Goal: Task Accomplishment & Management: Manage account settings

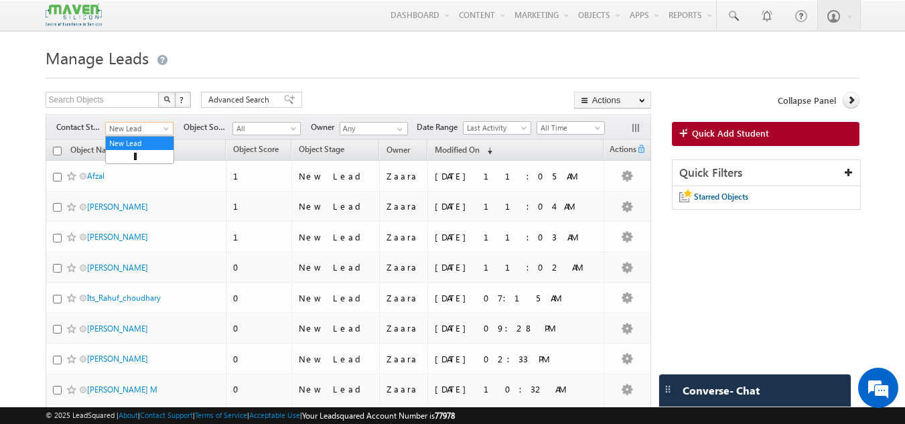
click at [132, 125] on span "New Lead" at bounding box center [138, 129] width 64 height 12
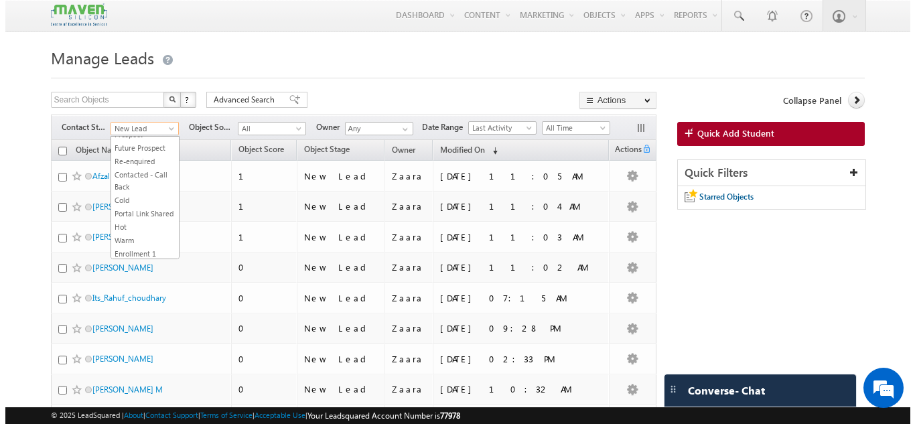
scroll to position [134, 0]
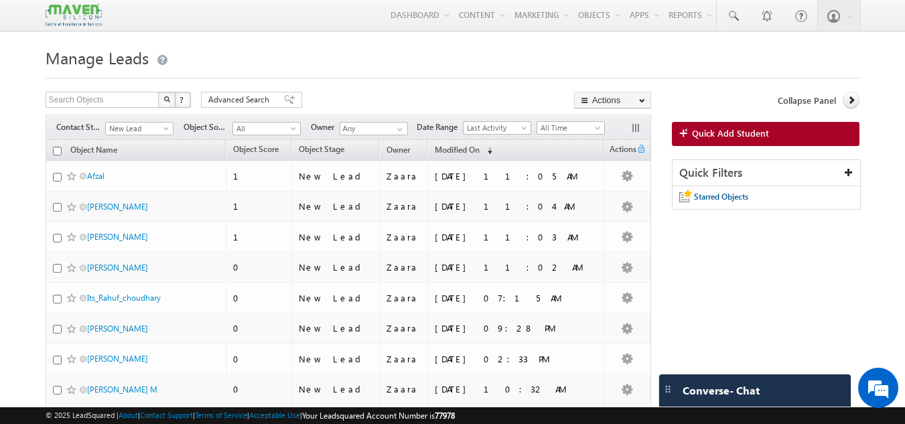
click at [270, 77] on div at bounding box center [453, 74] width 815 height 9
click at [779, 129] on link "Quick Add Student" at bounding box center [766, 134] width 188 height 24
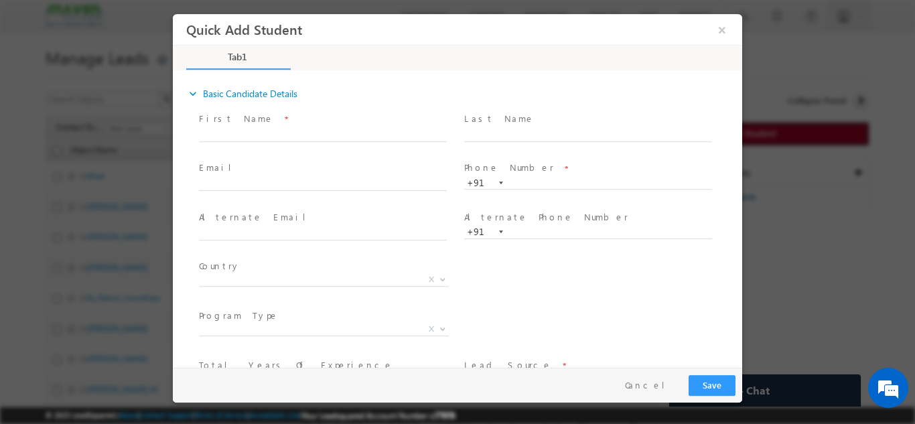
scroll to position [0, 0]
click at [546, 186] on input "text" at bounding box center [588, 182] width 248 height 13
paste input "84313 96649"
type input "8431396649"
drag, startPoint x: 585, startPoint y: 192, endPoint x: 589, endPoint y: 173, distance: 19.2
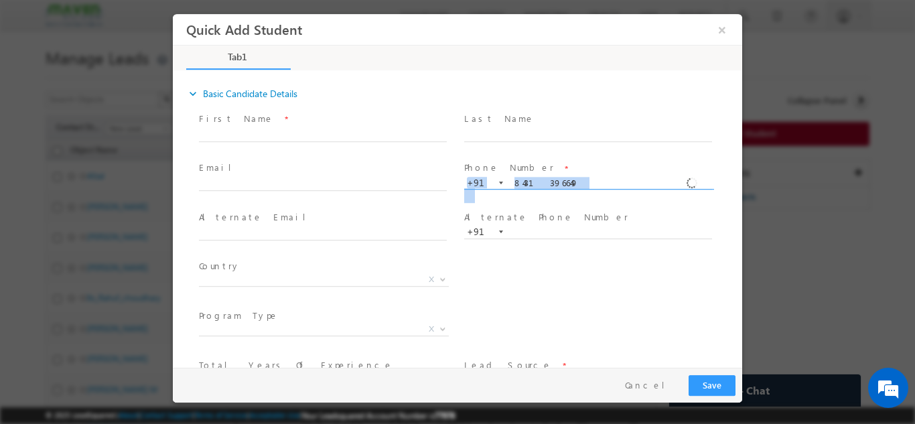
click at [589, 173] on div "Phone Number * +91-8431396649 8431396649 +91" at bounding box center [594, 175] width 260 height 29
click at [589, 173] on span "Phone Number *" at bounding box center [587, 168] width 247 height 15
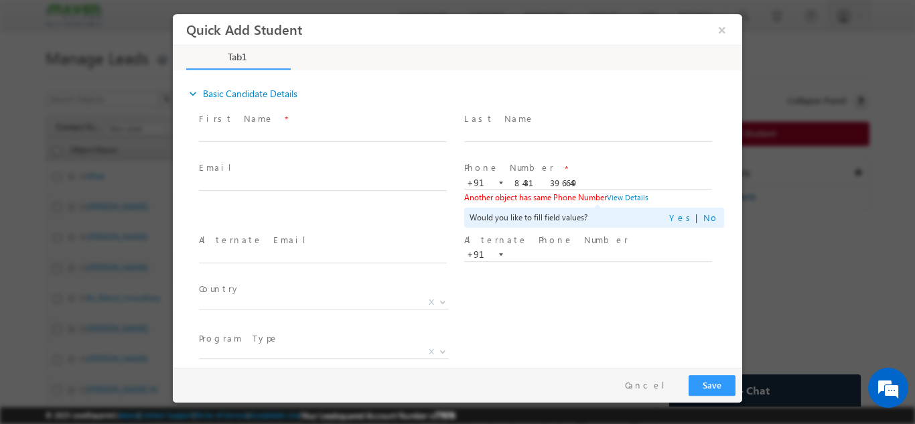
click at [595, 155] on span at bounding box center [587, 148] width 247 height 15
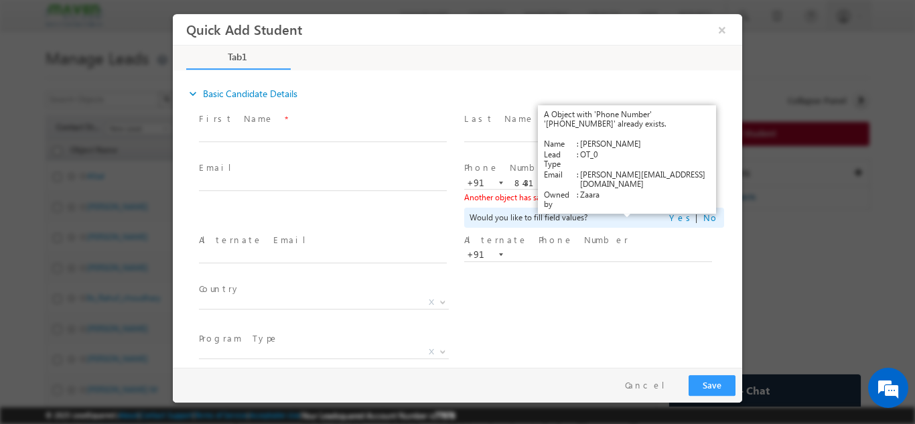
click at [631, 199] on link "View Details" at bounding box center [628, 196] width 42 height 9
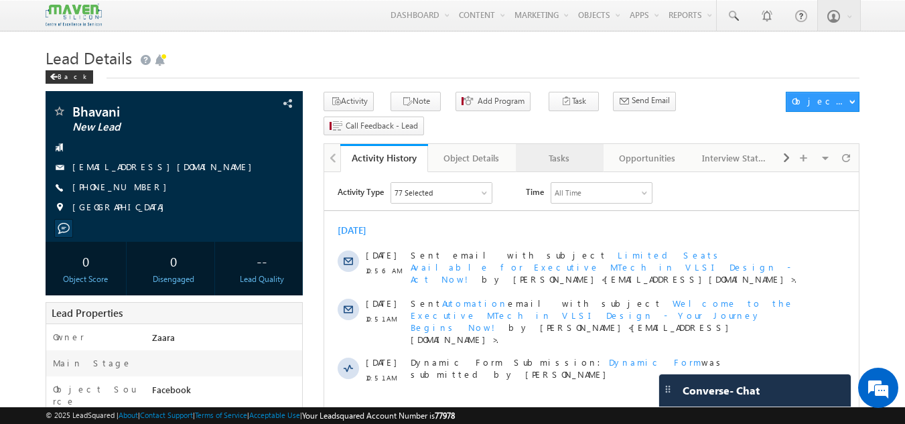
click at [567, 150] on div "Tasks" at bounding box center [559, 158] width 65 height 16
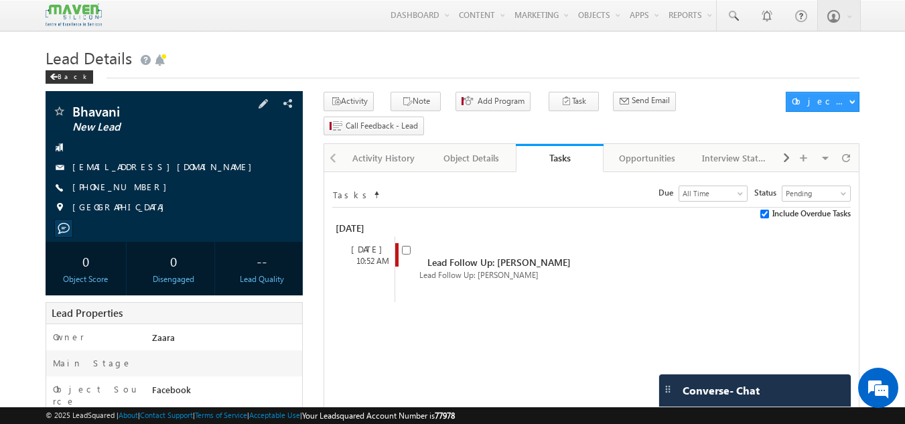
click at [136, 190] on div "+91-7619354749" at bounding box center [174, 187] width 245 height 13
copy div "+91-7619354749"
click at [405, 246] on input "checkbox" at bounding box center [406, 250] width 9 height 9
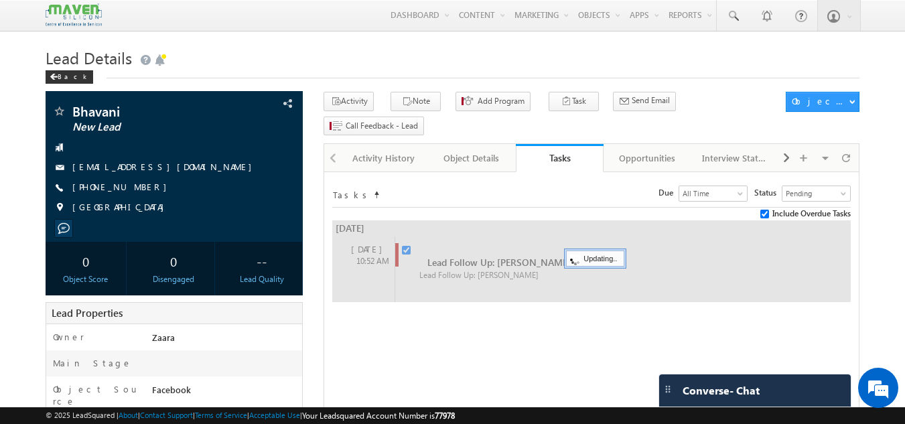
checkbox input "false"
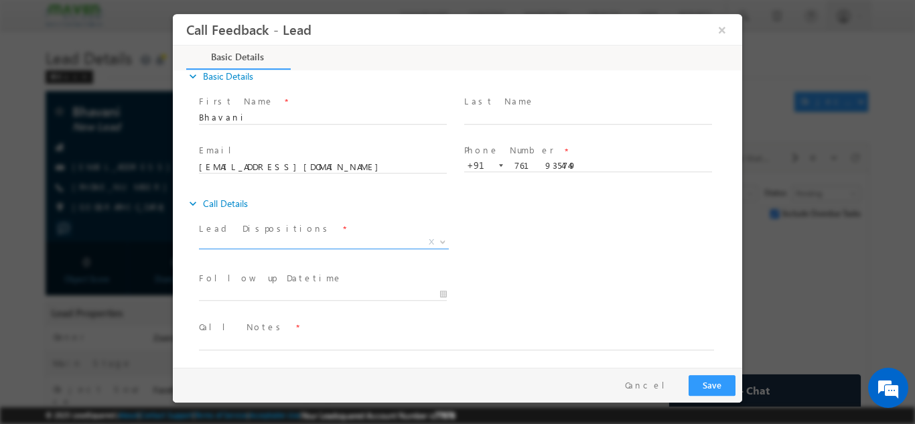
scroll to position [21, 0]
click at [259, 233] on span "X" at bounding box center [324, 237] width 250 height 13
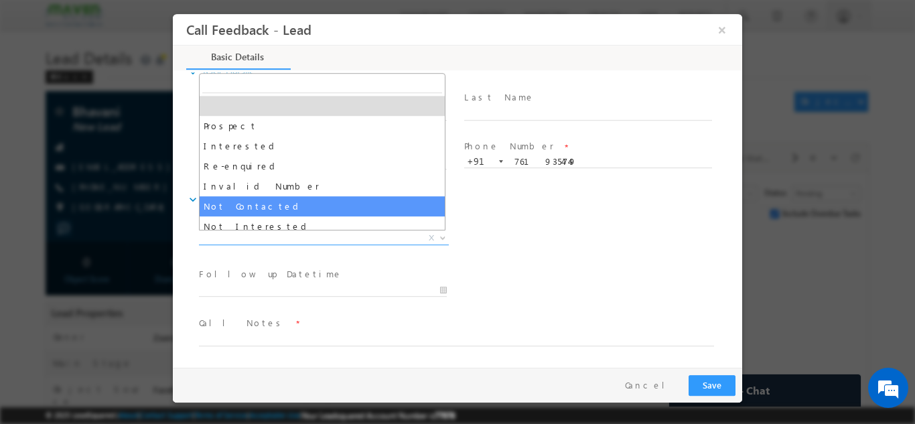
select select "Not Contacted"
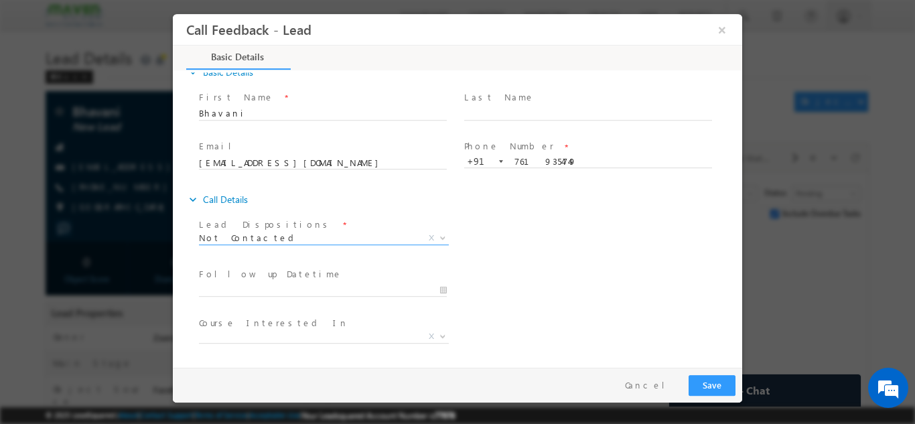
scroll to position [71, 0]
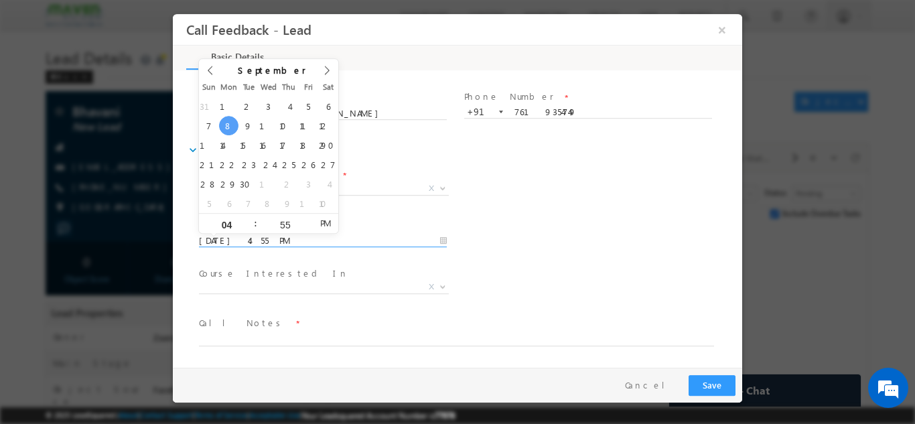
click at [259, 243] on input "08/09/2025 4:55 PM" at bounding box center [323, 240] width 248 height 13
type input "09/09/2025 4:55 PM"
click at [515, 218] on div "Follow up Datetime * 09/09/2025 4:55 PM Program Type * Long Term Short Term X" at bounding box center [469, 239] width 546 height 50
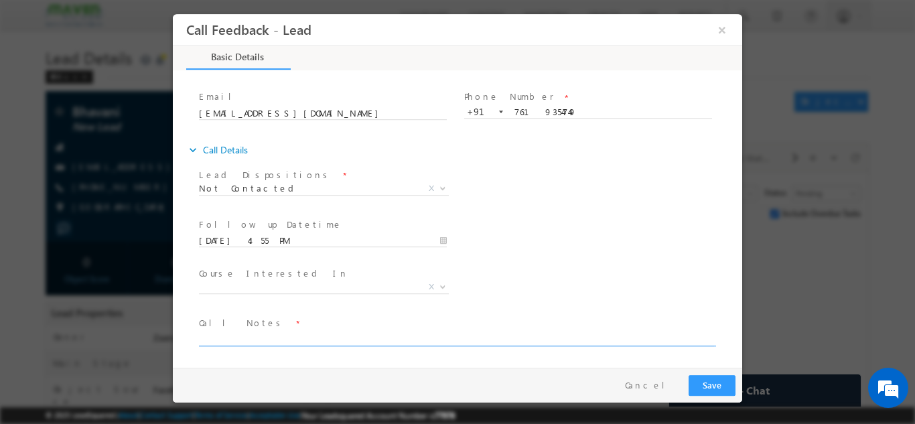
click at [321, 333] on textarea at bounding box center [456, 337] width 515 height 15
type textarea "NPU / NPU / NPU"
click at [723, 386] on button "Save" at bounding box center [712, 385] width 47 height 21
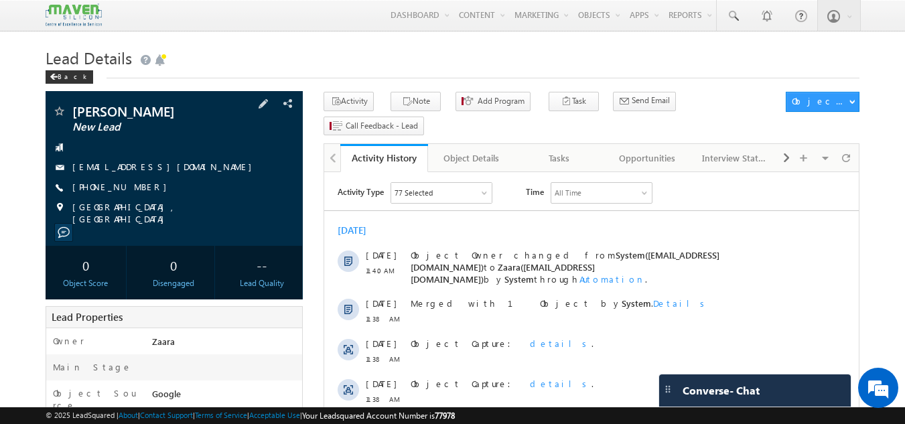
click at [151, 172] on link "soumyash2004@gmail.com" at bounding box center [165, 166] width 186 height 11
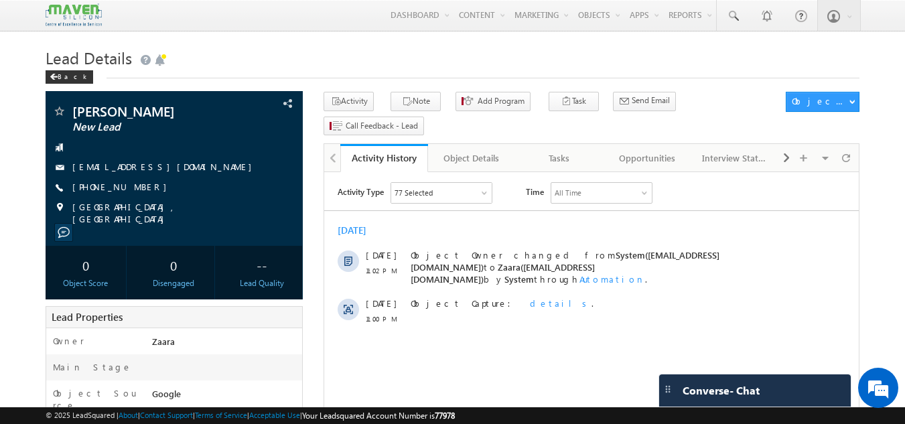
click at [347, 64] on h1 "Lead Details" at bounding box center [453, 57] width 815 height 26
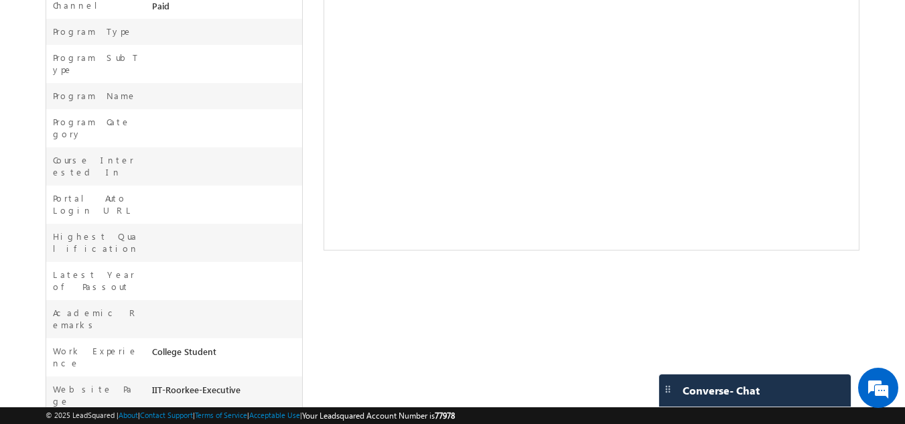
scroll to position [62, 0]
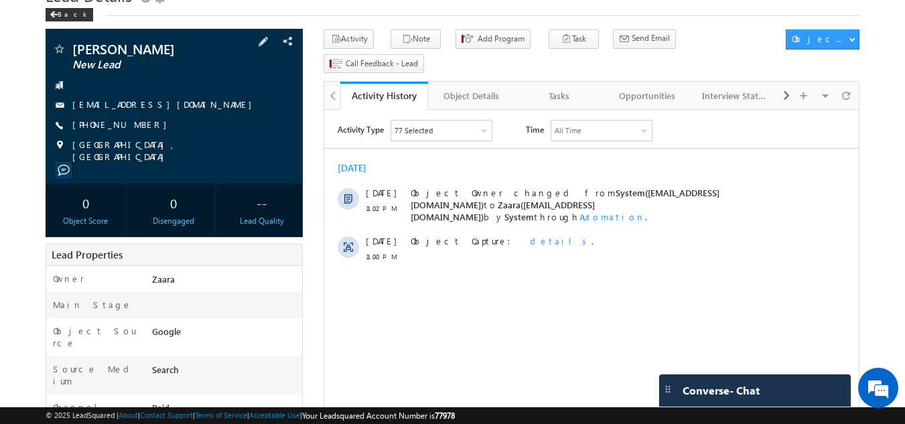
click at [159, 105] on link "[EMAIL_ADDRESS][DOMAIN_NAME]" at bounding box center [165, 104] width 186 height 11
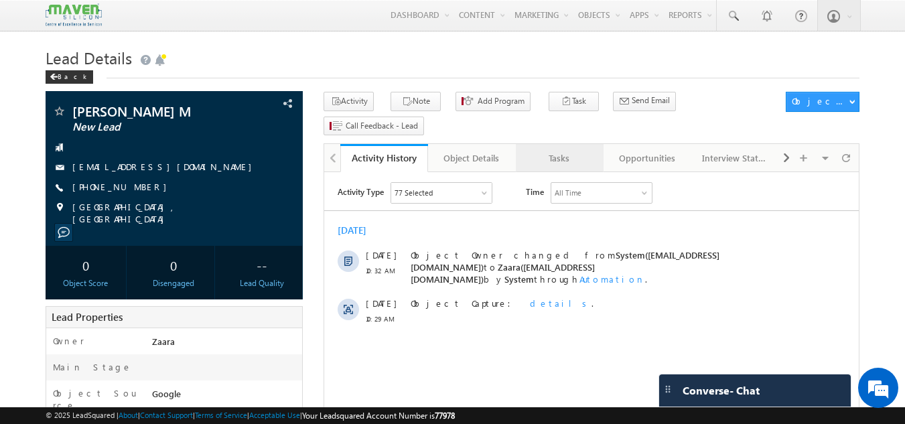
click at [566, 150] on div "Tasks" at bounding box center [559, 158] width 65 height 16
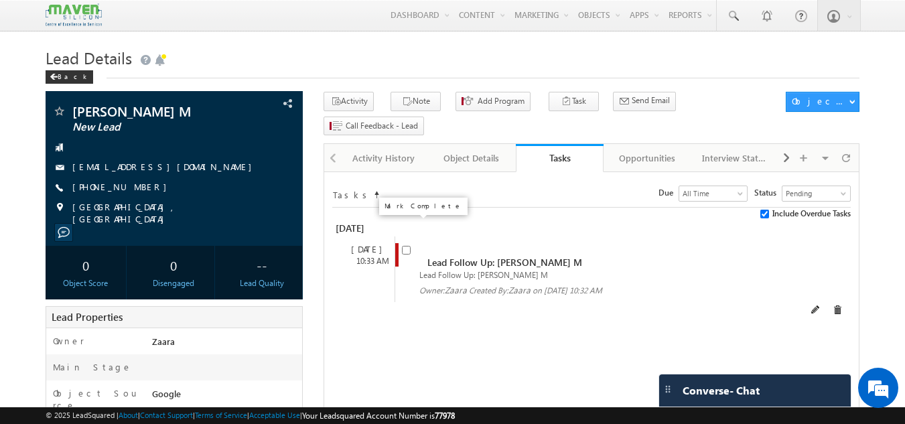
click at [404, 246] on input "checkbox" at bounding box center [406, 250] width 9 height 9
checkbox input "false"
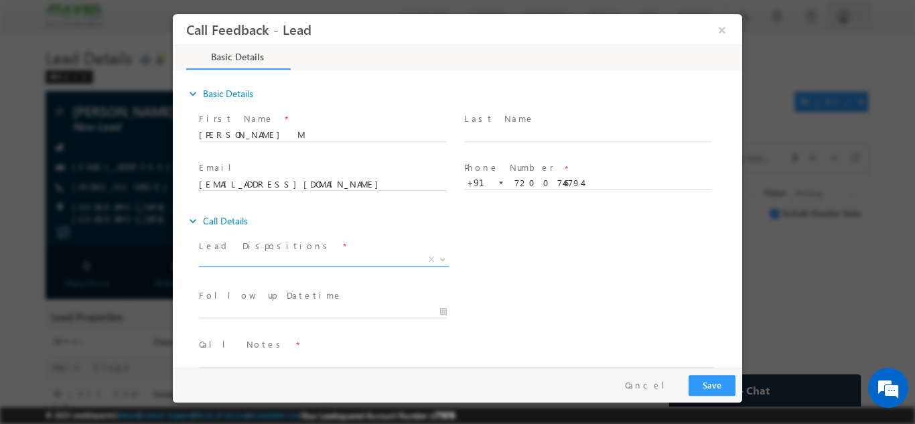
click at [297, 259] on span "X" at bounding box center [324, 259] width 250 height 13
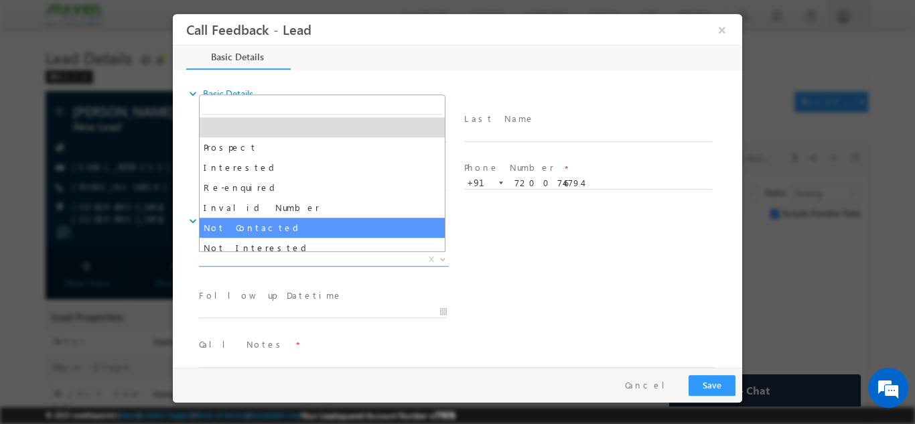
select select "Not Contacted"
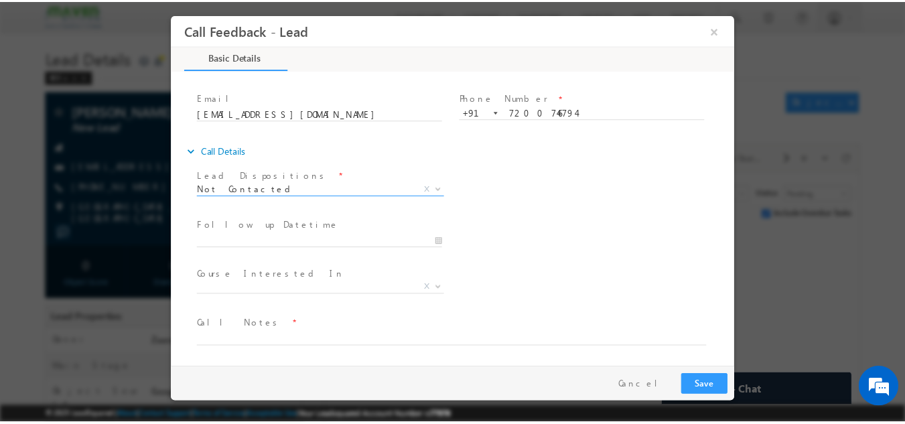
scroll to position [71, 0]
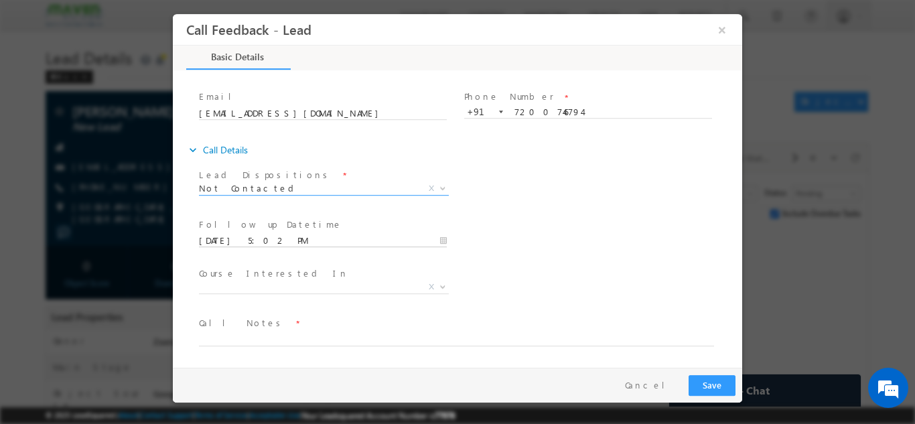
click at [267, 235] on input "08/09/2025 5:02 PM" at bounding box center [323, 240] width 248 height 13
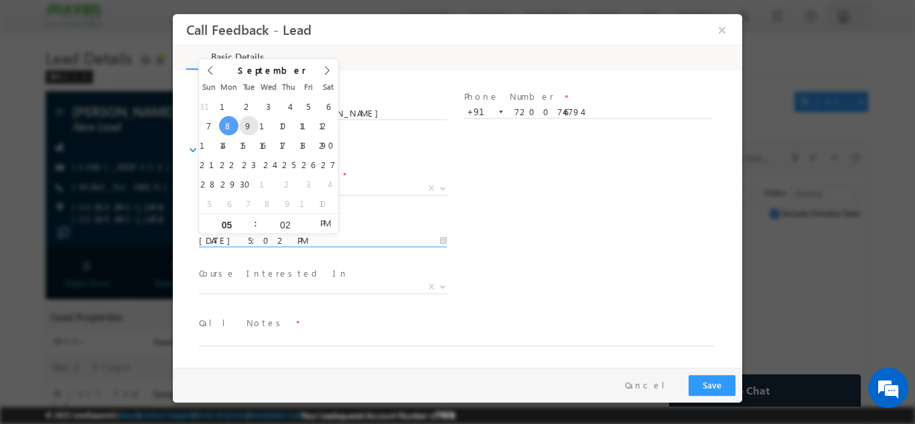
type input "09/09/2025 5:02 PM"
click at [515, 202] on div "Lead Dispositions * Prospect Interested Re-enquired Invalid Number Not Contacte…" at bounding box center [469, 190] width 546 height 50
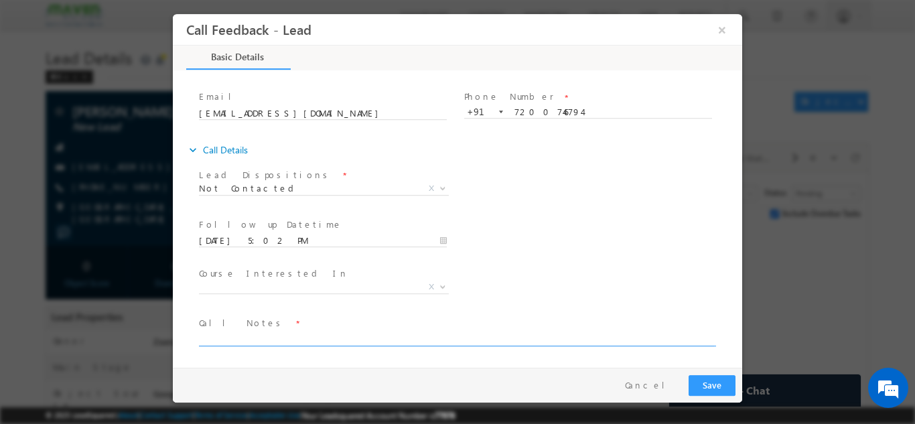
click at [283, 340] on textarea at bounding box center [456, 337] width 515 height 15
type textarea "NPU"
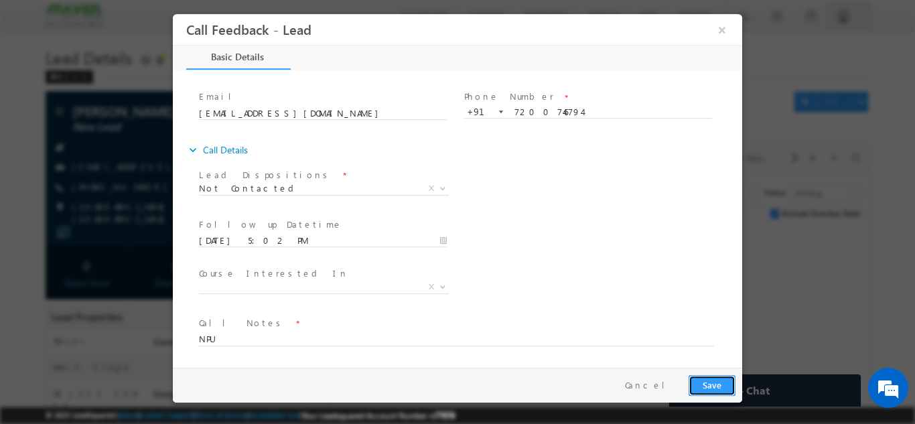
click at [716, 390] on button "Save" at bounding box center [712, 385] width 47 height 21
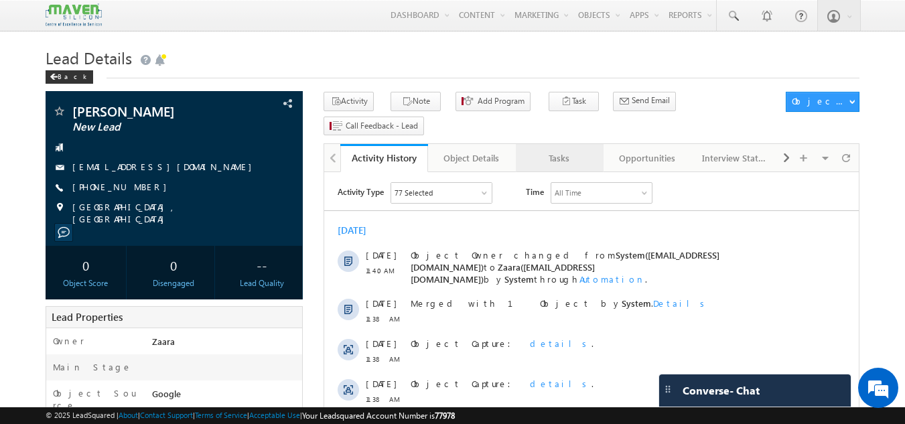
click at [568, 150] on div "Tasks" at bounding box center [559, 158] width 65 height 16
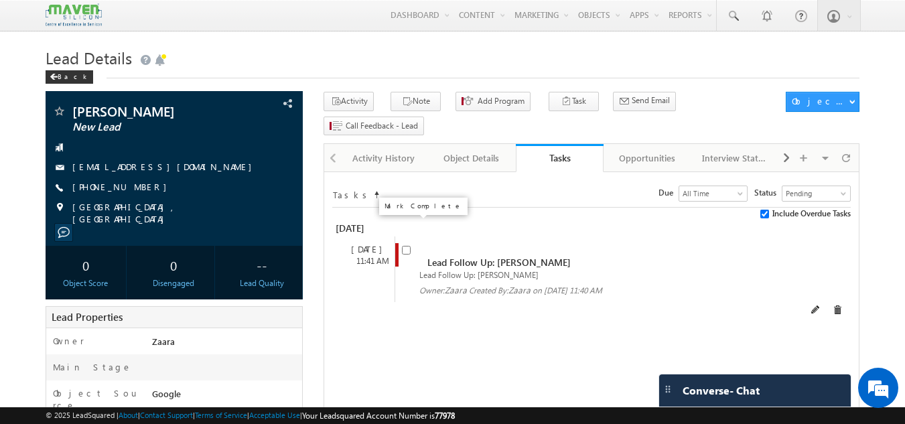
click at [402, 246] on input "checkbox" at bounding box center [406, 250] width 9 height 9
checkbox input "false"
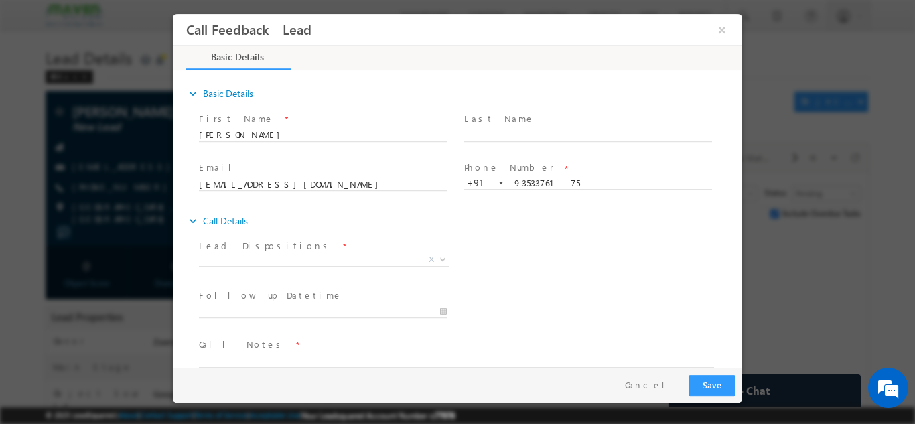
click at [281, 265] on span "X" at bounding box center [324, 259] width 250 height 13
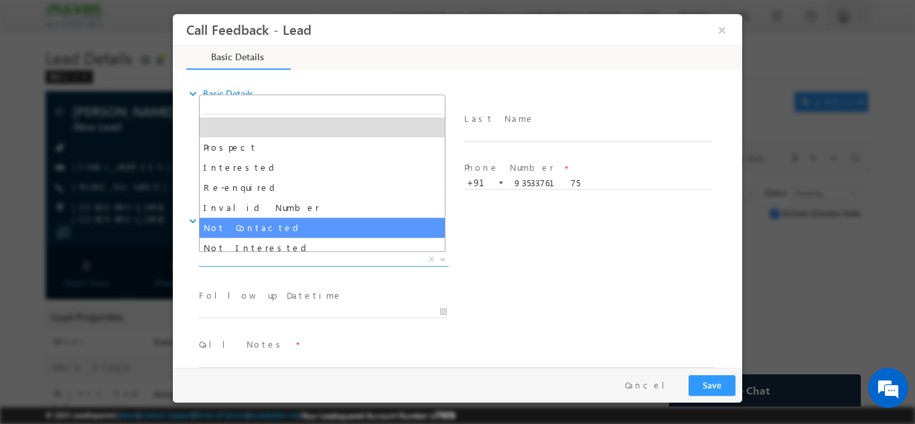
select select "Not Contacted"
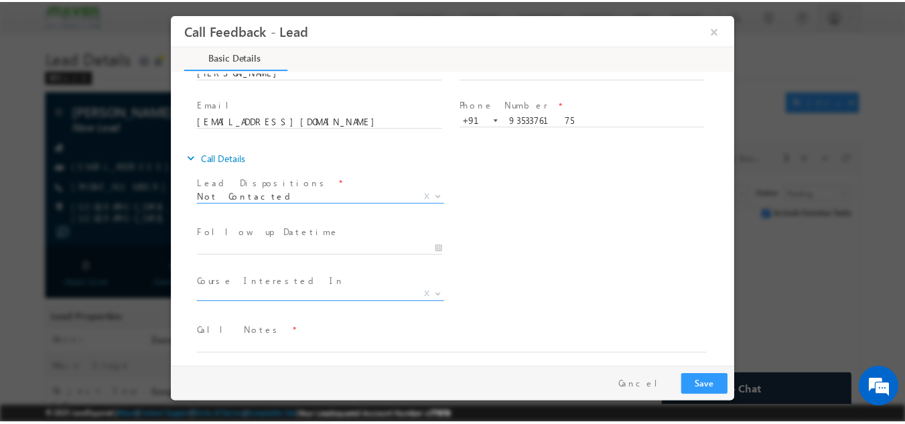
scroll to position [71, 0]
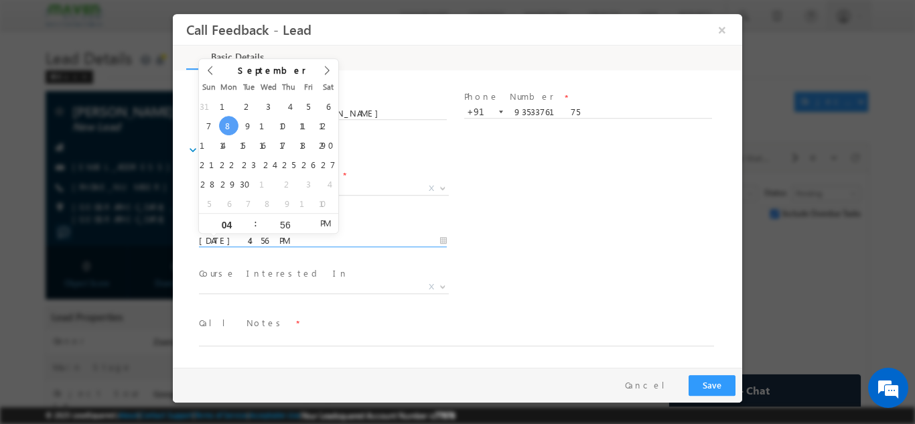
click at [269, 237] on input "08/09/2025 4:56 PM" at bounding box center [323, 240] width 248 height 13
type input "09/09/2025 4:56 PM"
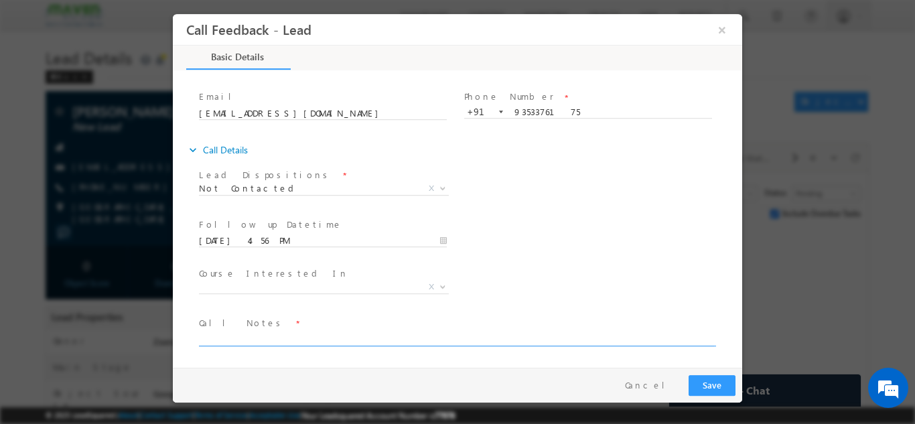
click at [285, 338] on textarea at bounding box center [456, 337] width 515 height 15
type textarea "NPU"
click at [721, 385] on button "Save" at bounding box center [712, 385] width 47 height 21
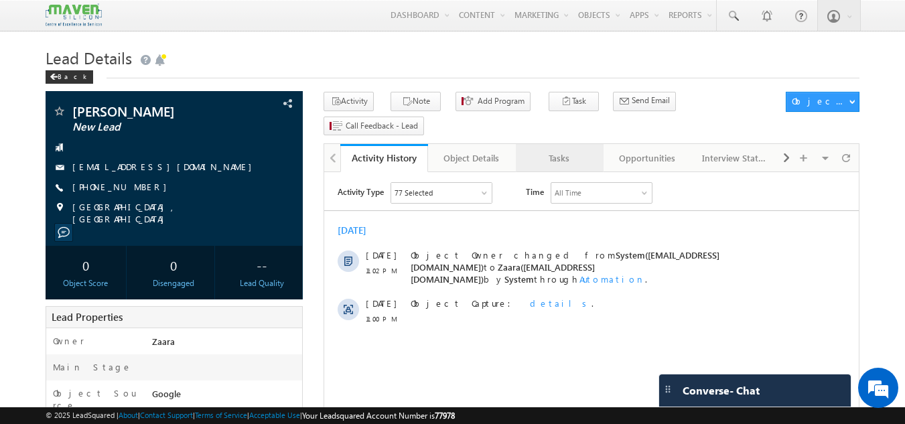
click at [562, 144] on link "Tasks" at bounding box center [560, 158] width 88 height 28
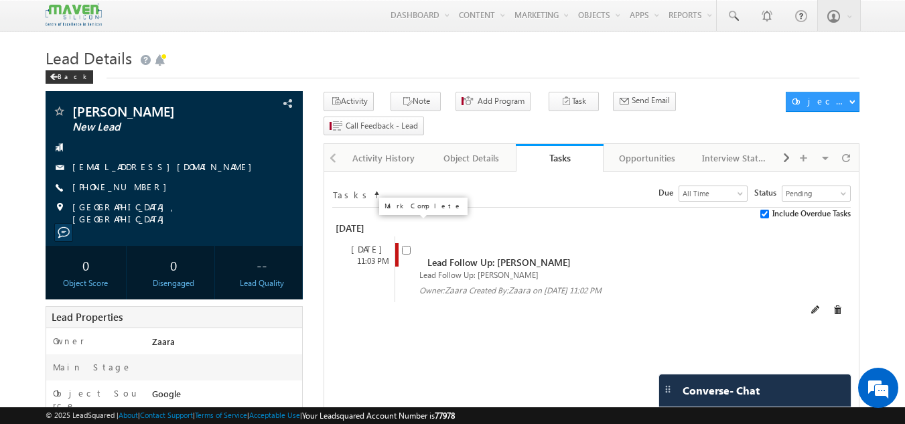
click at [409, 246] on input "checkbox" at bounding box center [406, 250] width 9 height 9
checkbox input "false"
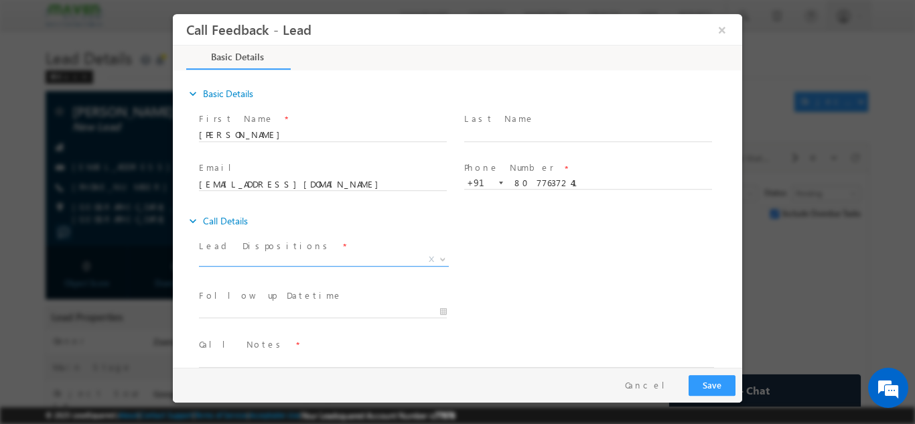
click at [260, 263] on span "X" at bounding box center [324, 259] width 250 height 13
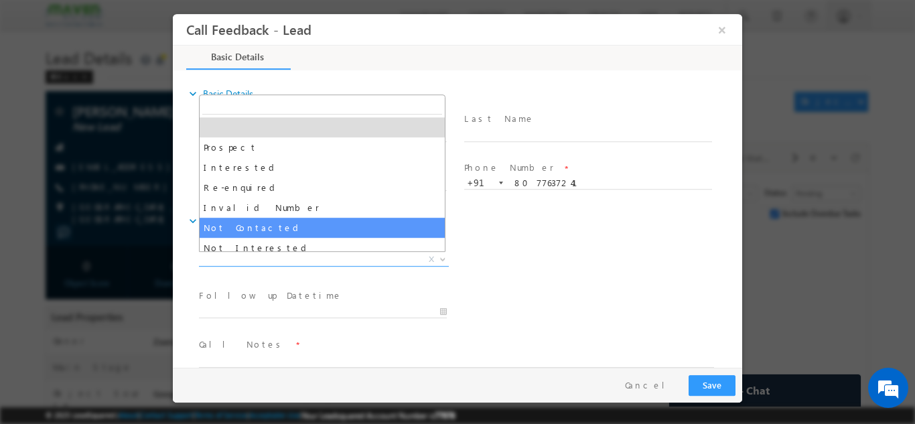
select select "Not Contacted"
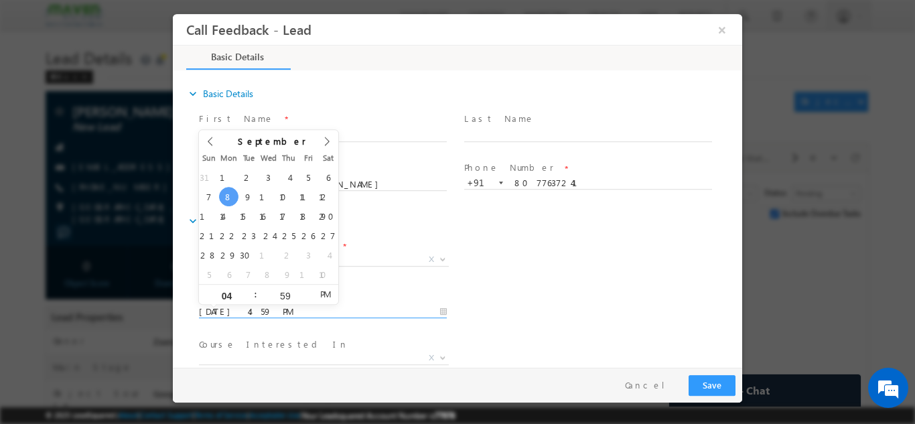
click at [271, 306] on input "[DATE] 4:59 PM" at bounding box center [323, 311] width 248 height 13
click at [254, 204] on div "31 1 2 3 4 5 6 7 8 9 10 11 12 13 14 15 16 17 18 19 20 21 22 23 24 25 26 27 28 2…" at bounding box center [268, 225] width 139 height 117
type input "[DATE] 4:59 PM"
click at [539, 278] on div "Lead Dispositions * Prospect Interested Re-enquired Invalid Number Not Contacte…" at bounding box center [469, 261] width 546 height 50
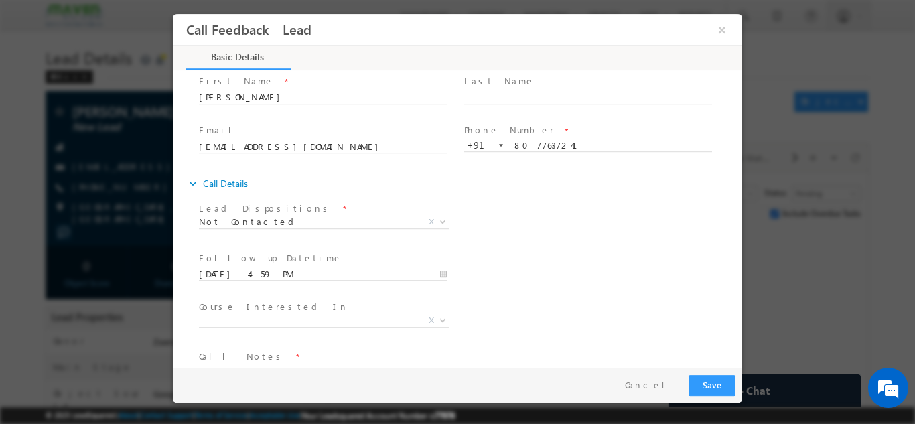
scroll to position [71, 0]
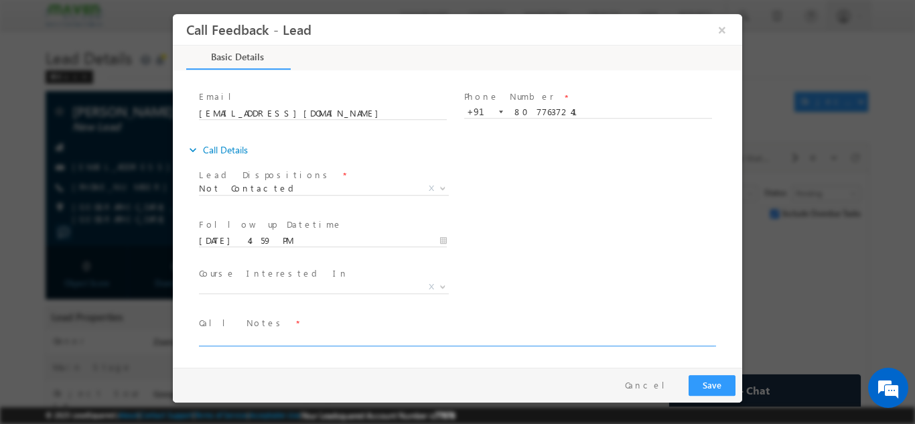
click at [221, 334] on textarea at bounding box center [456, 337] width 515 height 15
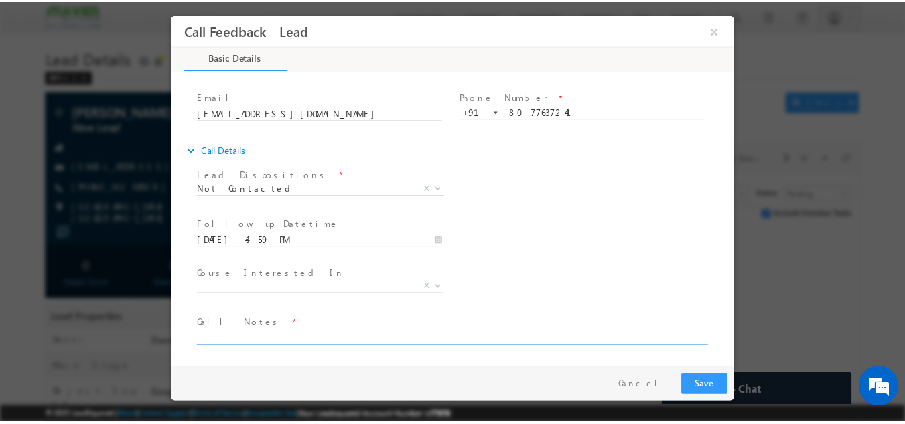
scroll to position [0, 0]
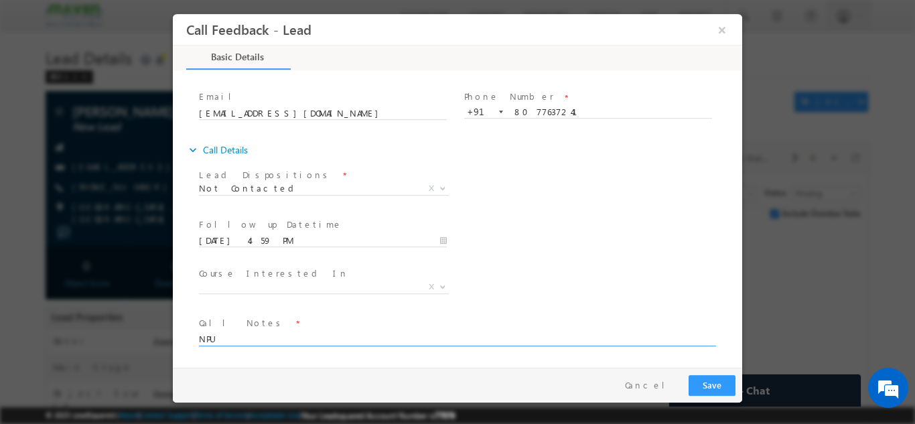
type textarea "NPU"
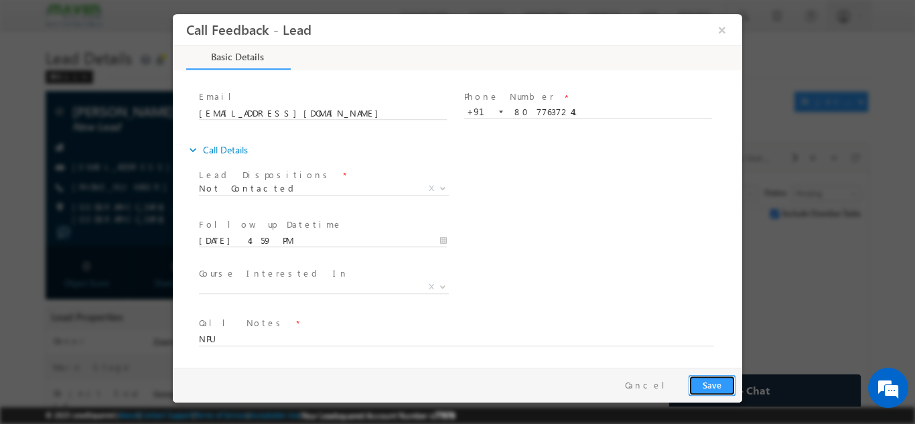
click at [726, 384] on button "Save" at bounding box center [712, 385] width 47 height 21
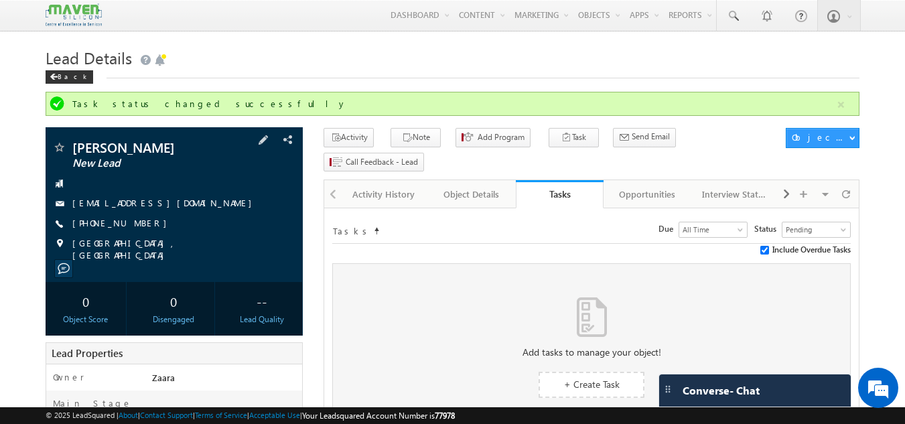
click at [127, 205] on link "ambikaagarwal7241@gmail.com" at bounding box center [165, 202] width 186 height 11
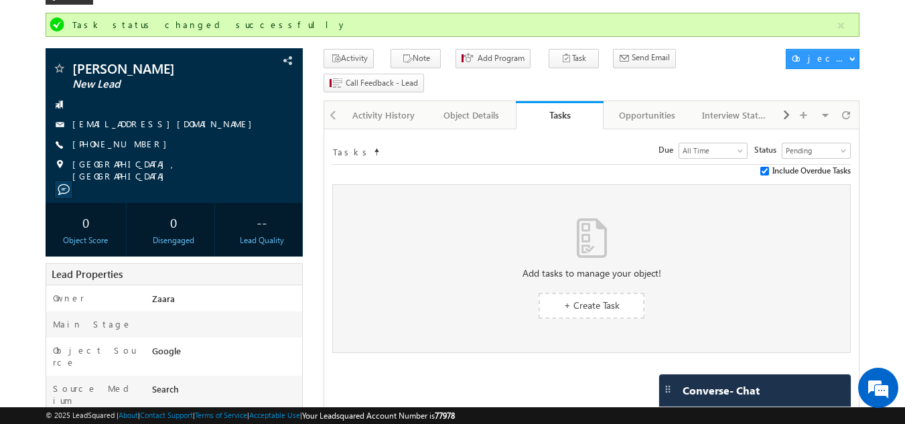
scroll to position [201, 0]
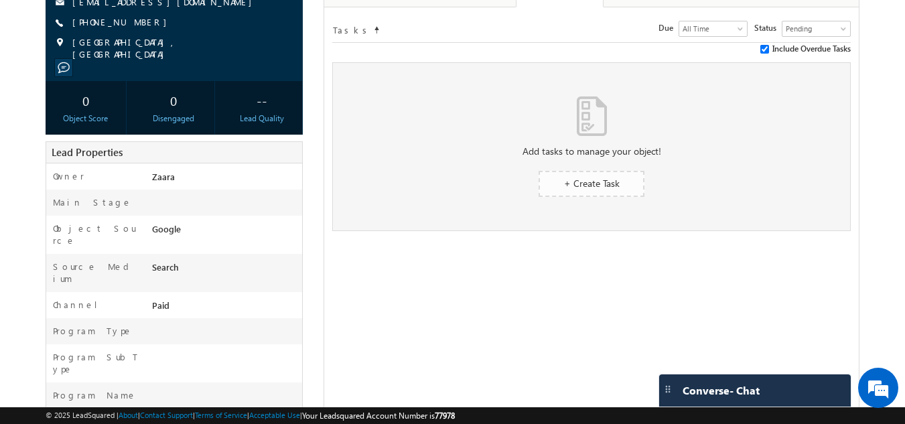
click at [597, 171] on link "+ Create Task" at bounding box center [592, 184] width 106 height 26
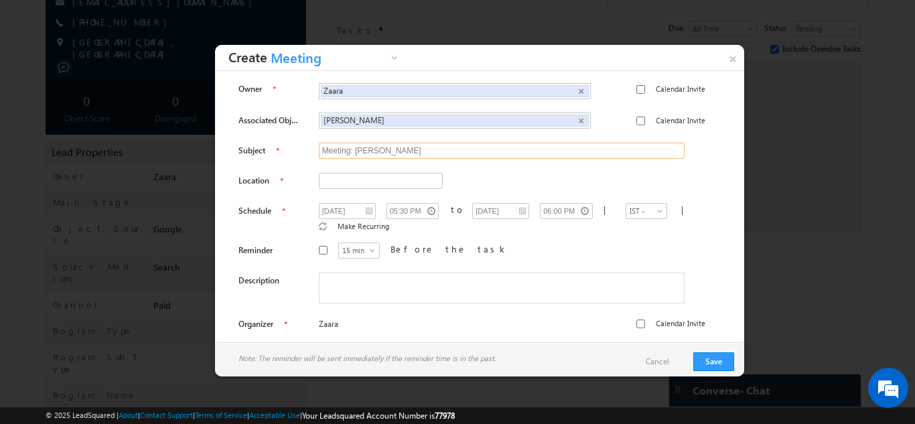
click at [438, 149] on input "Meeting: Ambika Agarwal" at bounding box center [502, 151] width 366 height 16
click at [723, 369] on button "Save" at bounding box center [714, 361] width 41 height 19
click at [385, 182] on input "text" at bounding box center [381, 181] width 124 height 16
type input "Bangalore"
click at [722, 358] on button "Save" at bounding box center [714, 361] width 41 height 19
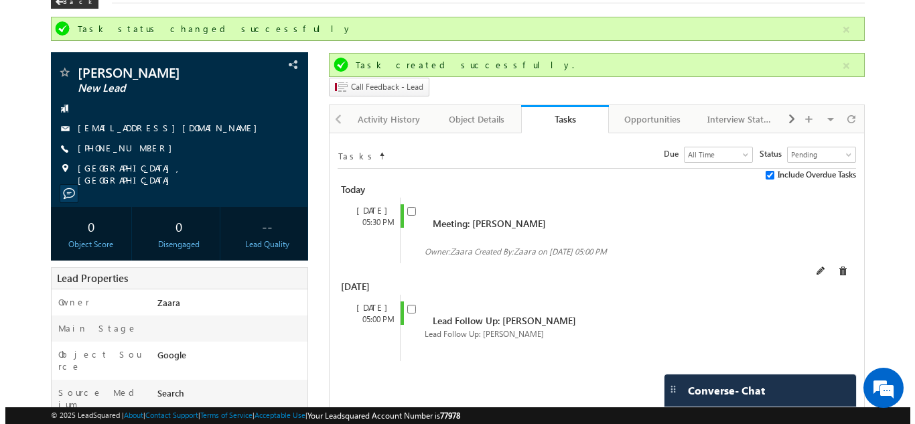
scroll to position [67, 0]
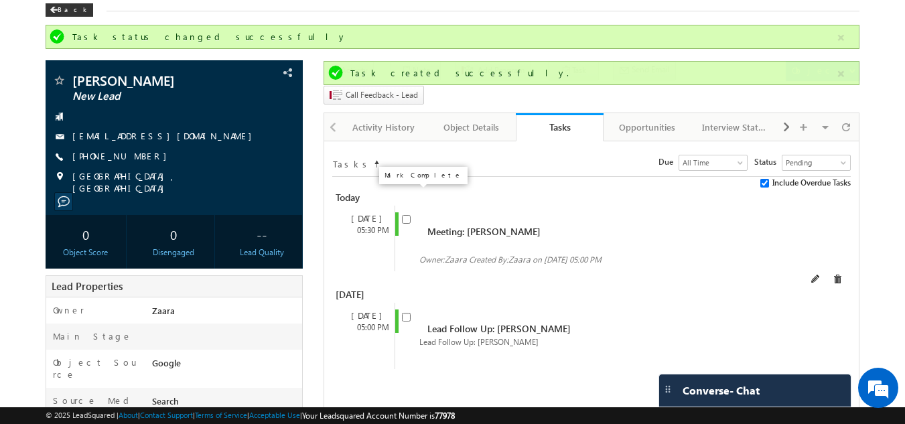
click at [407, 215] on input "checkbox" at bounding box center [406, 219] width 9 height 9
checkbox input "true"
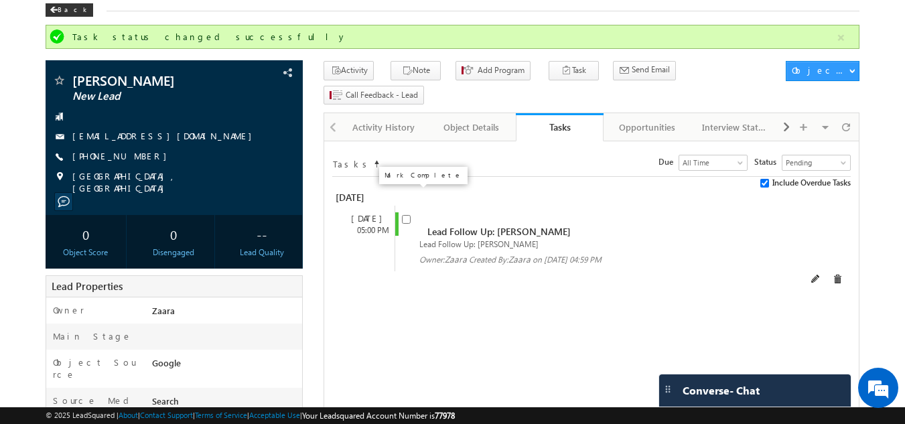
click at [406, 215] on input "checkbox" at bounding box center [406, 219] width 9 height 9
checkbox input "false"
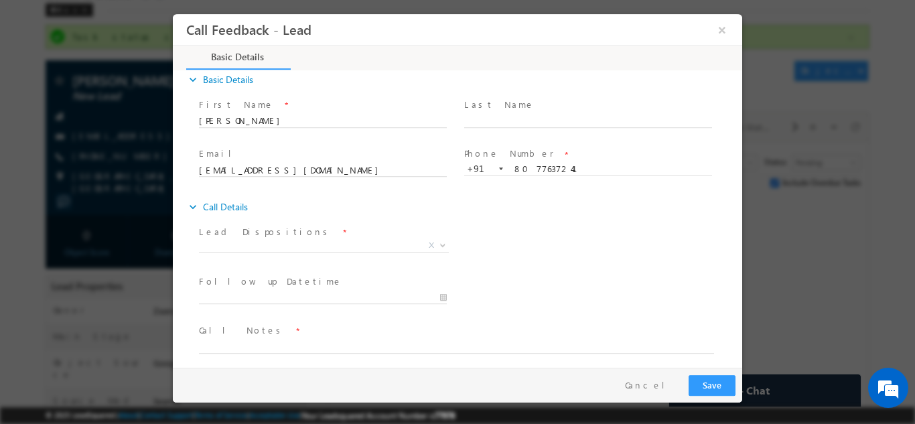
scroll to position [21, 0]
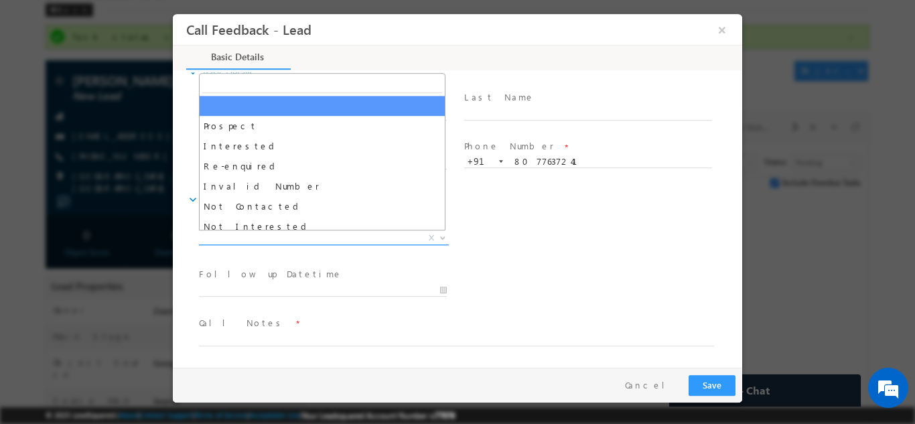
click at [277, 236] on span "X" at bounding box center [324, 237] width 250 height 13
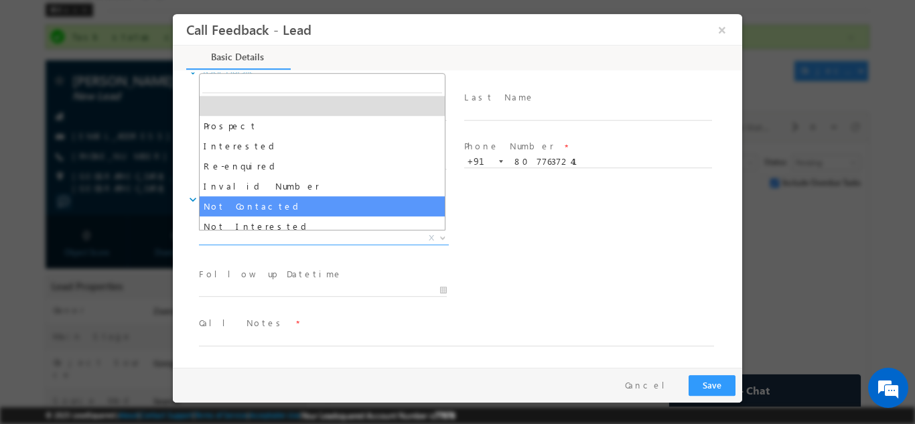
select select "Not Contacted"
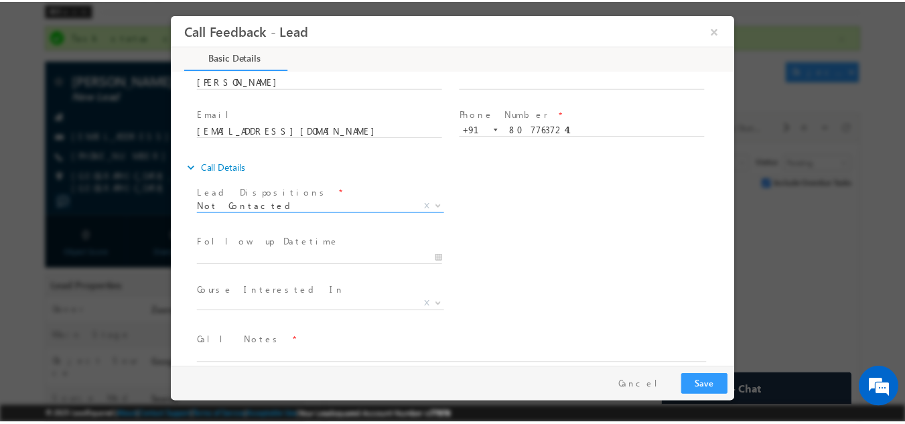
scroll to position [71, 0]
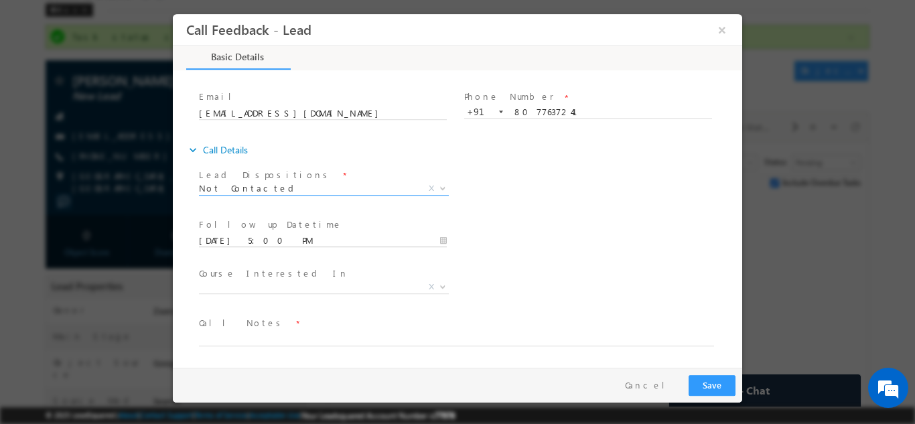
click at [212, 237] on input "08/09/2025 5:00 PM" at bounding box center [323, 240] width 248 height 13
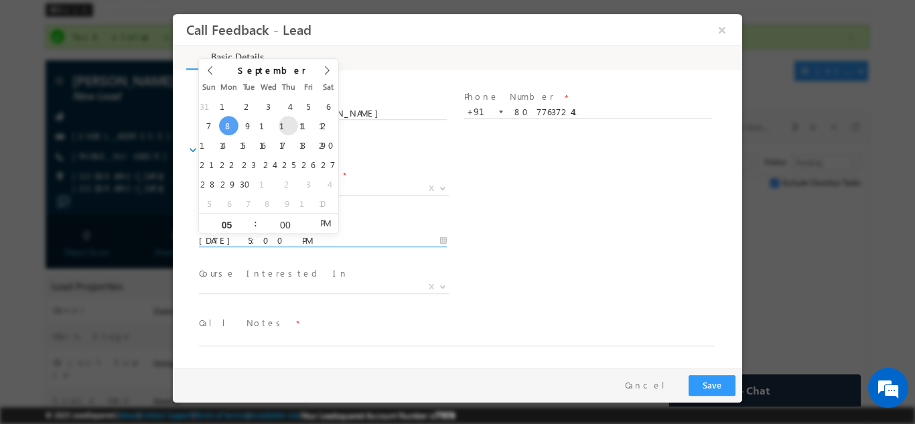
type input "11/09/2025 5:00 PM"
click at [494, 260] on div "Follow up Datetime * 11/09/2025 5:00 PM Program Type * Long Term Short Term X" at bounding box center [469, 239] width 546 height 50
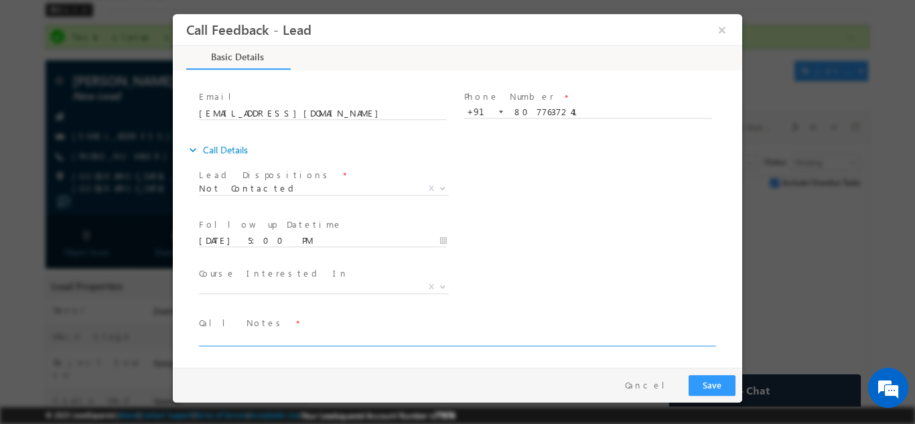
click at [272, 342] on textarea at bounding box center [456, 337] width 515 height 15
type textarea "NPU"
click at [717, 381] on button "Save" at bounding box center [712, 385] width 47 height 21
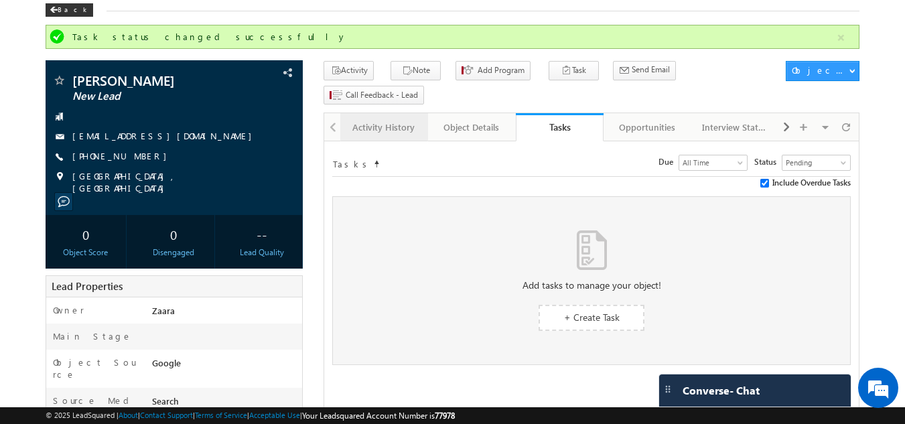
click at [373, 119] on div "Activity History" at bounding box center [383, 127] width 65 height 16
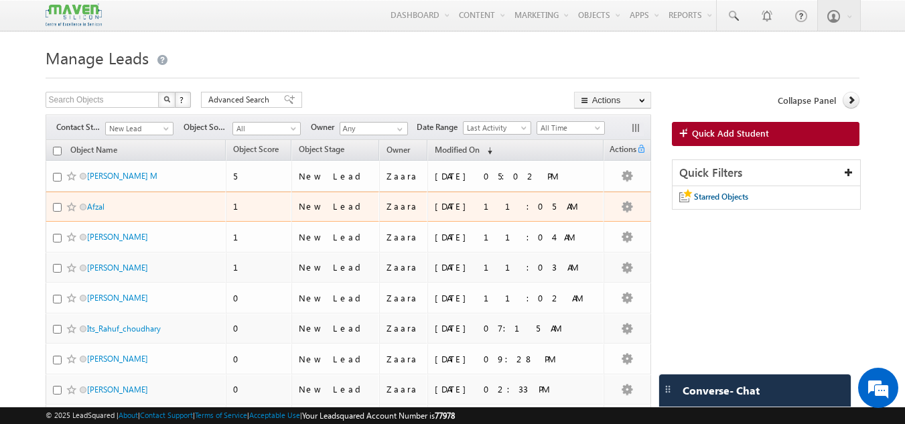
scroll to position [67, 0]
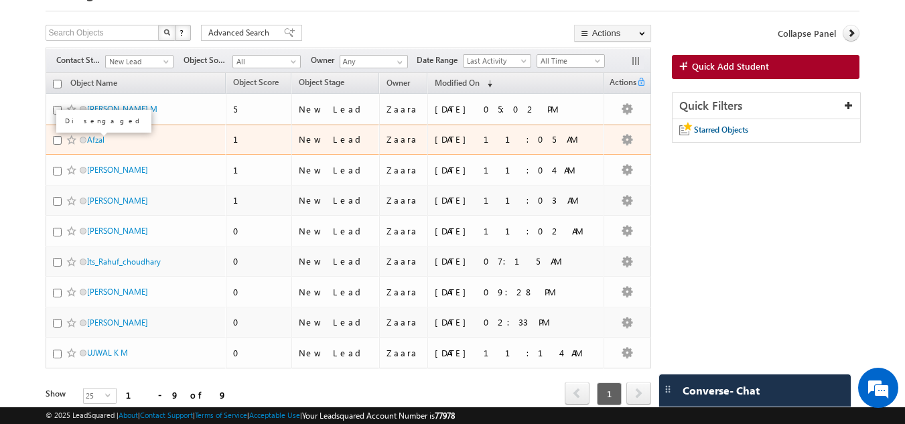
drag, startPoint x: 86, startPoint y: 139, endPoint x: 27, endPoint y: 155, distance: 61.1
click at [25, 154] on body "Menu [GEOGRAPHIC_DATA] lsq2@ maven -sili con.c om" at bounding box center [452, 187] width 905 height 509
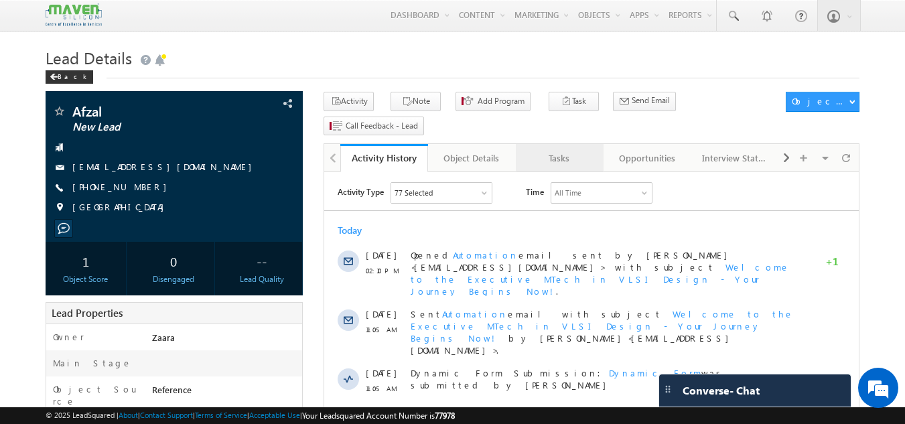
click at [557, 145] on link "Tasks" at bounding box center [560, 158] width 88 height 28
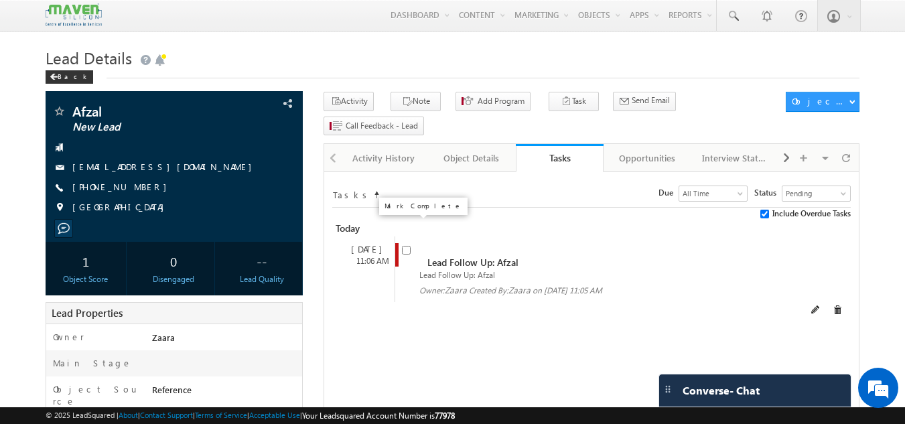
click at [407, 246] on input "checkbox" at bounding box center [406, 250] width 9 height 9
checkbox input "false"
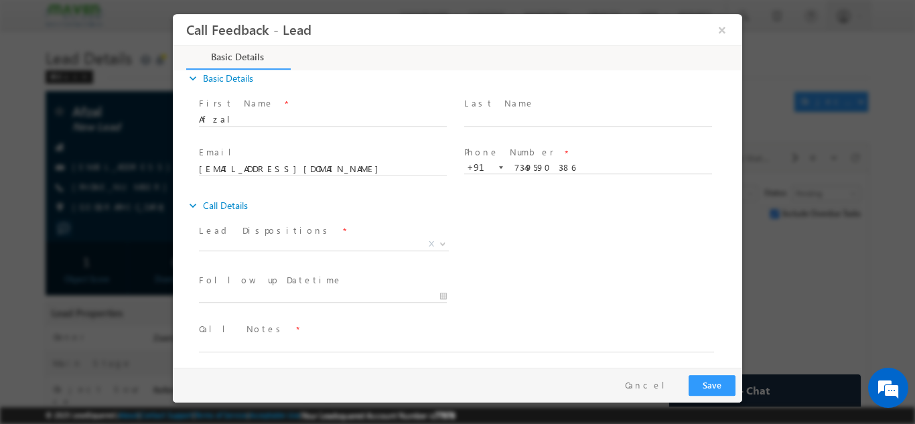
scroll to position [21, 0]
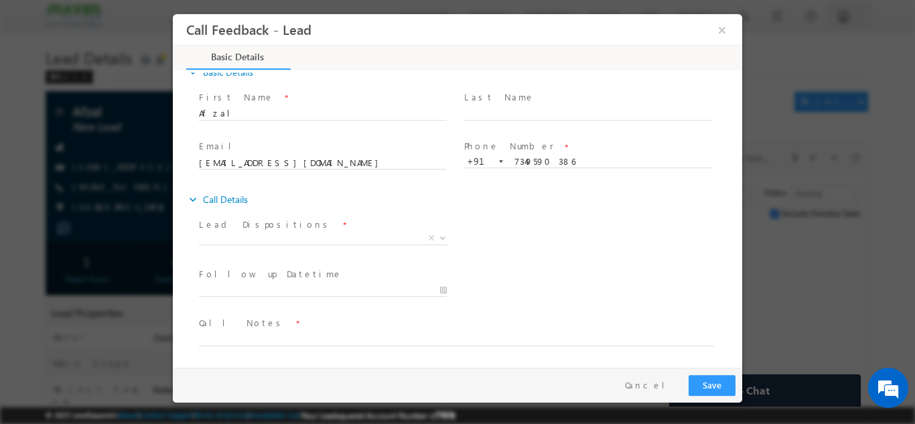
click at [254, 226] on label "Lead Dispositions" at bounding box center [265, 224] width 133 height 13
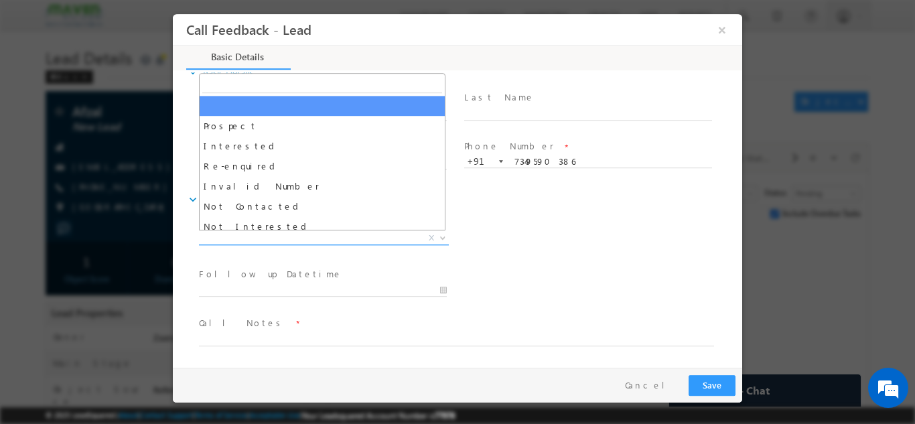
click at [248, 232] on span "X" at bounding box center [324, 237] width 250 height 13
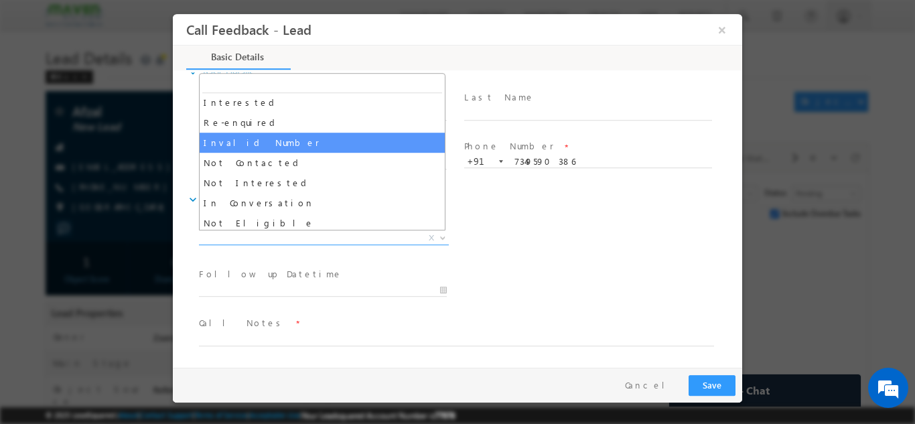
scroll to position [67, 0]
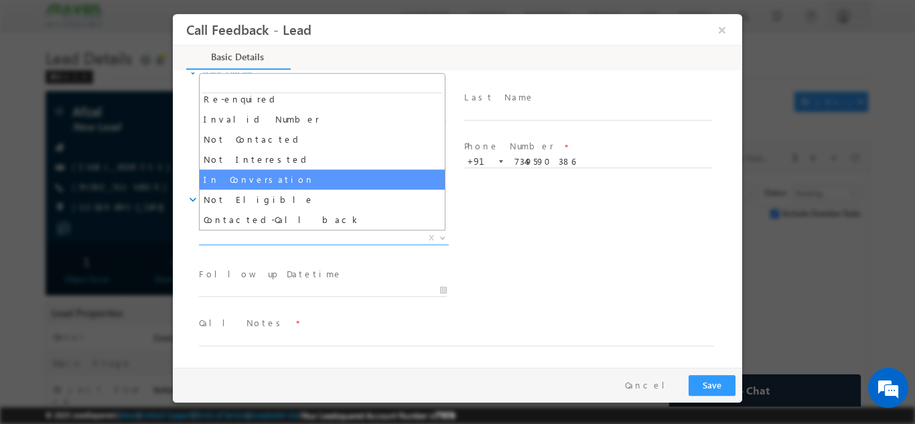
select select "In Conversation"
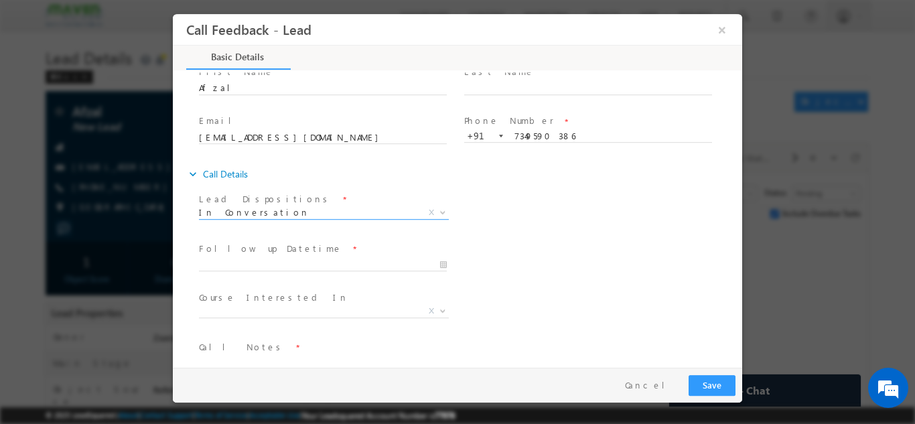
scroll to position [71, 0]
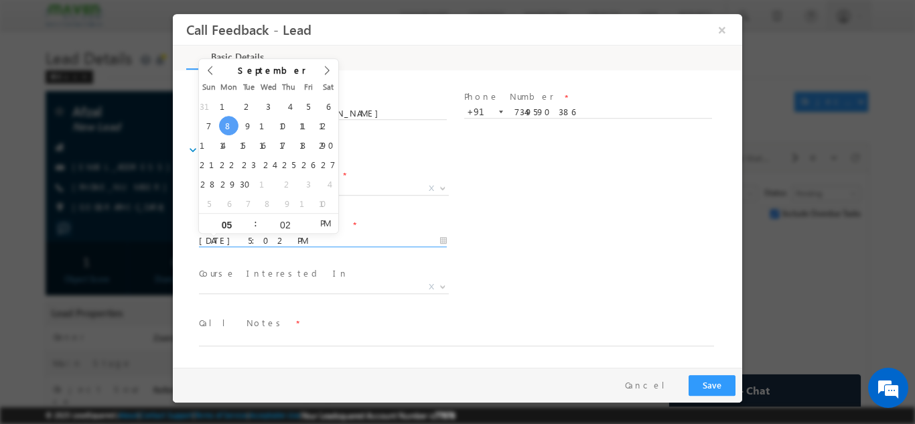
click at [268, 235] on input "08/09/2025 5:02 PM" at bounding box center [323, 240] width 248 height 13
type input "10/09/2025 5:02 PM"
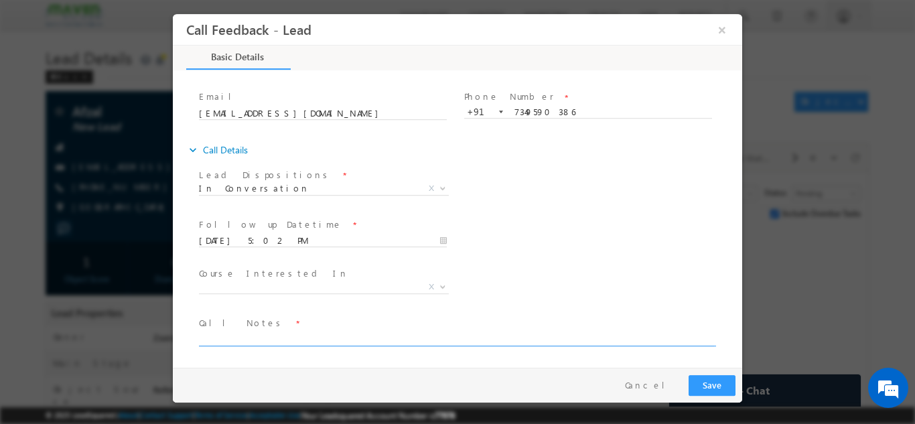
click at [293, 332] on textarea at bounding box center [456, 337] width 515 height 15
drag, startPoint x: 427, startPoint y: 329, endPoint x: 417, endPoint y: 340, distance: 15.2
click at [417, 340] on textarea "2023 pass out looking for Mtech but working out of bangalore" at bounding box center [456, 337] width 515 height 15
drag, startPoint x: 625, startPoint y: 344, endPoint x: 601, endPoint y: 338, distance: 24.9
click at [601, 338] on textarea "2023 pass out looking for Mtech but working out of Bangalore suggested him for …" at bounding box center [456, 337] width 515 height 15
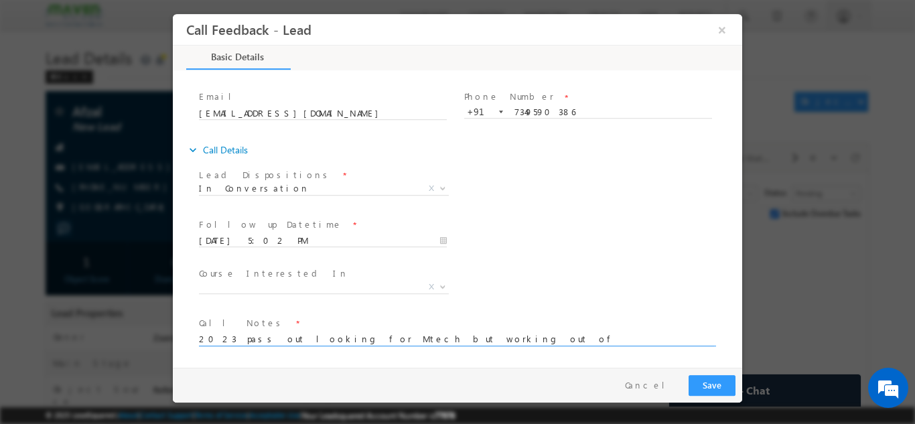
type textarea "2023 pass out looking for Mtech but working out of Bangalore suggested him for …"
click at [706, 391] on button "Save" at bounding box center [712, 385] width 47 height 21
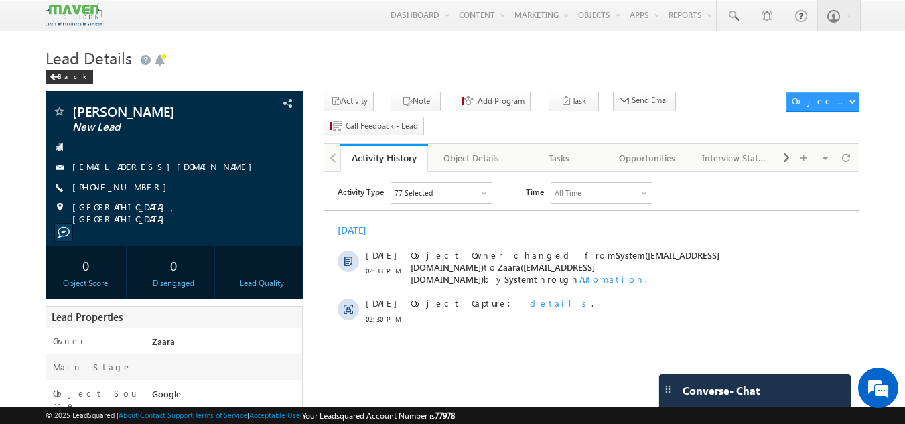
click at [560, 150] on div "Tasks" at bounding box center [559, 158] width 65 height 16
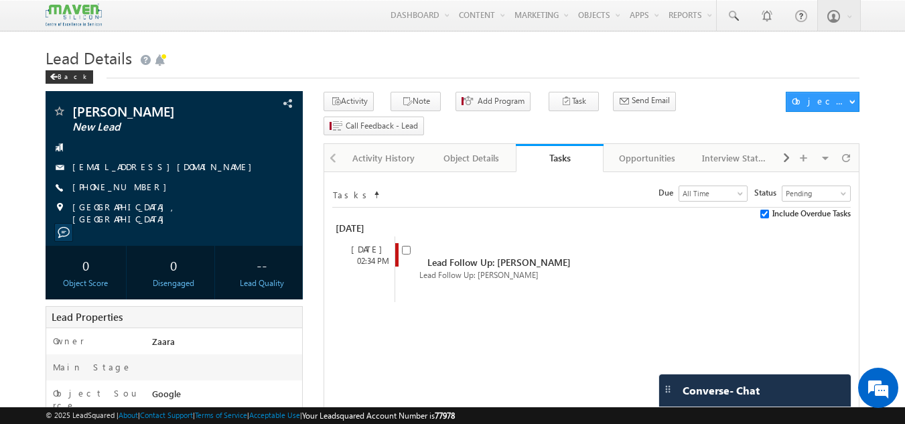
click at [174, 165] on div "[EMAIL_ADDRESS][DOMAIN_NAME]" at bounding box center [174, 167] width 245 height 13
copy div "[EMAIL_ADDRESS][DOMAIN_NAME]"
click at [409, 246] on input "checkbox" at bounding box center [406, 250] width 9 height 9
checkbox input "false"
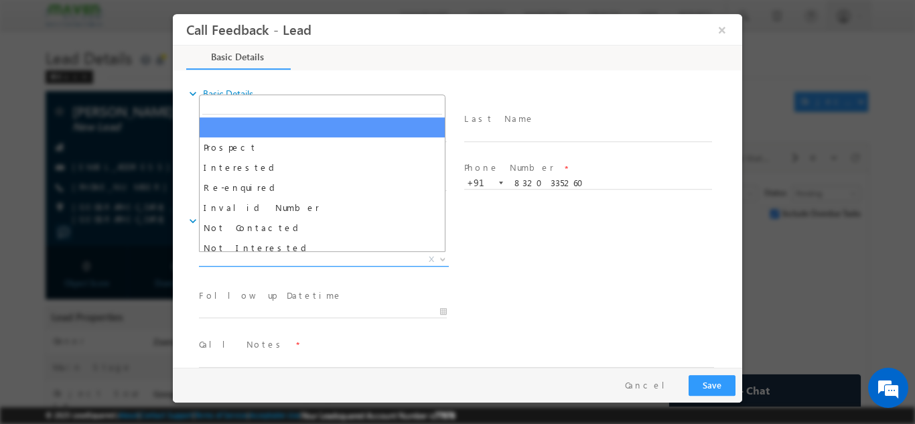
click at [233, 261] on span "X" at bounding box center [324, 259] width 250 height 13
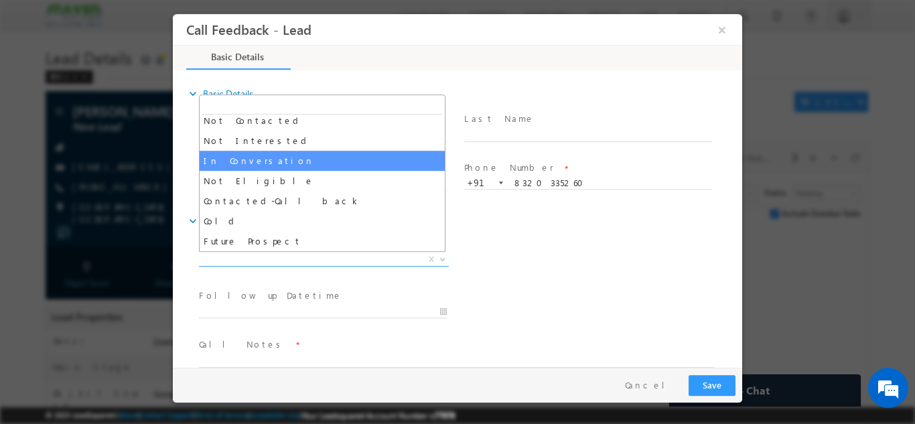
scroll to position [127, 0]
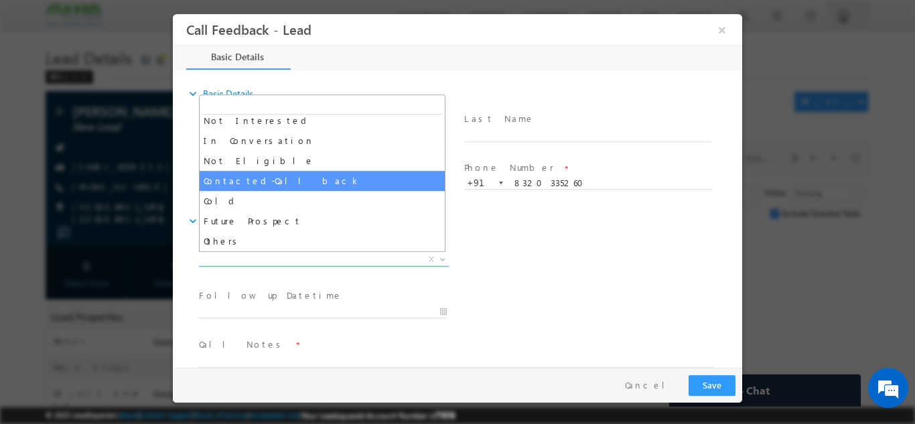
select select "Contacted-Call back"
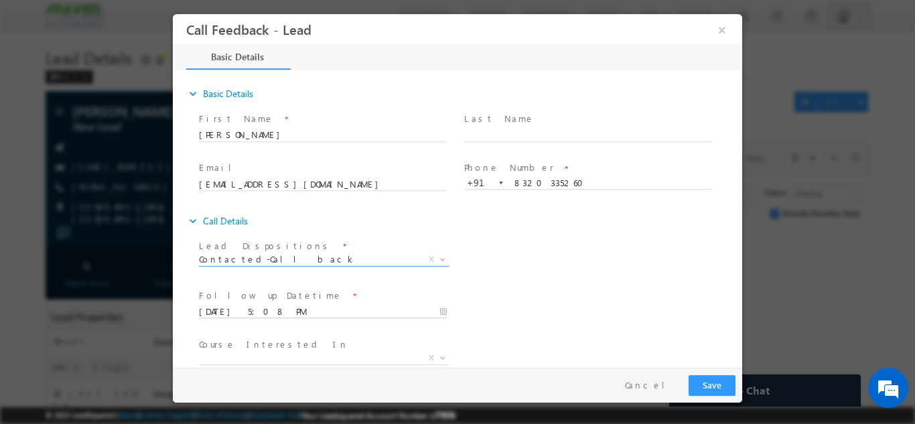
click at [251, 308] on input "08/09/2025 5:08 PM" at bounding box center [323, 311] width 248 height 13
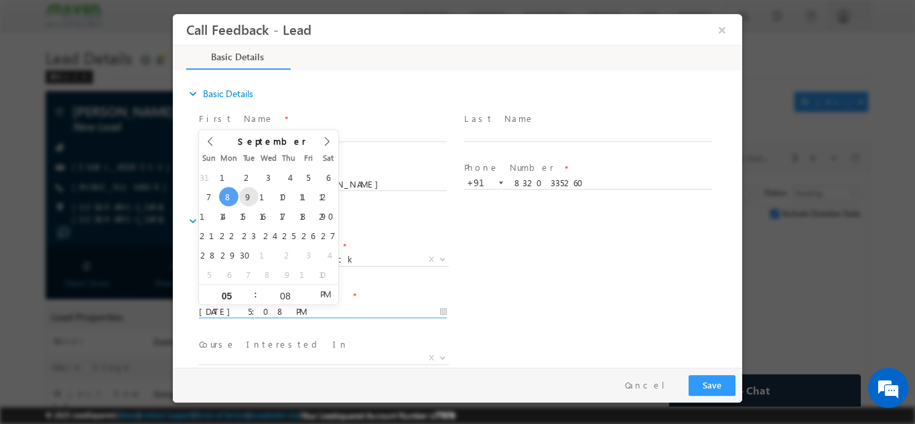
type input "09/09/2025 5:08 PM"
click at [500, 273] on div "Lead Dispositions * Prospect Interested Re-enquired Invalid Number Not Contacte…" at bounding box center [469, 261] width 546 height 50
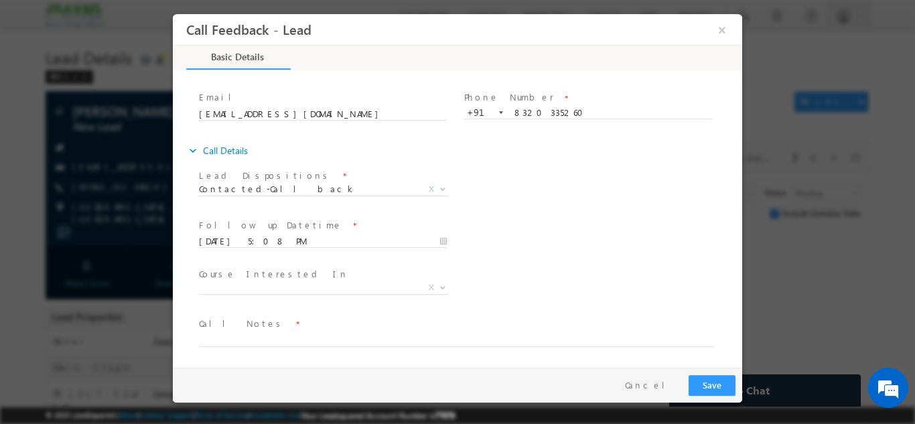
scroll to position [71, 0]
click at [269, 334] on textarea at bounding box center [456, 337] width 515 height 15
paste textarea "Certification in VLSI SoC Design and Verification"
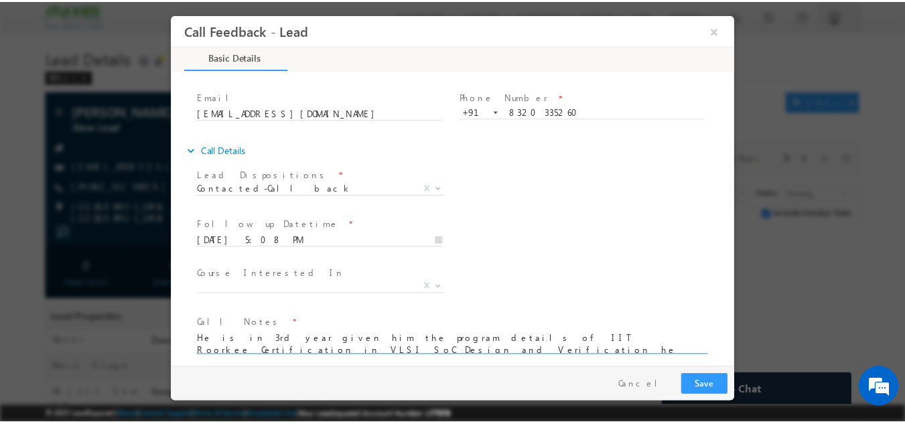
scroll to position [3, 0]
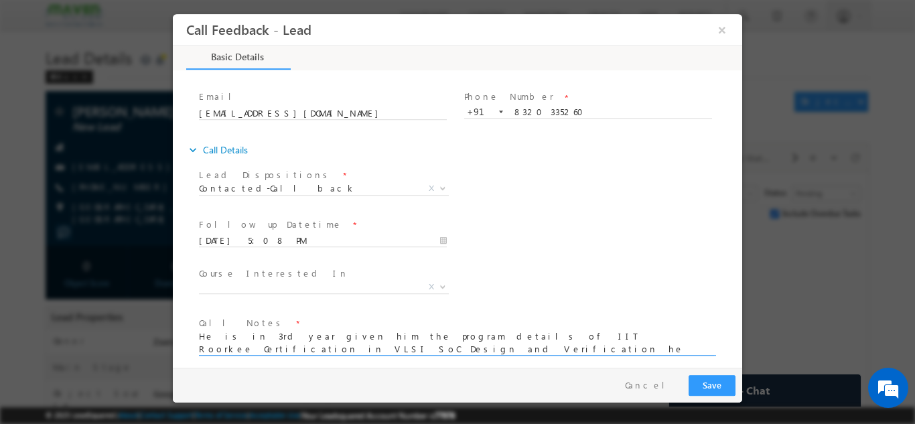
type textarea "He is in 3rd year given him the program details of IIT Roorkee Certification in…"
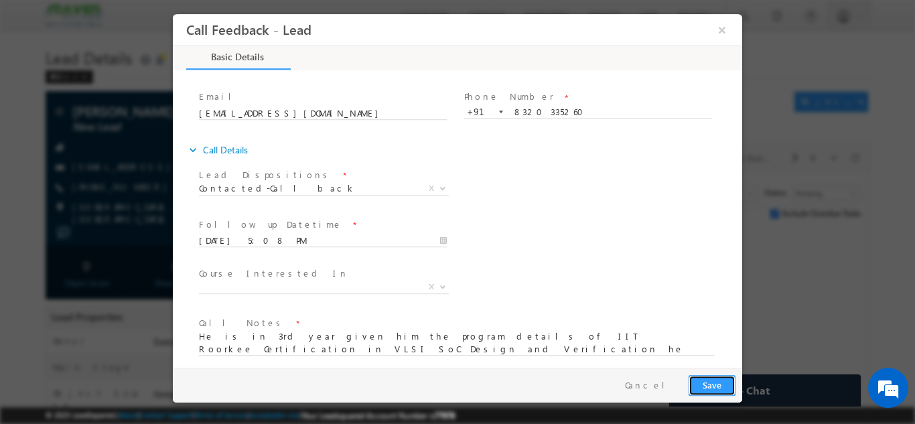
click at [712, 384] on button "Save" at bounding box center [712, 385] width 47 height 21
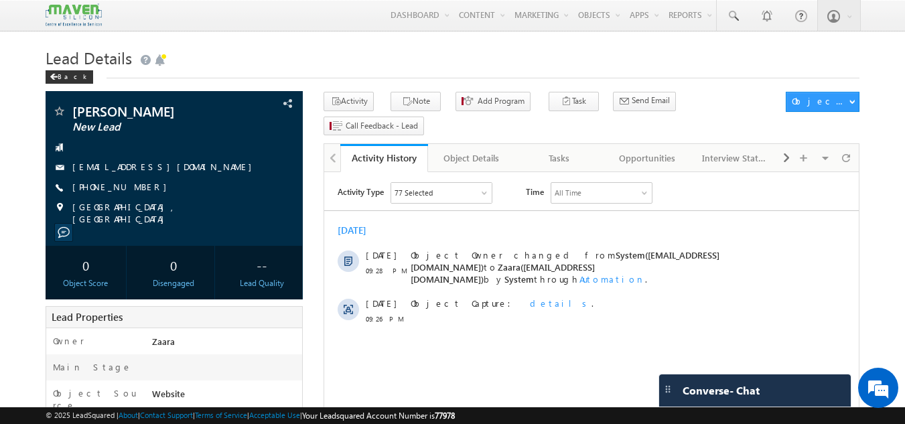
click at [220, 48] on h1 "Lead Details" at bounding box center [453, 57] width 815 height 26
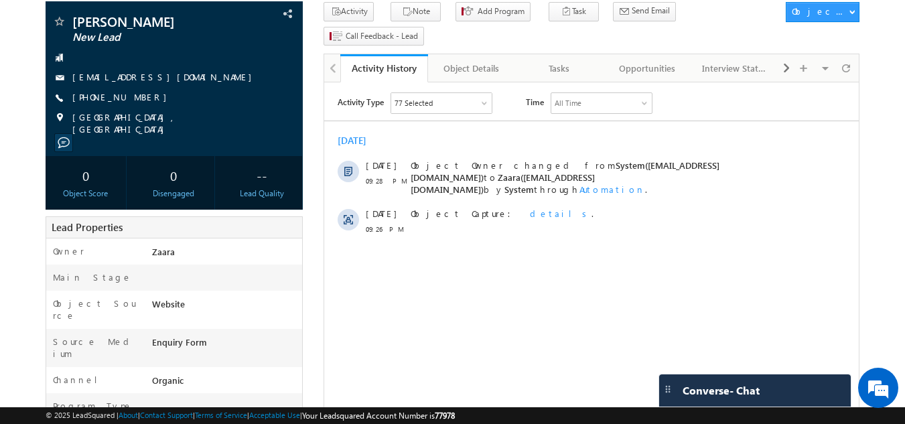
scroll to position [67, 0]
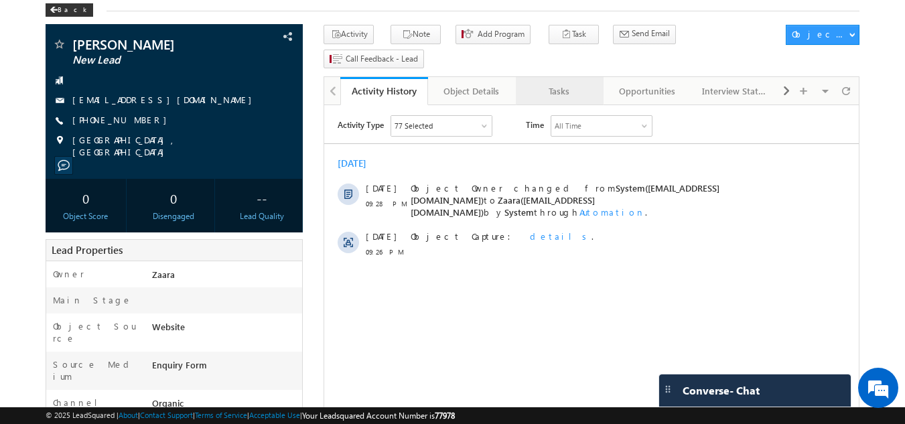
click at [545, 81] on link "Tasks" at bounding box center [560, 91] width 88 height 28
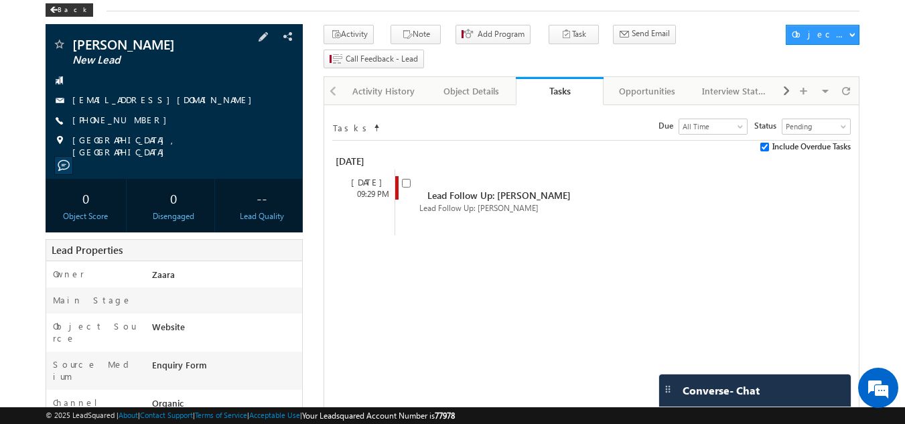
click at [186, 103] on div "electro.lakshay2.0@gmail.com" at bounding box center [174, 100] width 245 height 13
copy div "electro.lakshay2.0@gmail.com"
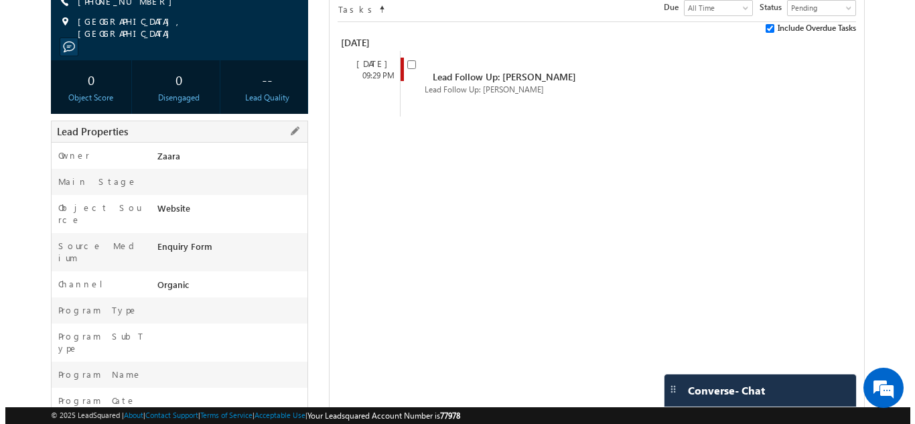
scroll to position [0, 0]
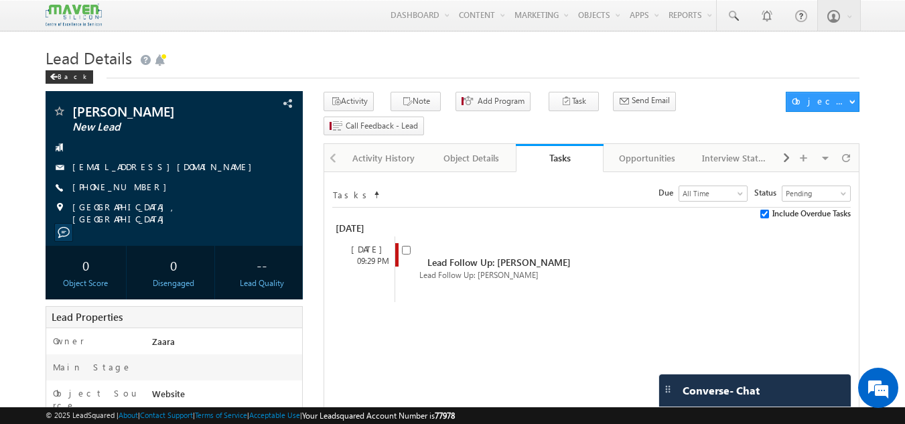
click at [187, 169] on div "electro.lakshay2.0@gmail.com" at bounding box center [174, 167] width 245 height 13
copy div "electro.lakshay2.0@gmail.com"
click at [409, 246] on input "checkbox" at bounding box center [406, 250] width 9 height 9
checkbox input "false"
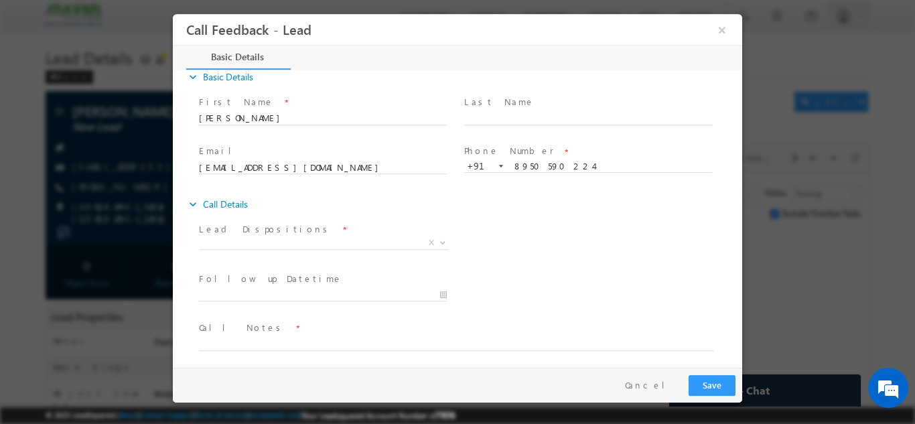
scroll to position [21, 0]
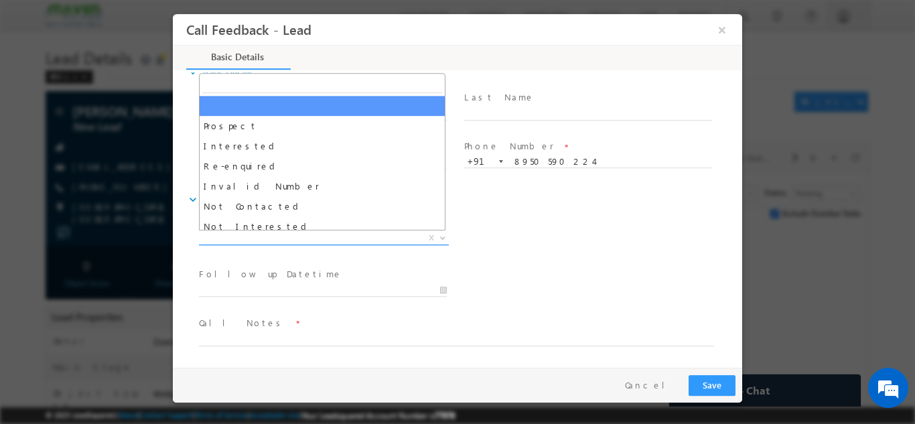
click at [223, 234] on span "X" at bounding box center [324, 237] width 250 height 13
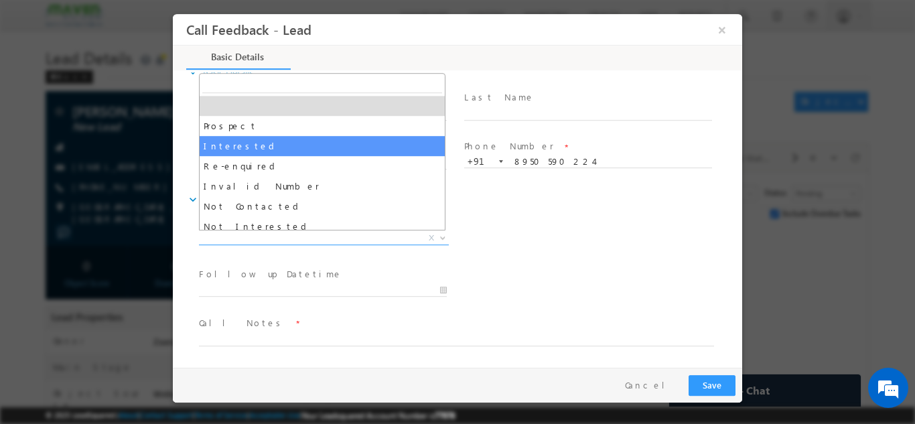
scroll to position [67, 0]
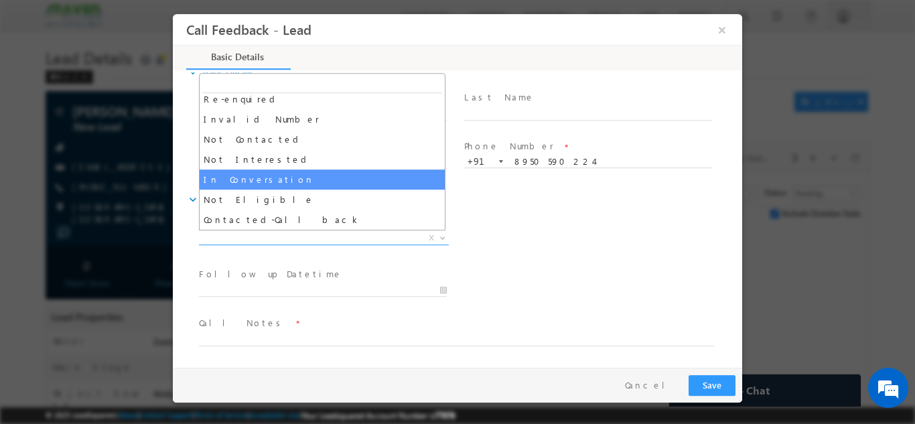
select select "In Conversation"
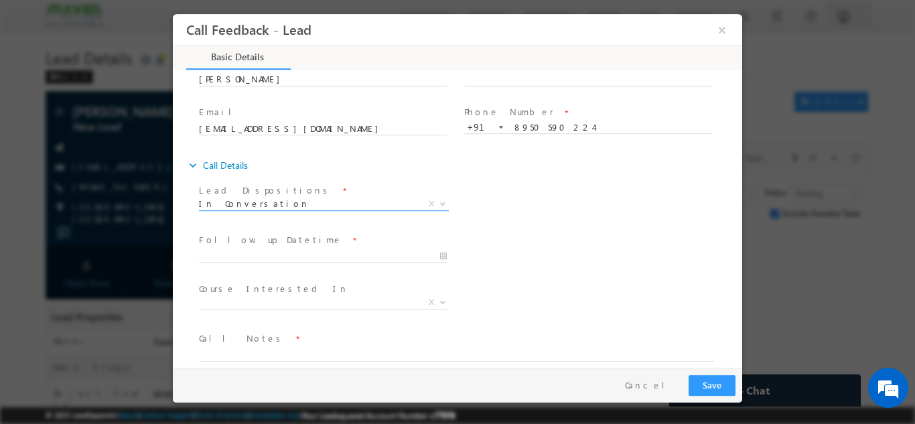
scroll to position [71, 0]
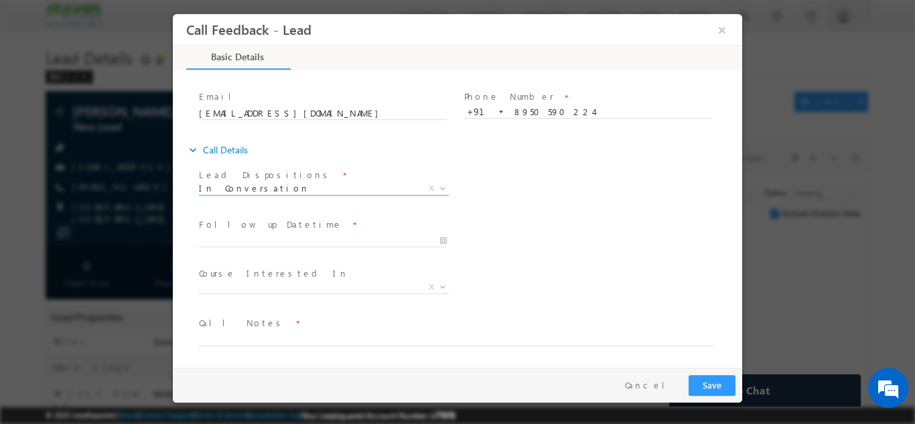
click at [269, 248] on span at bounding box center [322, 253] width 247 height 15
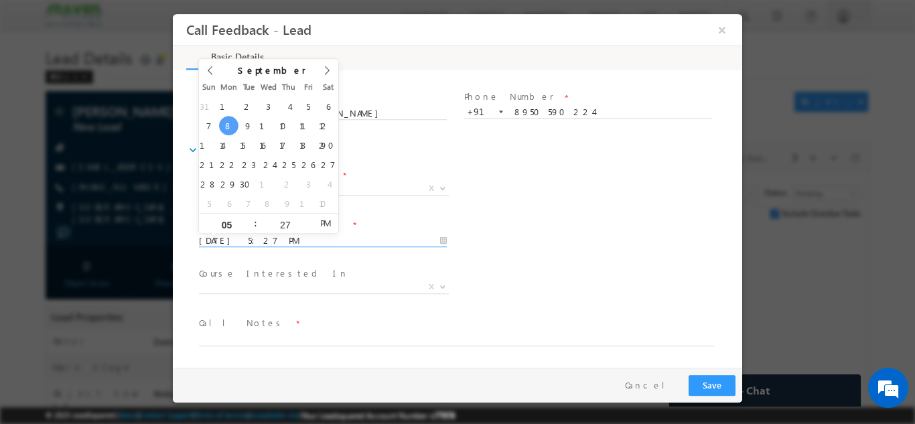
click at [268, 240] on input "08/09/2025 5:27 PM" at bounding box center [323, 240] width 248 height 13
type input "09/09/2025 5:27 PM"
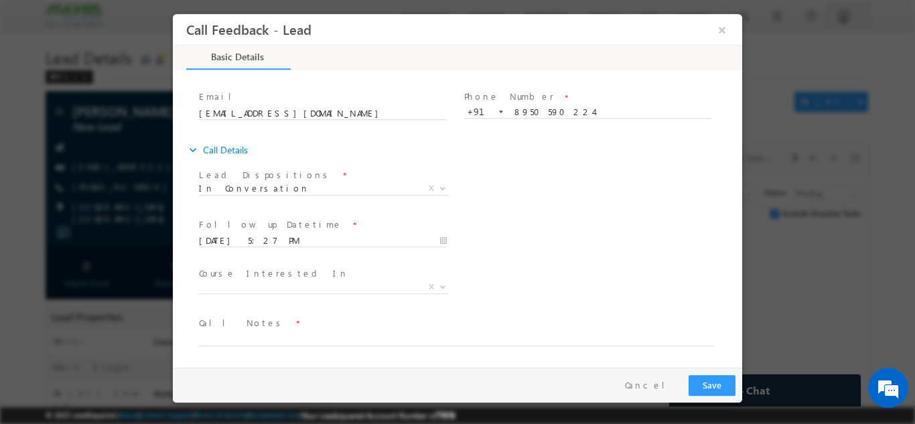
click at [465, 212] on div "Lead Dispositions * Prospect Interested Re-enquired Invalid Number Not Contacte…" at bounding box center [469, 190] width 546 height 50
click at [314, 340] on textarea at bounding box center [456, 337] width 515 height 15
paste textarea "iHUB Divya Sampark,IIT Roorkee-Executive Certification in ASIC Verification"
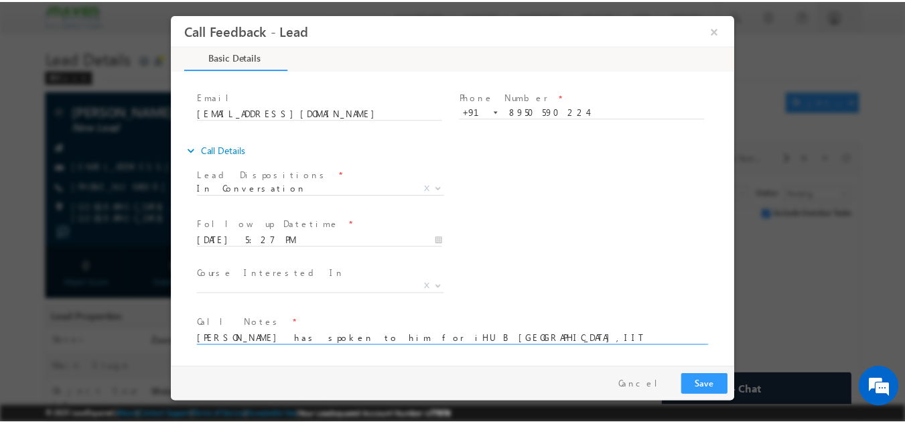
scroll to position [3, 0]
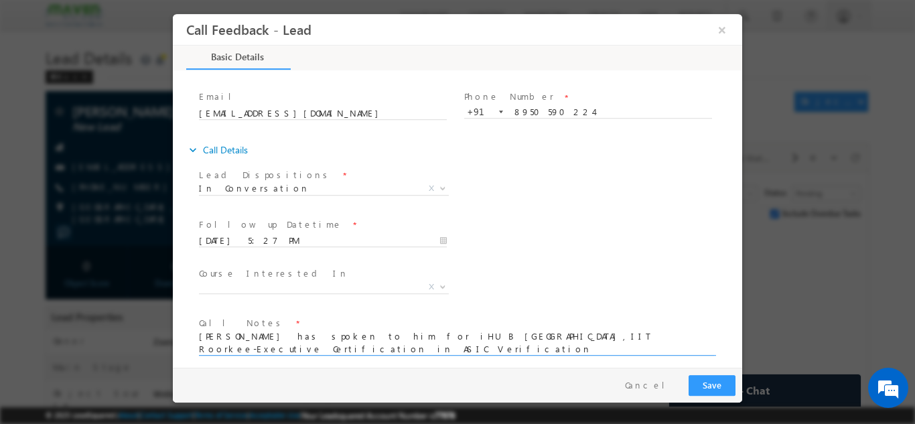
type textarea "Shubham has spoken to him for iHUB Divya Sampark,IIT Roorkee-Executive Certific…"
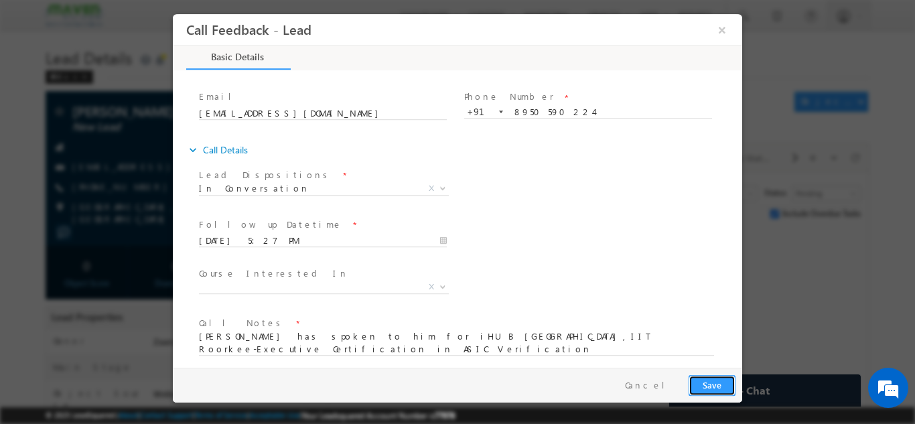
click at [713, 385] on button "Save" at bounding box center [712, 385] width 47 height 21
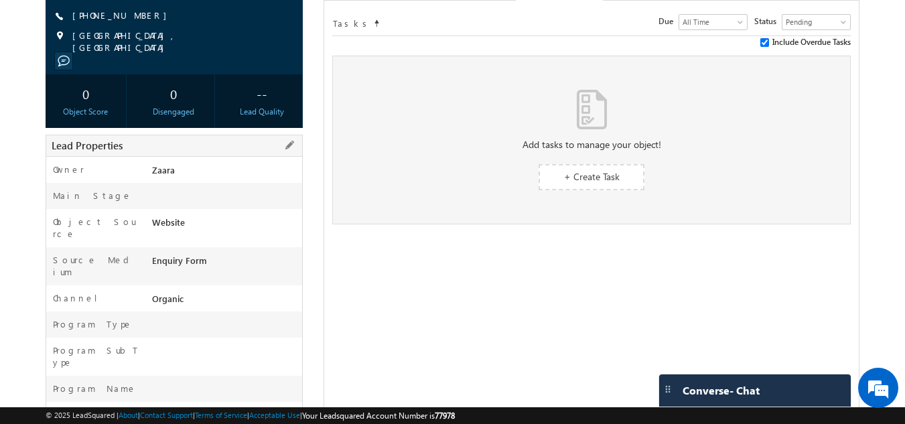
scroll to position [268, 0]
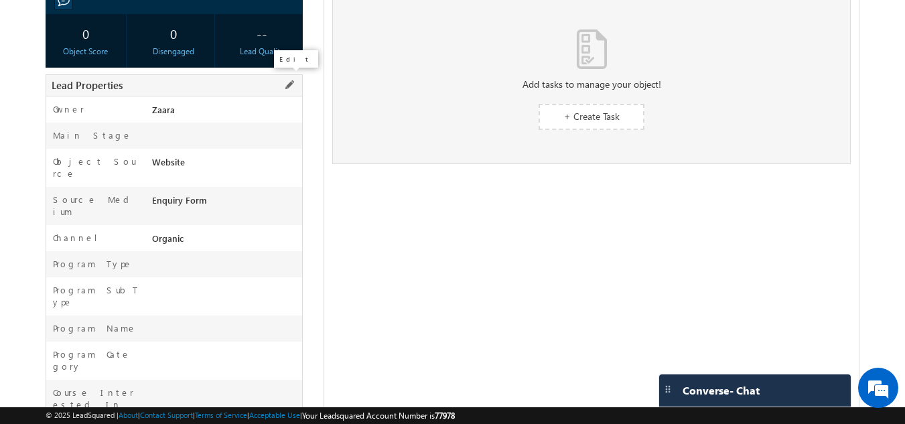
click at [291, 80] on span at bounding box center [289, 85] width 15 height 15
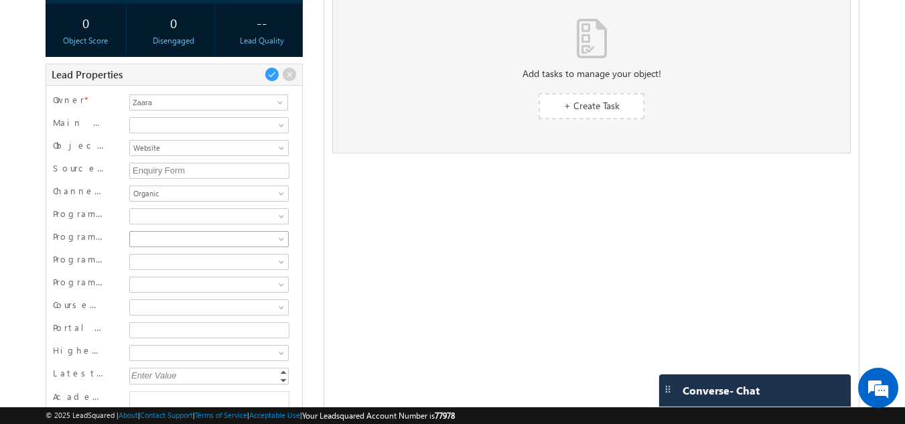
scroll to position [302, 0]
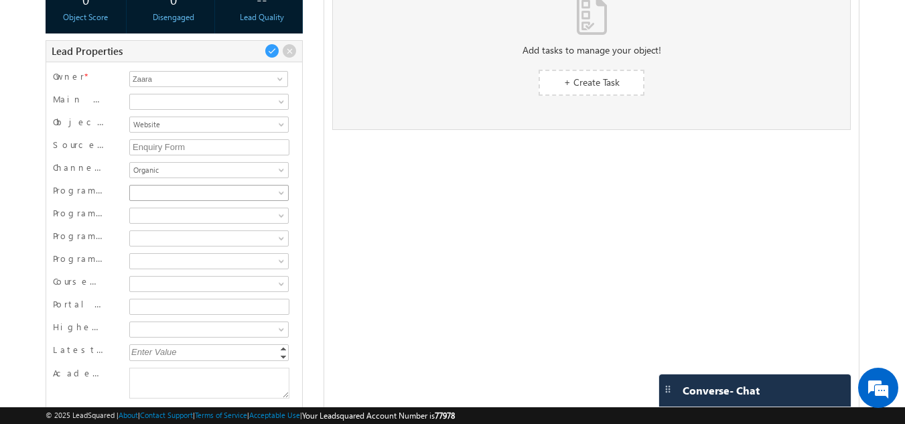
click at [163, 190] on span at bounding box center [207, 193] width 155 height 12
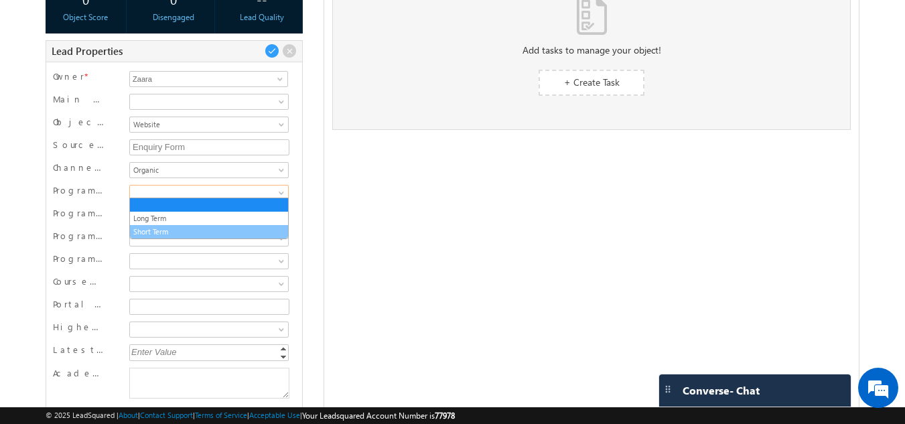
click at [153, 231] on link "Short Term" at bounding box center [209, 232] width 158 height 12
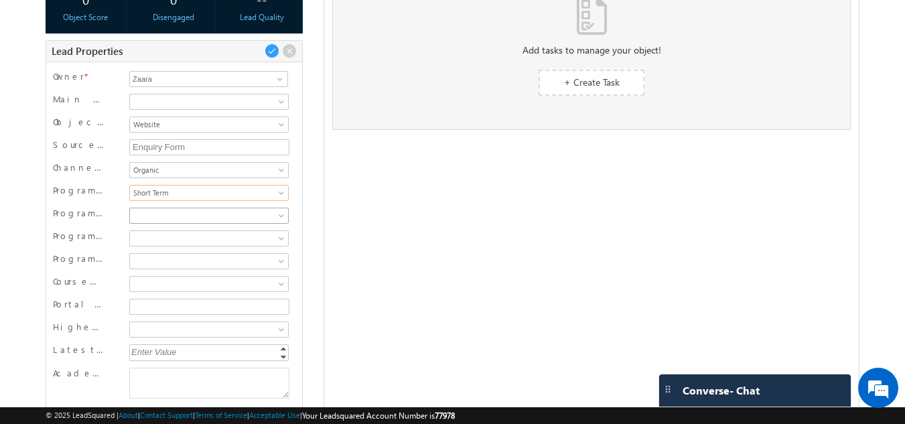
click at [155, 216] on span at bounding box center [207, 216] width 155 height 12
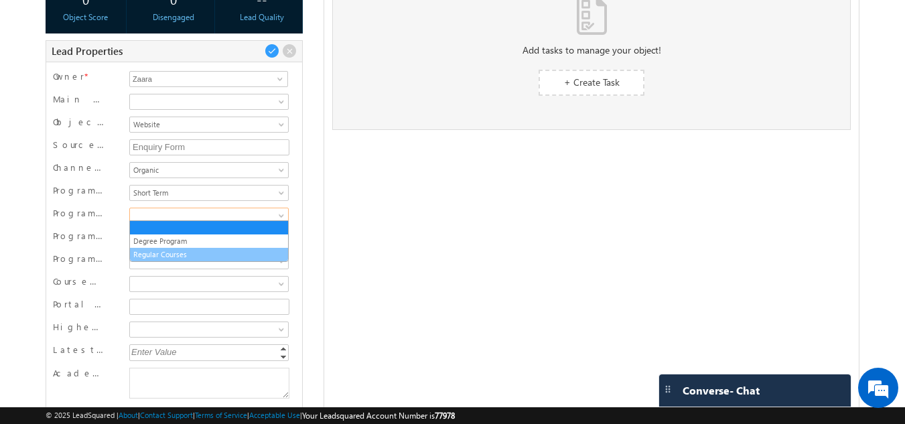
click at [171, 255] on link "Regular Courses" at bounding box center [209, 255] width 158 height 12
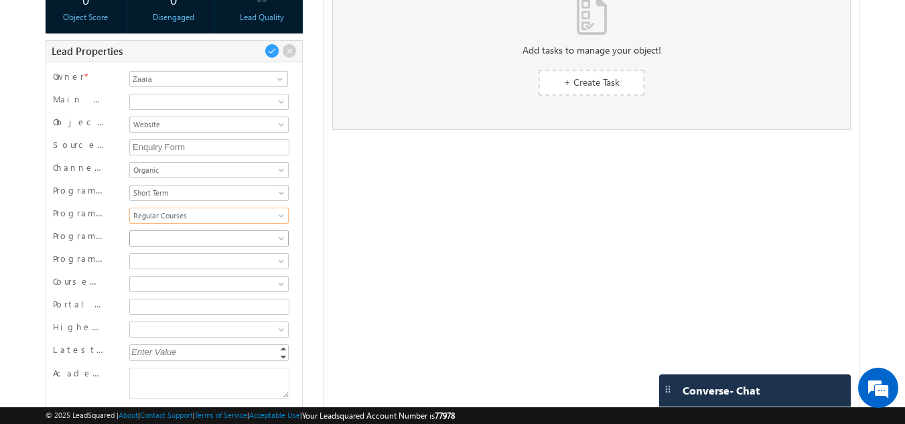
click at [142, 235] on span at bounding box center [207, 239] width 155 height 12
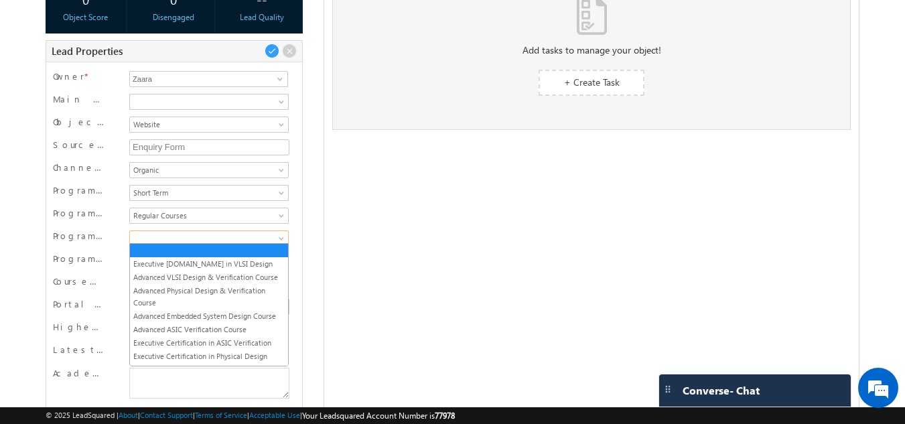
click at [29, 263] on body "Menu Zaara lsq2@ maven -sili con.c om" at bounding box center [452, 146] width 905 height 897
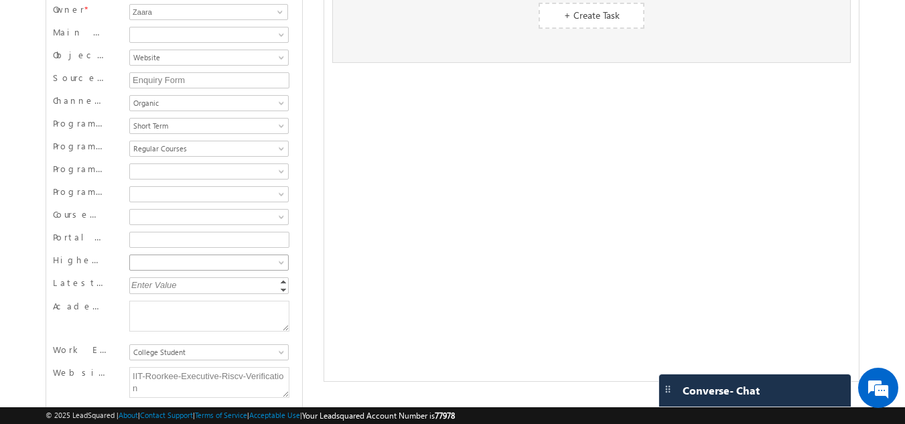
scroll to position [436, 0]
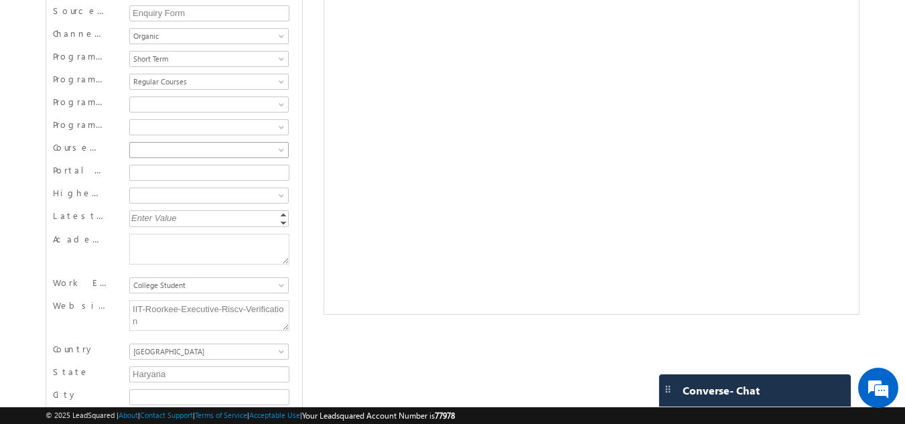
click at [147, 148] on span at bounding box center [207, 150] width 155 height 12
click at [13, 192] on body "Menu Zaara lsq2@ maven -sili con.c om" at bounding box center [452, 12] width 905 height 897
click at [139, 191] on span at bounding box center [207, 196] width 155 height 12
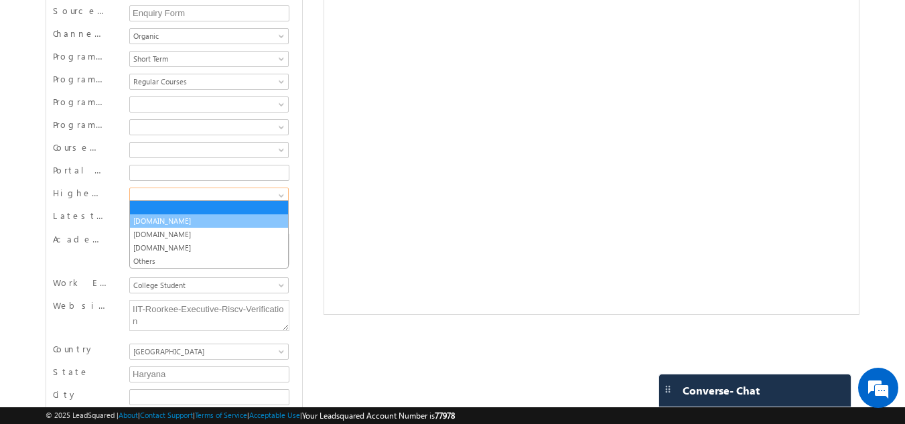
click at [146, 216] on link "[DOMAIN_NAME]" at bounding box center [209, 221] width 158 height 12
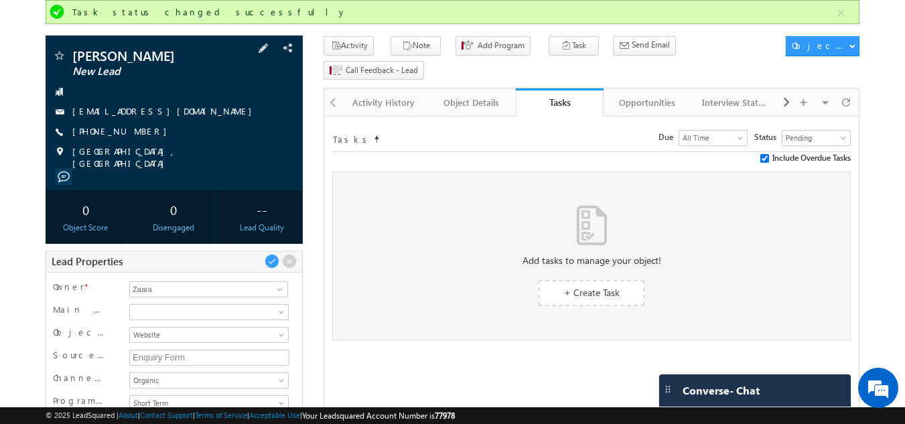
scroll to position [0, 0]
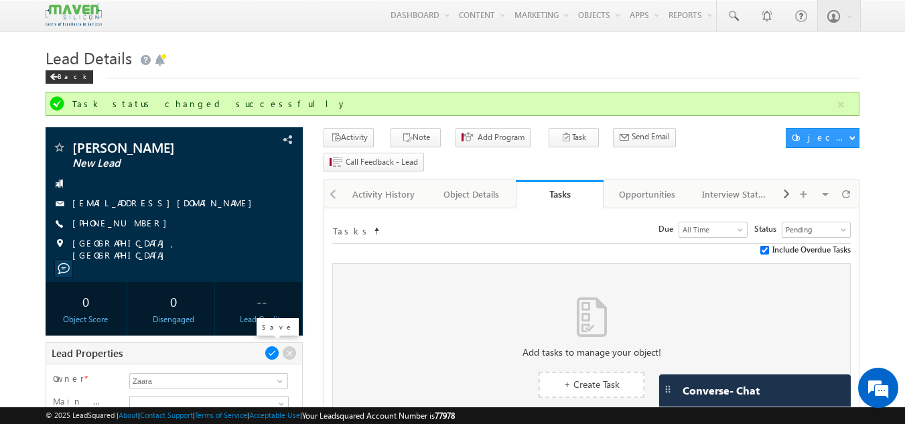
click at [273, 350] on span at bounding box center [272, 353] width 15 height 15
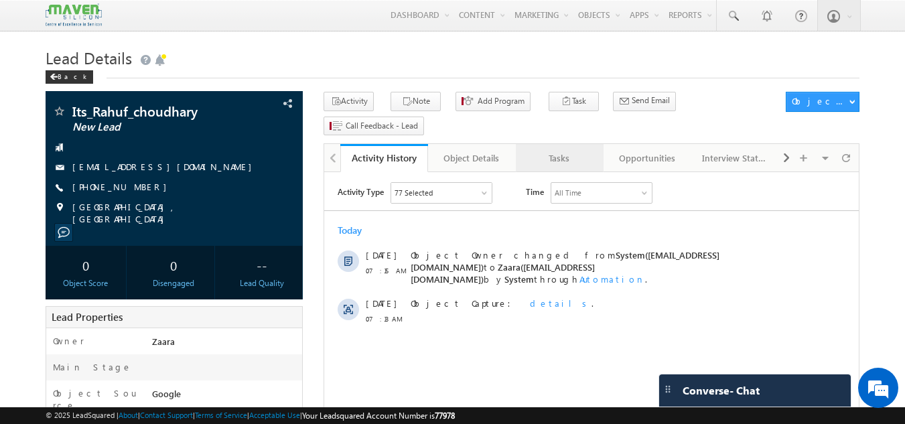
click at [578, 150] on div "Tasks" at bounding box center [559, 158] width 65 height 16
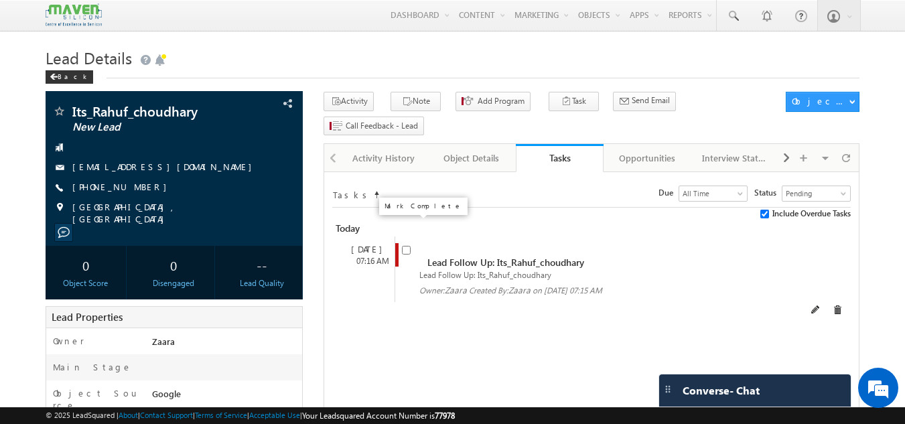
click at [407, 246] on input "checkbox" at bounding box center [406, 250] width 9 height 9
checkbox input "false"
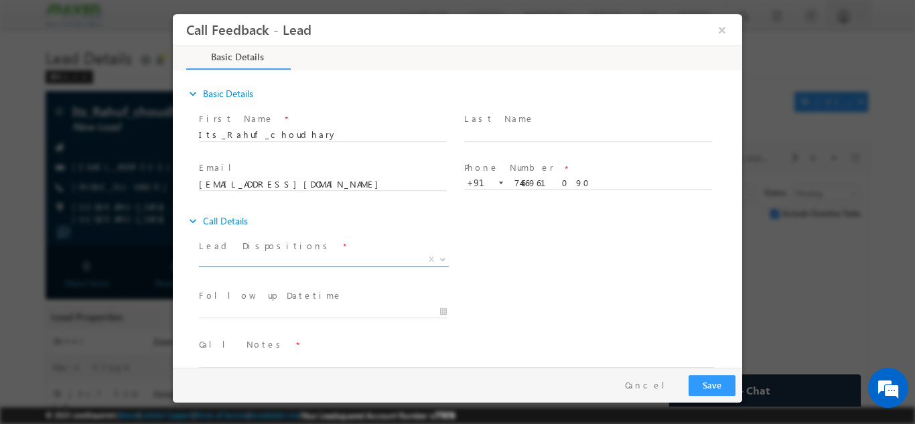
click at [262, 263] on span "X" at bounding box center [324, 259] width 250 height 13
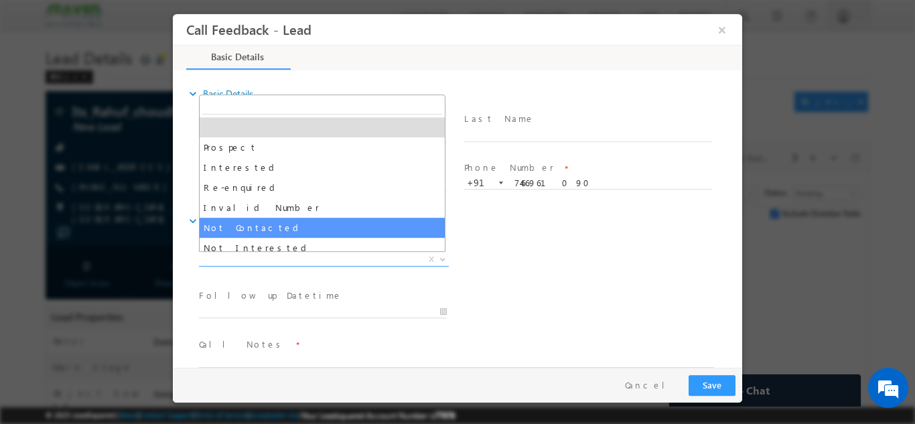
select select "Not Contacted"
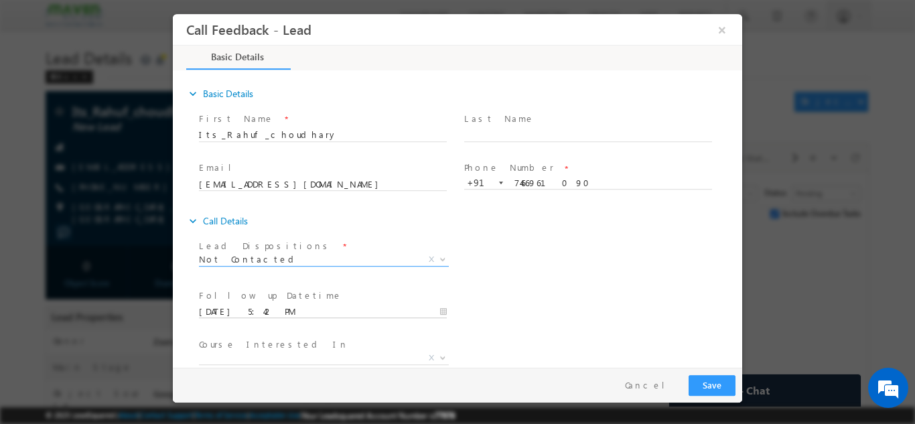
click at [248, 310] on input "08/09/2025 5:42 PM" at bounding box center [323, 311] width 248 height 13
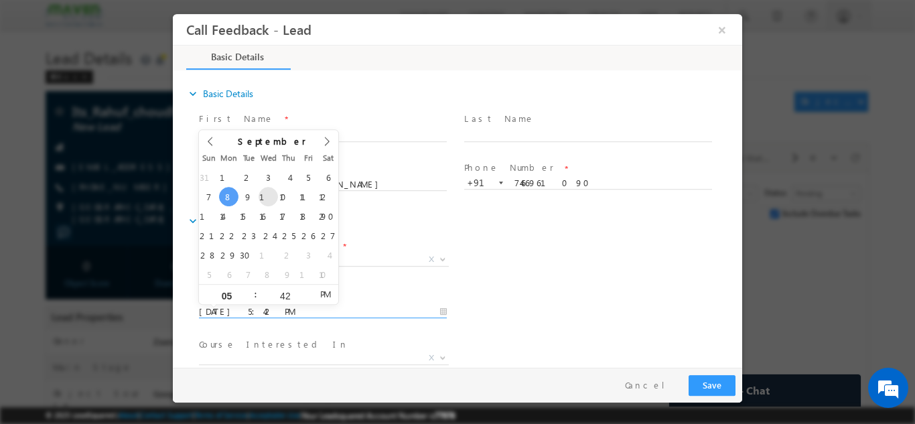
type input "10/09/2025 5:42 PM"
click at [484, 267] on div "Lead Dispositions * Prospect Interested Re-enquired Invalid Number Not Contacte…" at bounding box center [469, 261] width 546 height 50
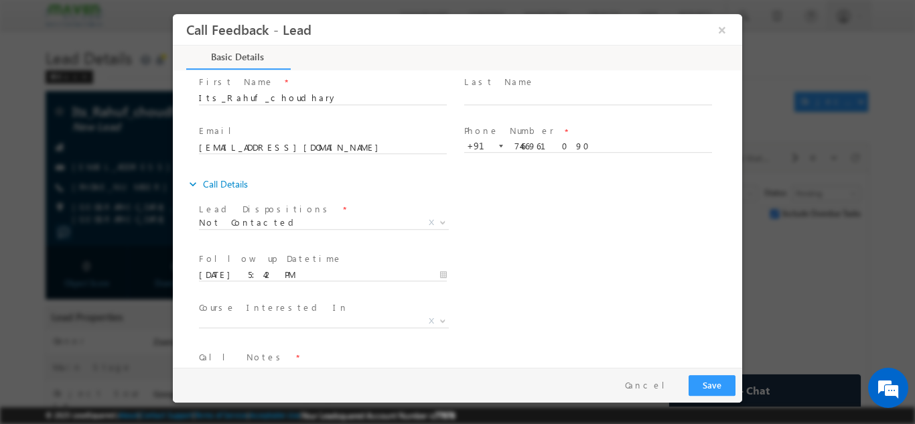
scroll to position [71, 0]
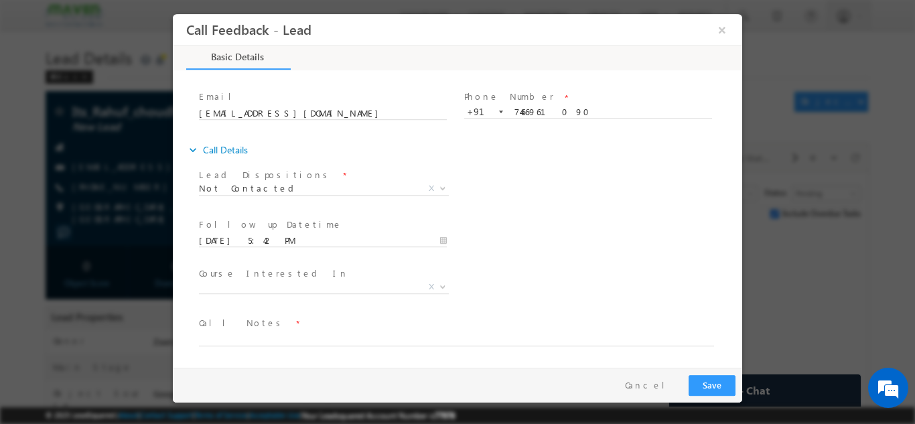
click at [249, 324] on span "Call Notes *" at bounding box center [449, 323] width 501 height 15
click at [246, 335] on textarea at bounding box center [456, 337] width 515 height 15
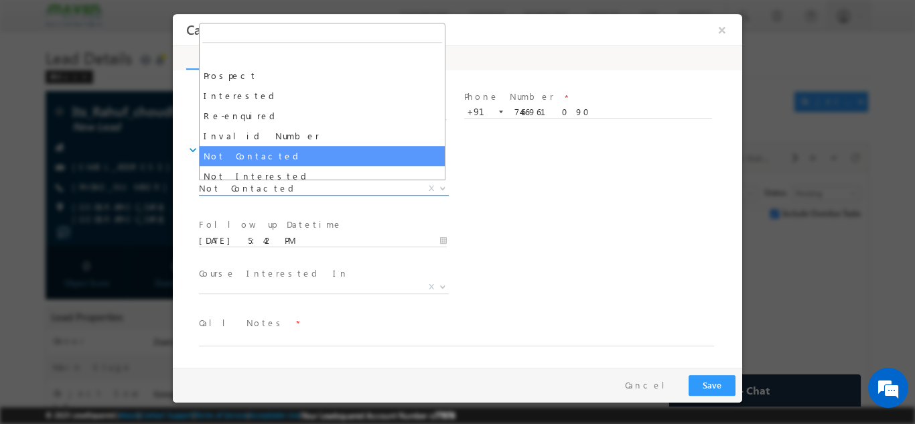
click at [247, 190] on span "Not Contacted" at bounding box center [308, 188] width 218 height 12
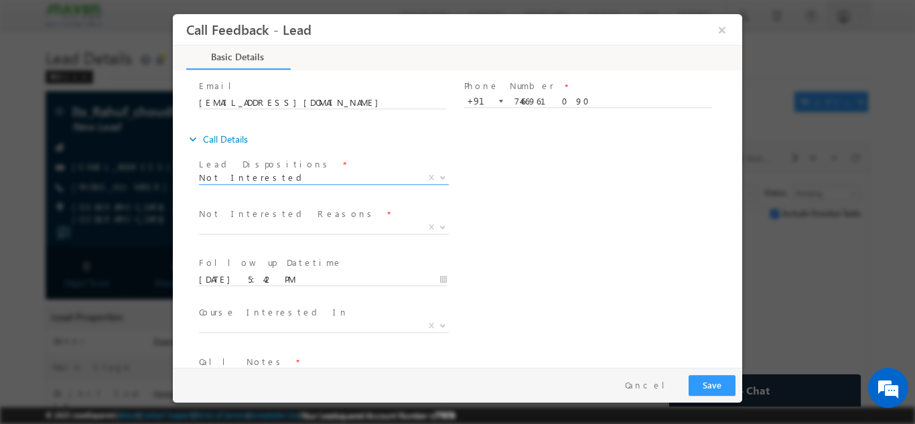
scroll to position [121, 0]
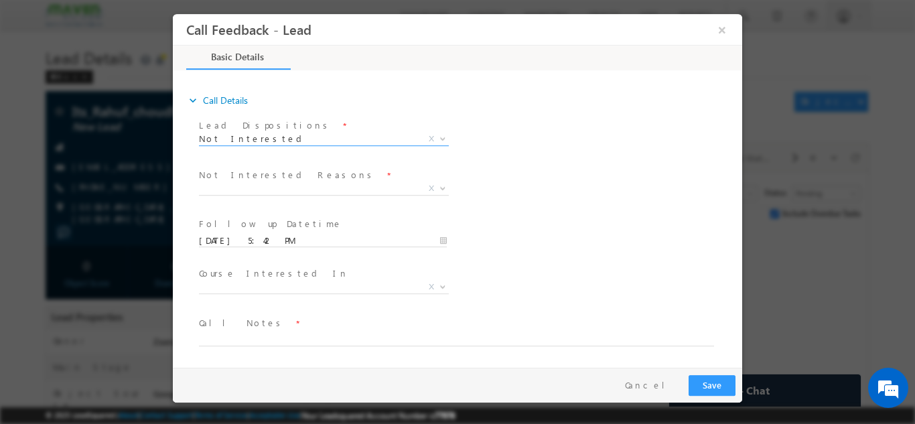
click at [249, 194] on body "Call Feedback - Lead × Basic Details" at bounding box center [458, 190] width 570 height 354
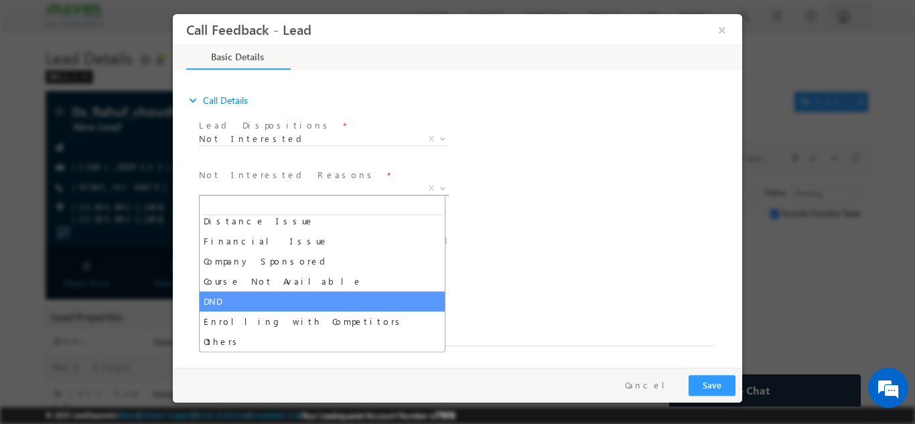
scroll to position [0, 0]
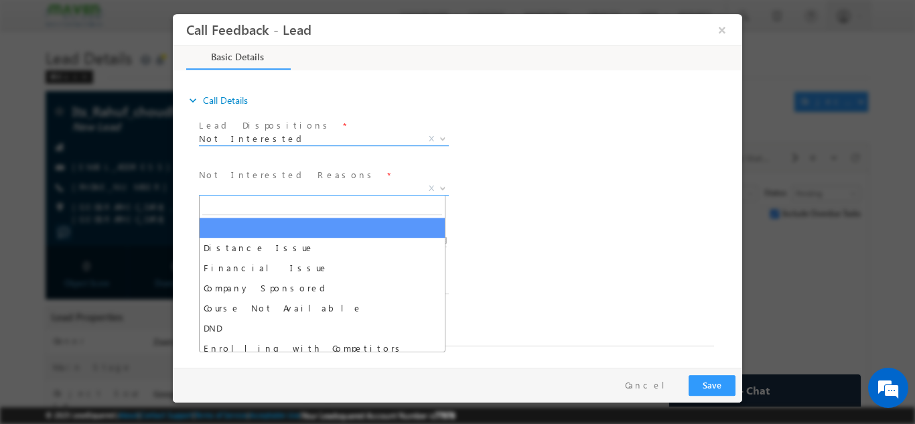
click at [248, 142] on span "Not Interested" at bounding box center [308, 138] width 218 height 12
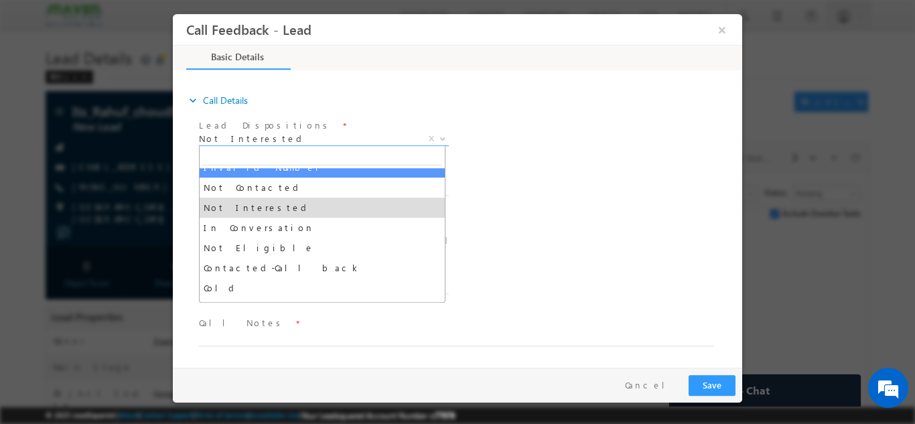
scroll to position [127, 0]
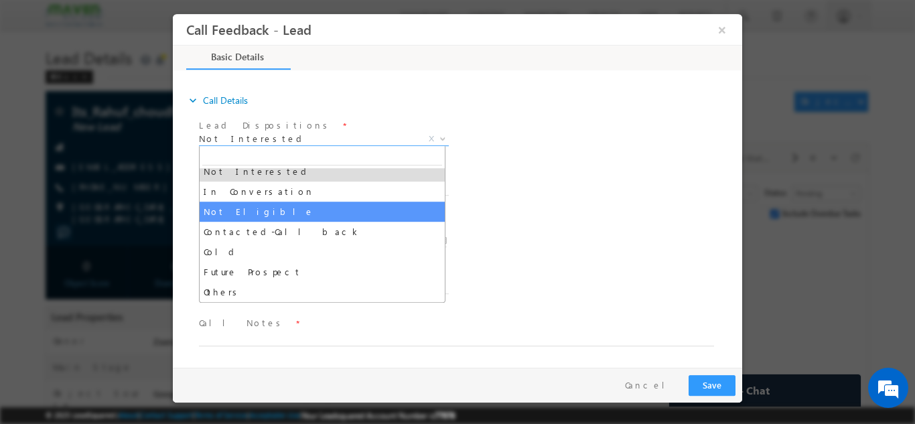
select select "Not Eligible"
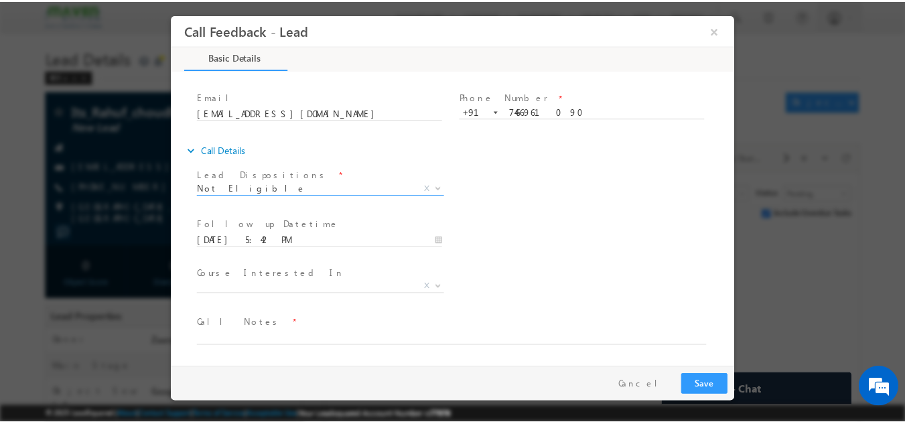
scroll to position [71, 0]
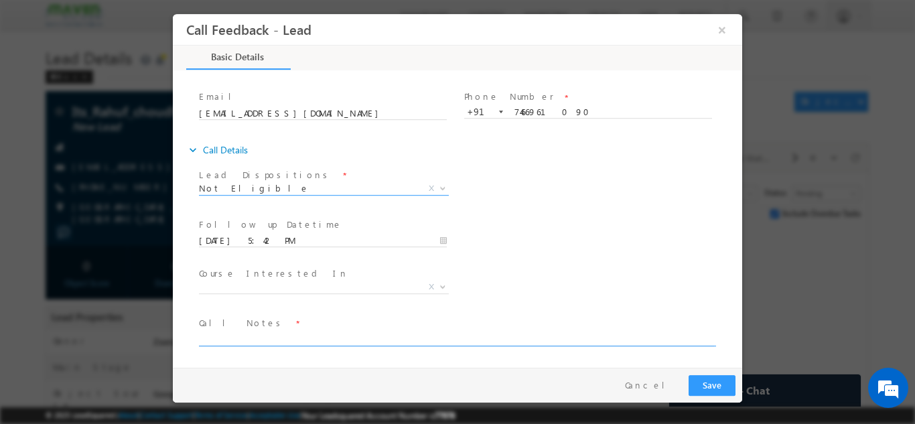
click at [266, 342] on textarea at bounding box center [456, 337] width 515 height 15
type textarea "He is in class 9"
click at [712, 384] on button "Save" at bounding box center [712, 385] width 47 height 21
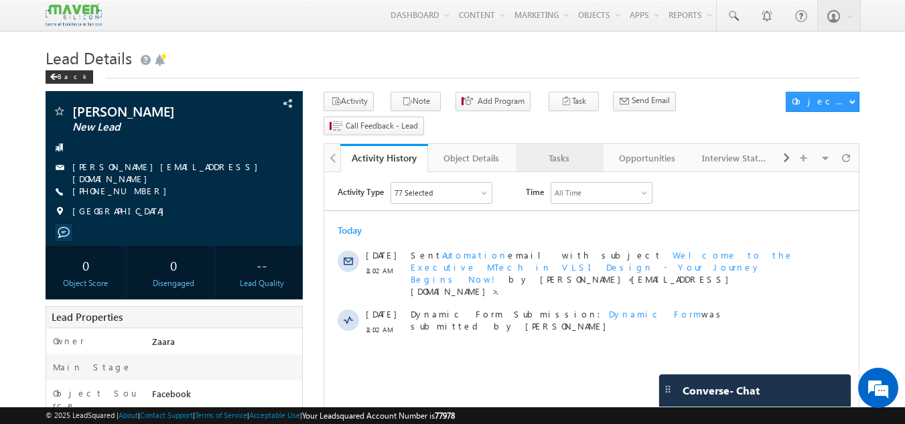
click at [577, 150] on div "Tasks" at bounding box center [559, 158] width 65 height 16
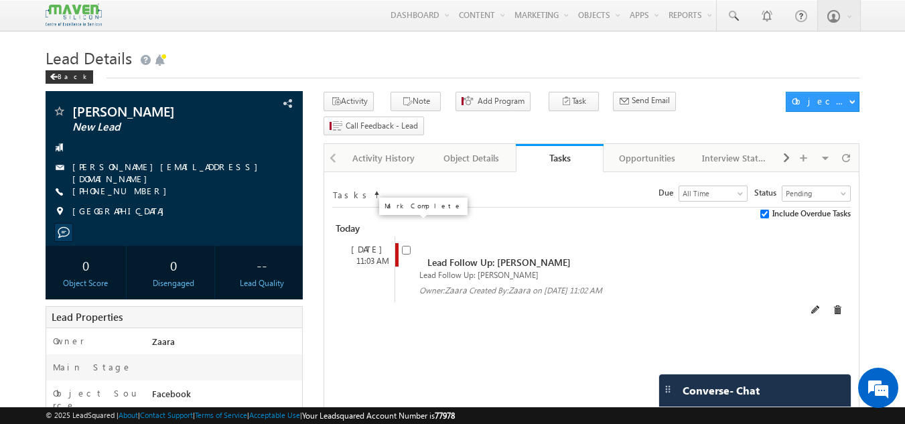
click at [410, 246] on input "checkbox" at bounding box center [406, 250] width 9 height 9
checkbox input "false"
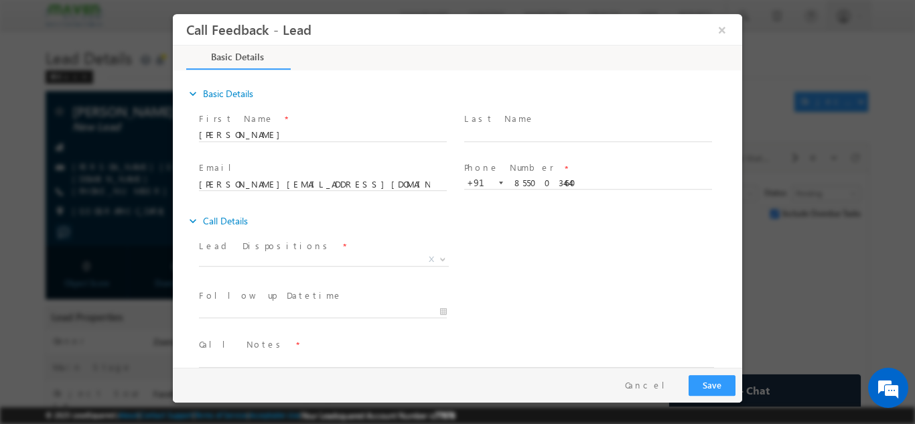
scroll to position [21, 0]
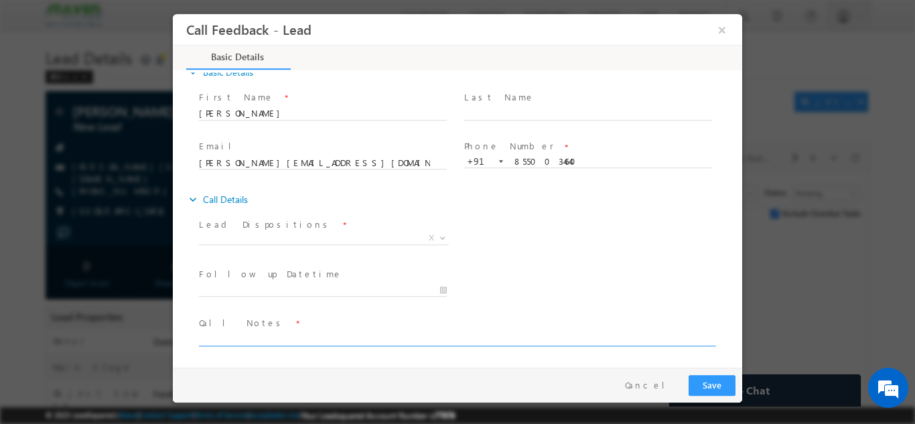
click at [222, 340] on textarea at bounding box center [456, 337] width 515 height 15
type textarea "Btech"
click at [228, 228] on label "Lead Dispositions" at bounding box center [265, 224] width 133 height 13
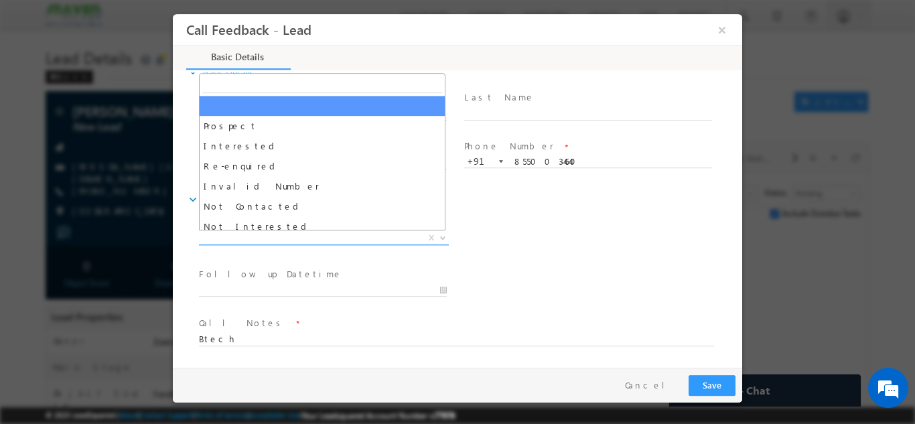
click at [226, 236] on span "X" at bounding box center [324, 237] width 250 height 13
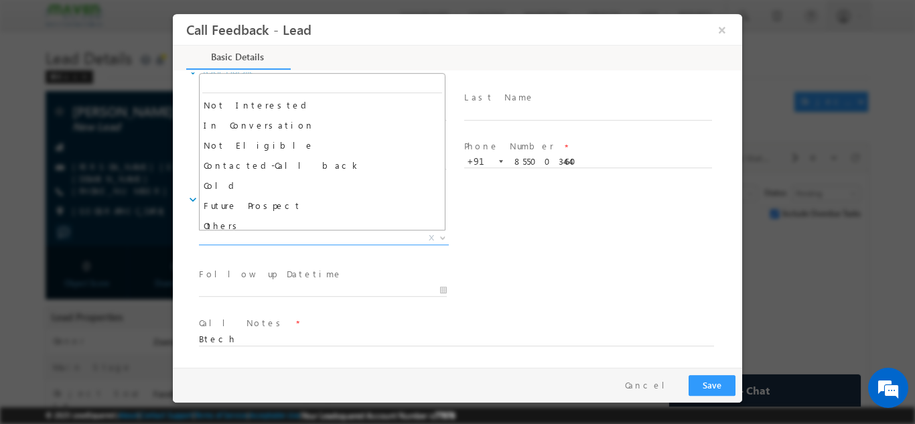
scroll to position [127, 0]
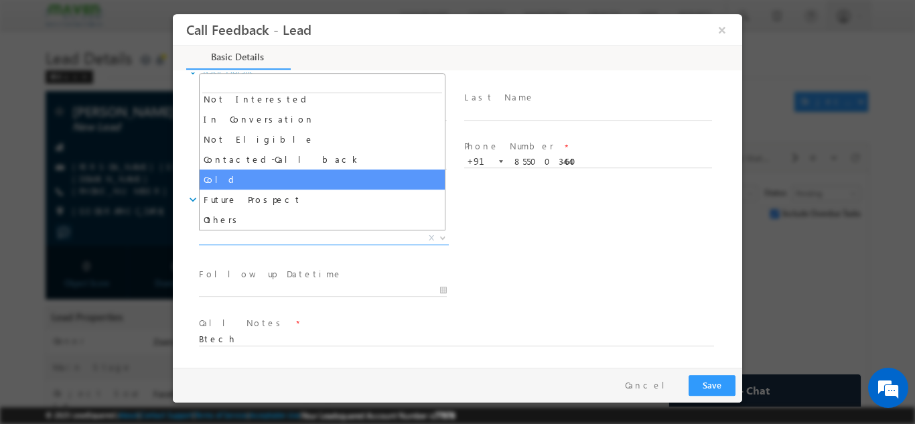
click at [543, 218] on div "Lead Dispositions * Prospect Interested Re-enquired Invalid Number Not Contacte…" at bounding box center [469, 239] width 546 height 50
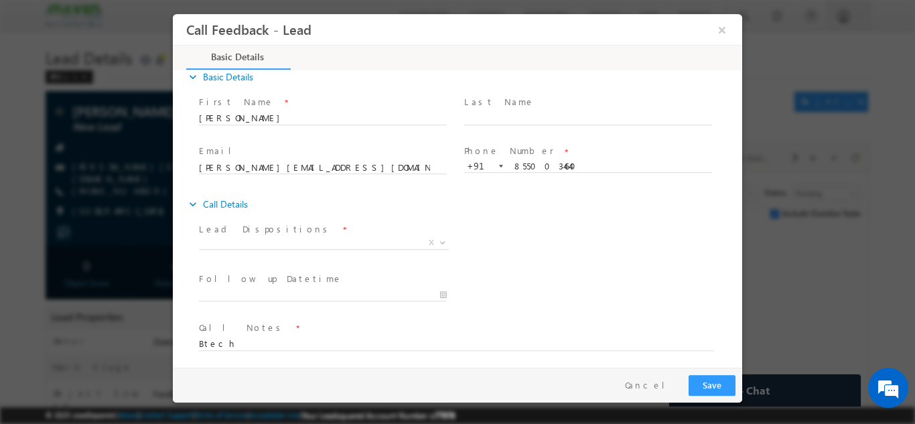
scroll to position [21, 0]
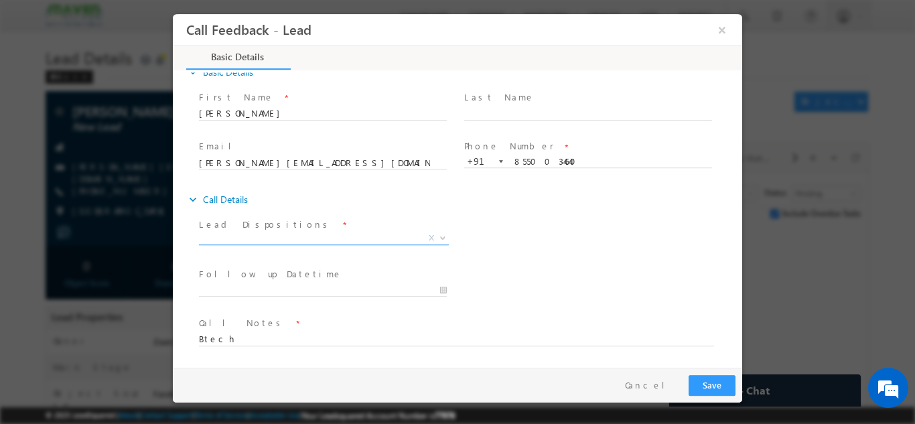
click at [222, 245] on span "X" at bounding box center [324, 240] width 250 height 13
click at [225, 234] on span "X" at bounding box center [324, 237] width 250 height 13
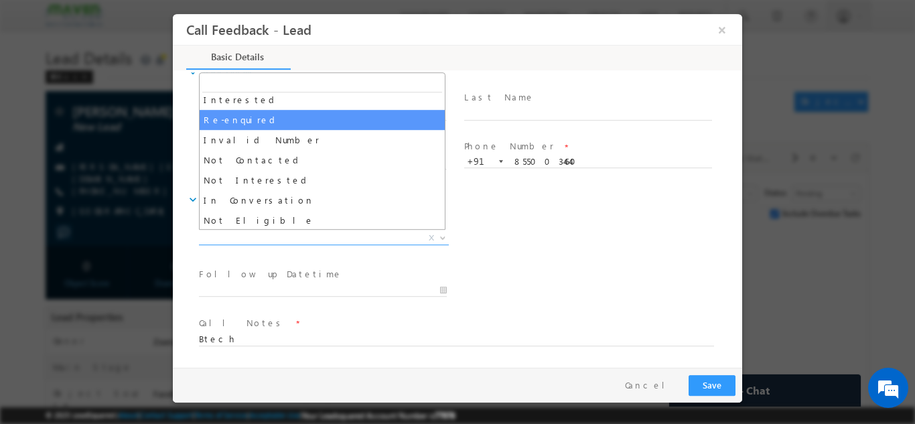
scroll to position [67, 0]
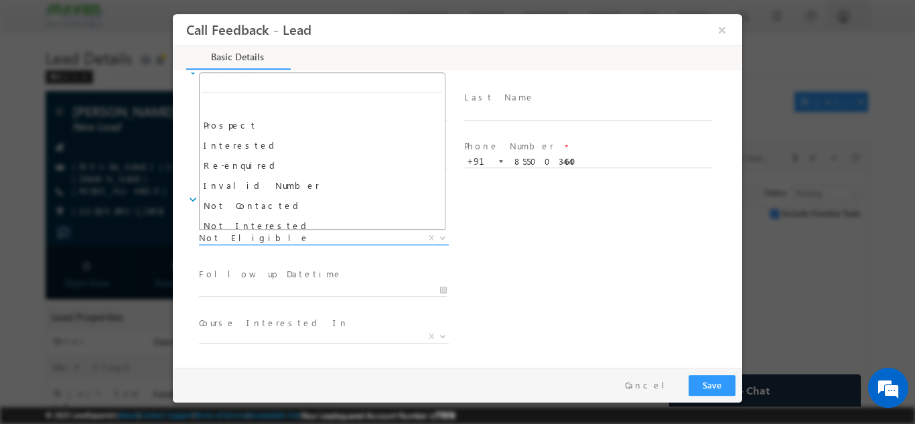
click at [255, 235] on span "Not Eligible" at bounding box center [308, 237] width 218 height 12
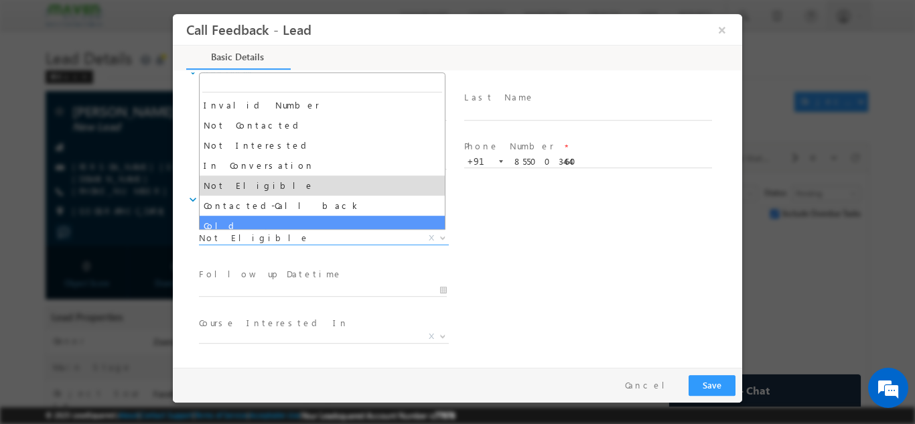
scroll to position [60, 0]
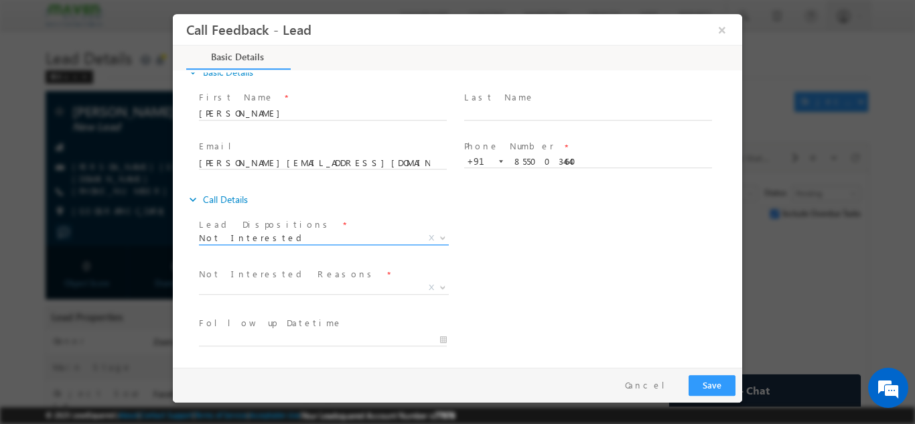
click at [281, 239] on span "Not Interested" at bounding box center [308, 237] width 218 height 12
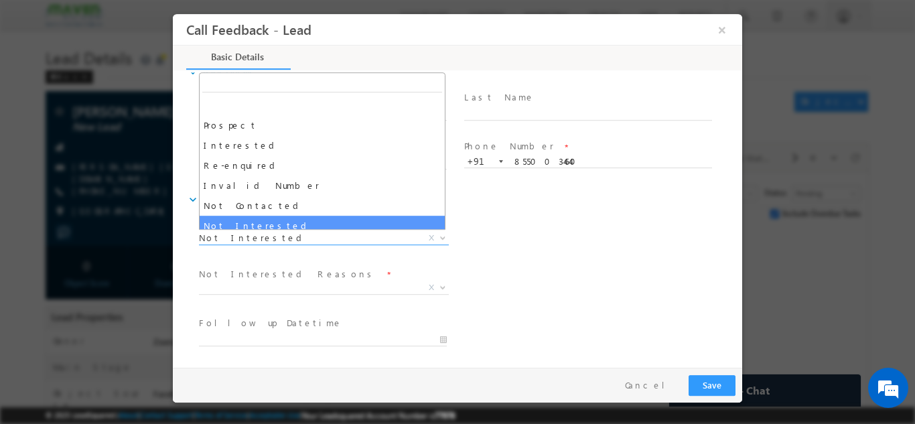
click at [523, 264] on div "Not Interested Reasons * Distance Issue Financial Issue Company Sponsored Cours…" at bounding box center [469, 289] width 546 height 50
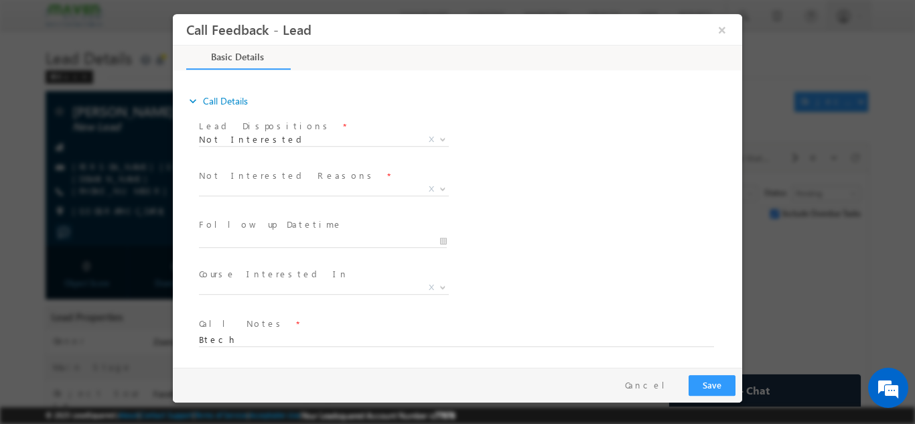
scroll to position [121, 0]
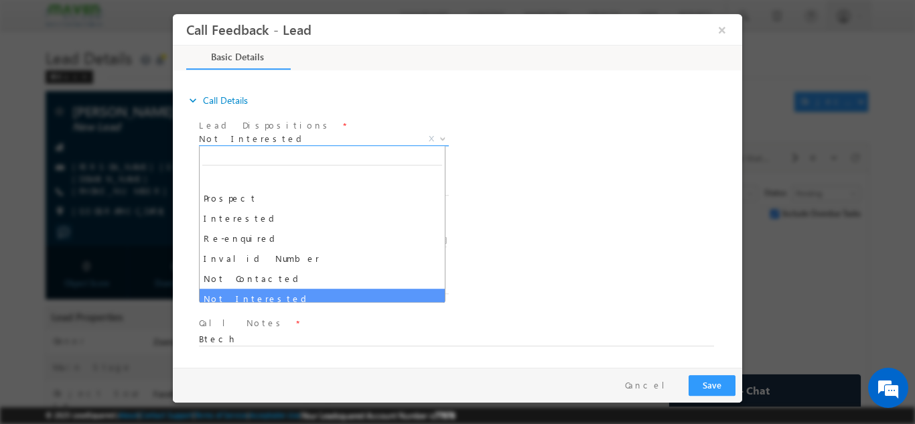
click at [255, 142] on span "Not Interested" at bounding box center [308, 138] width 218 height 12
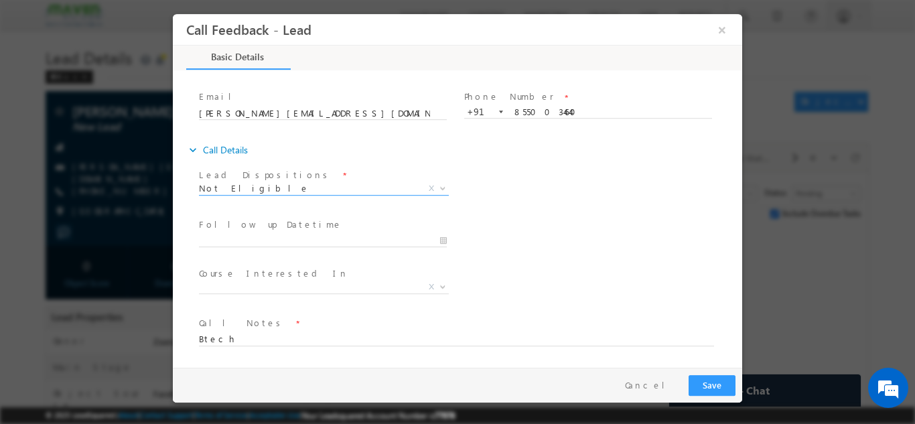
scroll to position [71, 0]
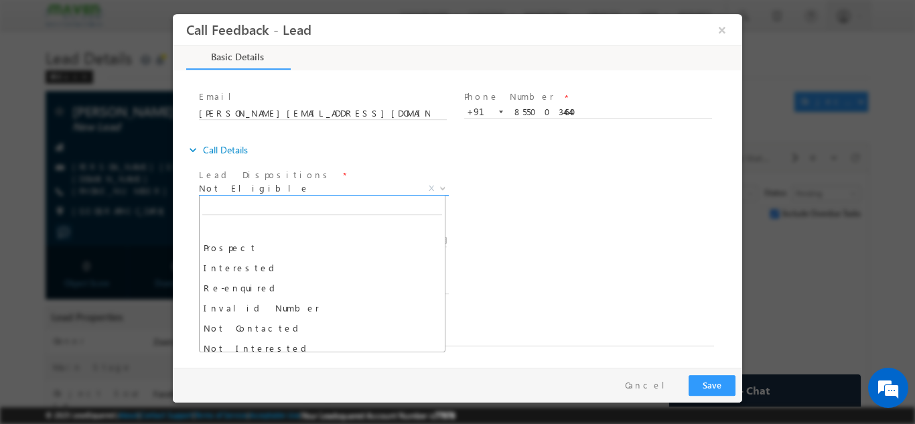
click at [247, 188] on span "Not Eligible" at bounding box center [308, 188] width 218 height 12
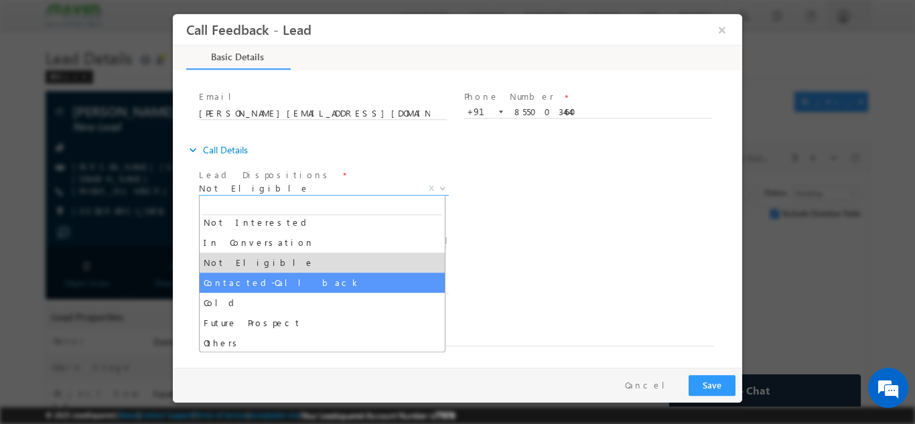
scroll to position [127, 0]
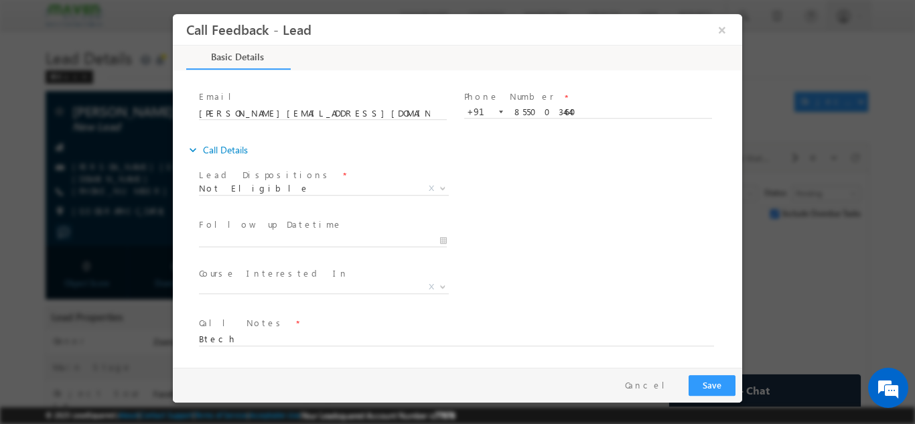
click at [505, 268] on div "Course Interested In * Executive M.Tech in VLSI Design Advanced VLSI Design & V…" at bounding box center [469, 288] width 546 height 50
click at [212, 194] on body "Call Feedback - Lead × Basic Details" at bounding box center [458, 190] width 570 height 354
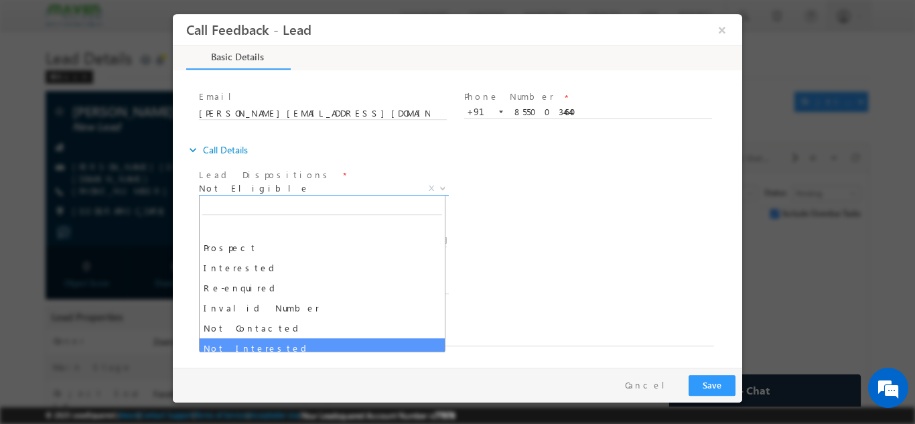
select select "Not Interested"
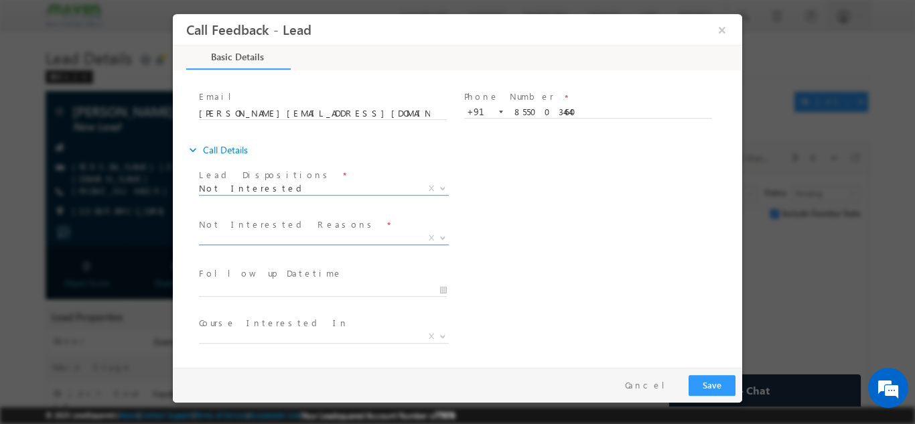
click at [233, 238] on span "X" at bounding box center [324, 237] width 250 height 13
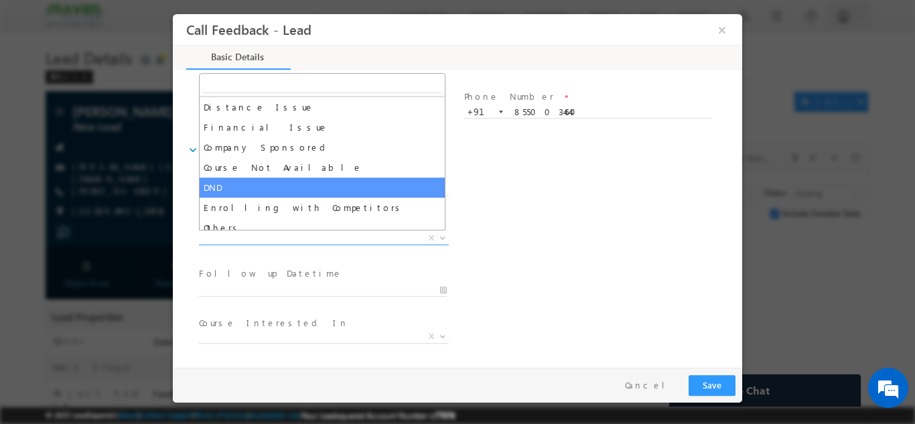
scroll to position [27, 0]
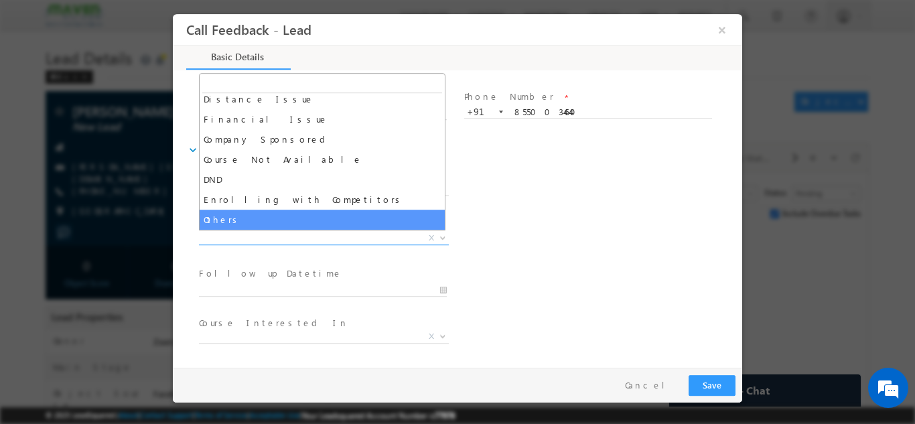
select select "Others"
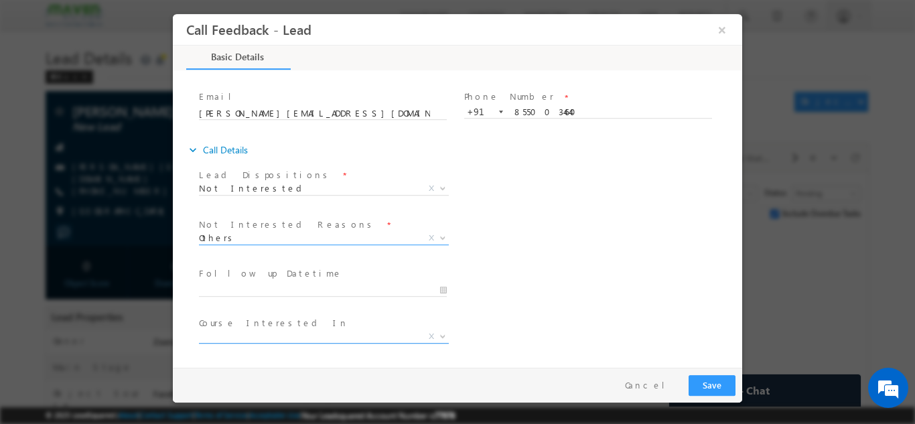
click at [273, 330] on span "X" at bounding box center [324, 336] width 250 height 13
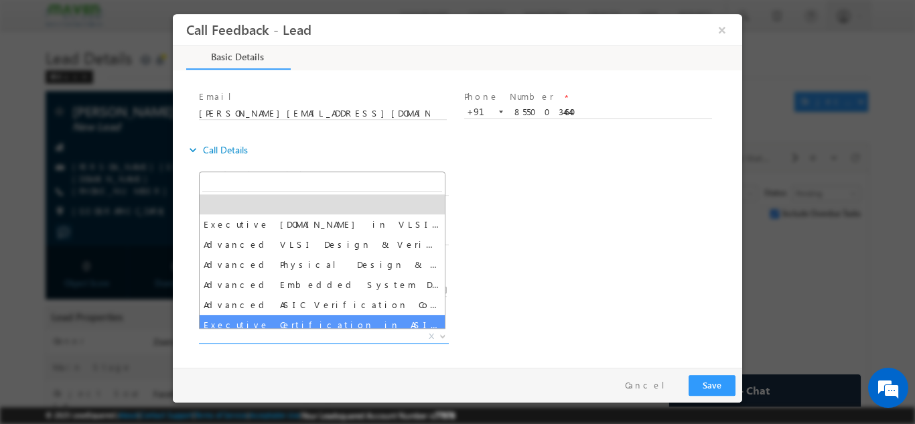
click at [537, 287] on div "Follow up Datetime * Program Type * Long Term Short Term X" at bounding box center [469, 289] width 546 height 50
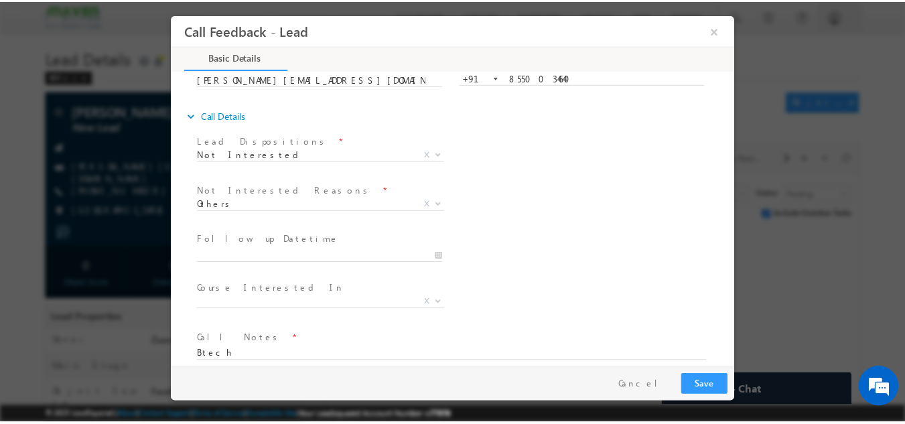
scroll to position [121, 0]
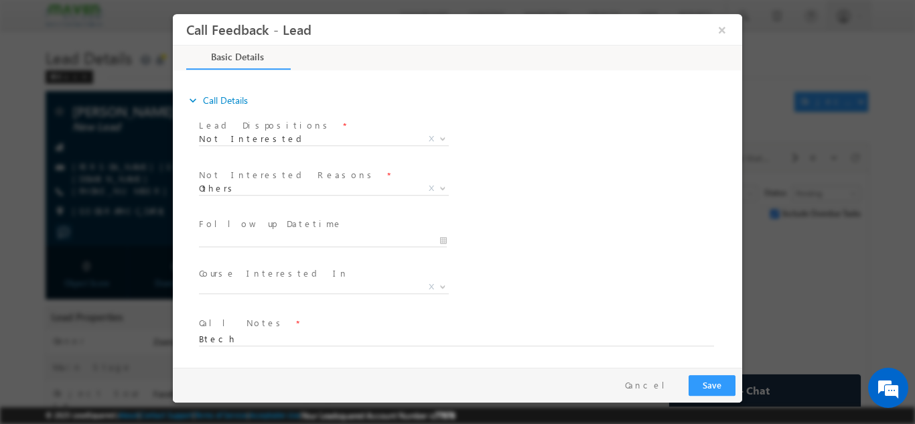
click at [247, 345] on span at bounding box center [449, 352] width 501 height 15
click at [253, 338] on textarea "Btech" at bounding box center [456, 337] width 515 height 15
type textarea "Received the call and said its wrong number and not looking for any Mtech"
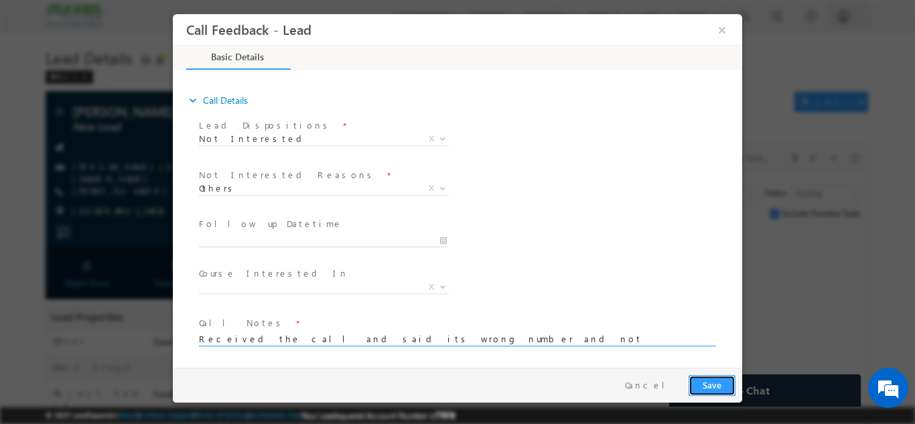
click at [720, 375] on button "Save" at bounding box center [712, 385] width 47 height 21
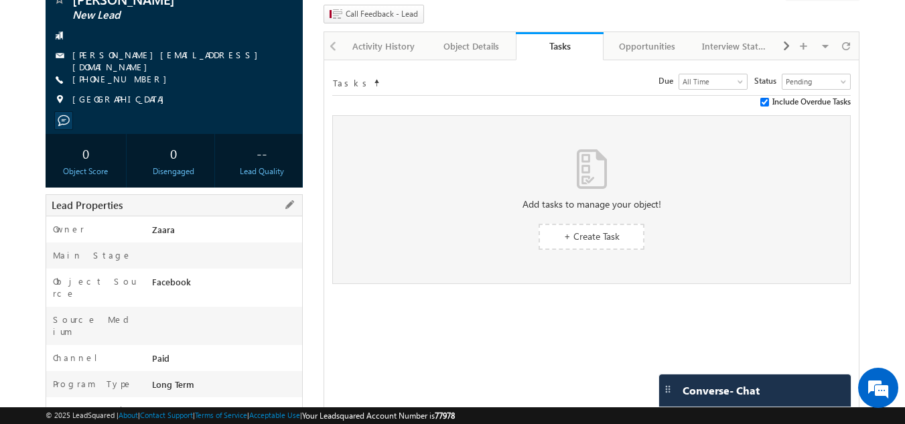
scroll to position [67, 0]
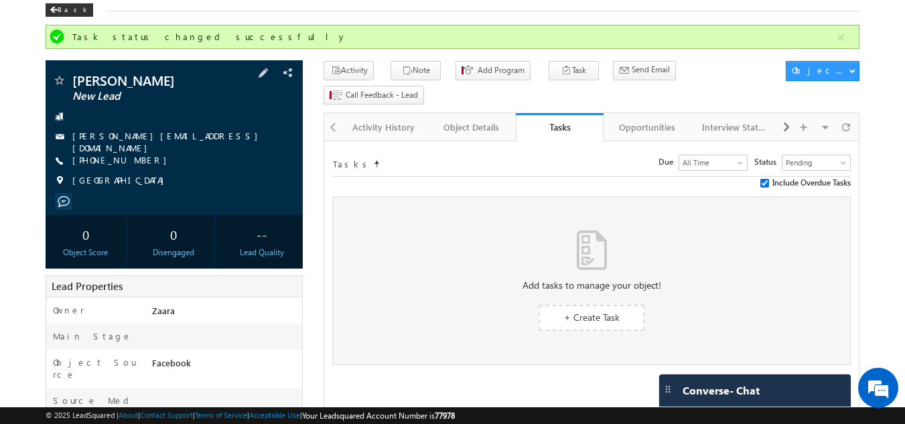
drag, startPoint x: 139, startPoint y: 157, endPoint x: 151, endPoint y: 146, distance: 16.1
click at [141, 154] on div "+91-8550034640" at bounding box center [174, 160] width 245 height 13
click at [162, 137] on div "Ankush.Rai@gmail.com" at bounding box center [174, 136] width 245 height 13
copy div "Ankush.Rai@gmail.com"
click at [374, 119] on div "Activity History" at bounding box center [383, 127] width 65 height 16
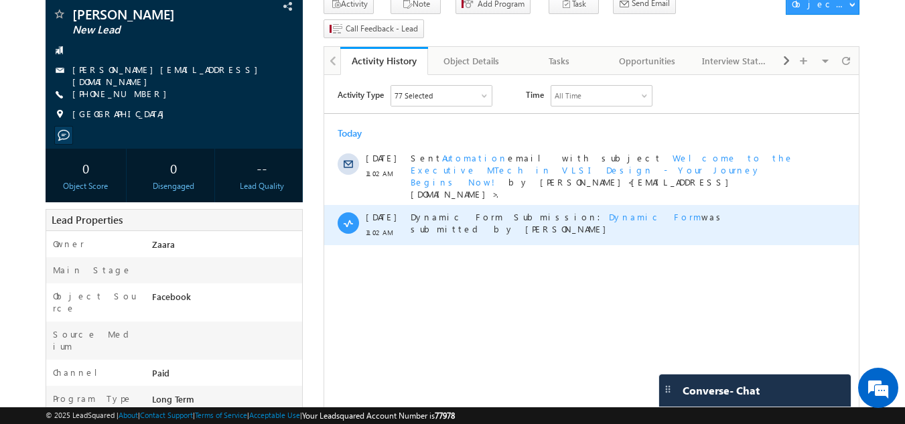
scroll to position [134, 0]
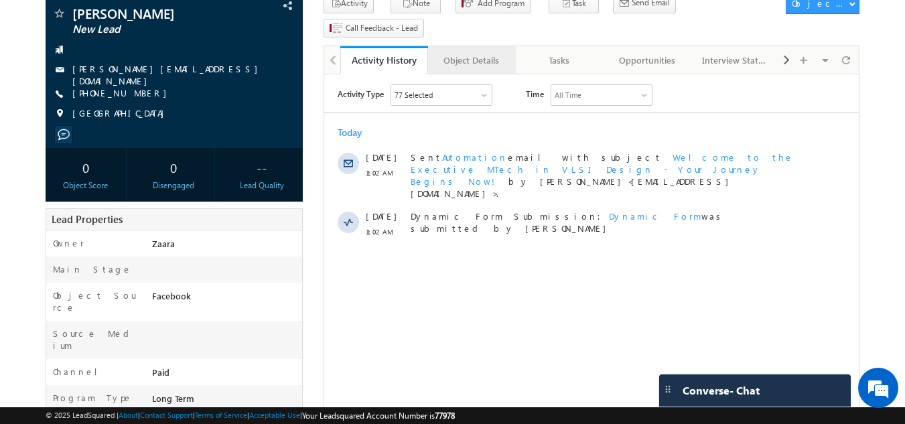
click at [476, 52] on div "Object Details" at bounding box center [471, 60] width 65 height 16
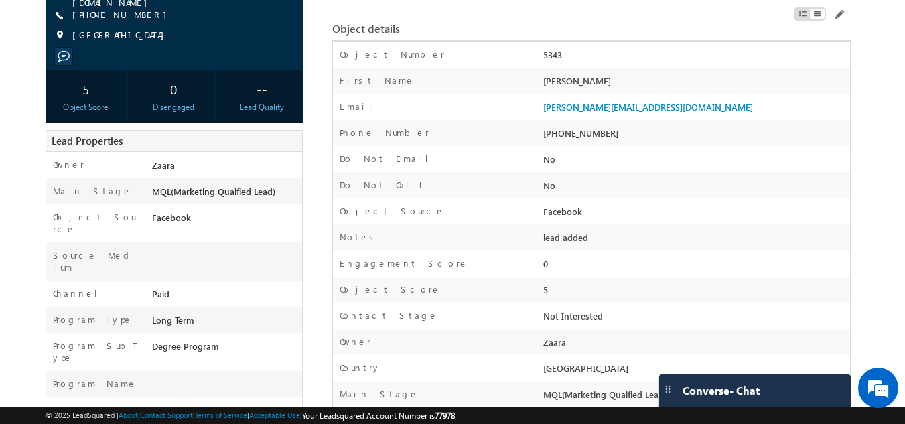
scroll to position [402, 0]
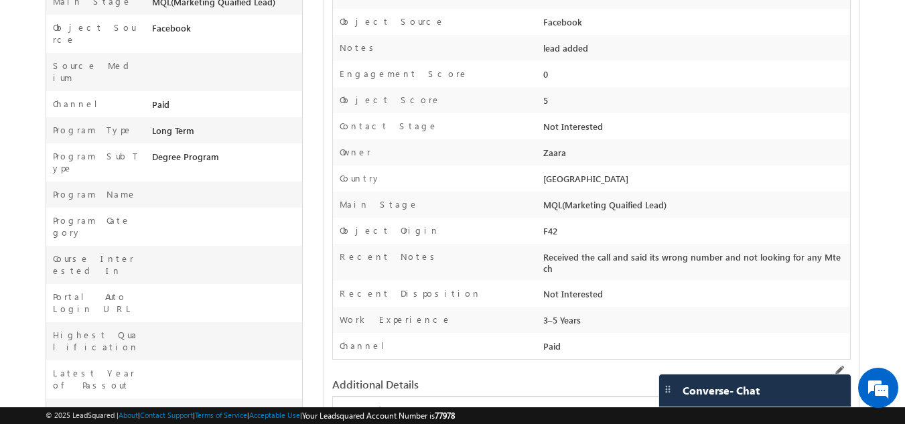
drag, startPoint x: 548, startPoint y: 237, endPoint x: 843, endPoint y: 239, distance: 294.8
click at [843, 251] on div "Received the call and said its wrong number and not looking for any Mtech" at bounding box center [695, 266] width 310 height 30
copy div "Received the call and said its wrong number and not looking for any Mtech"
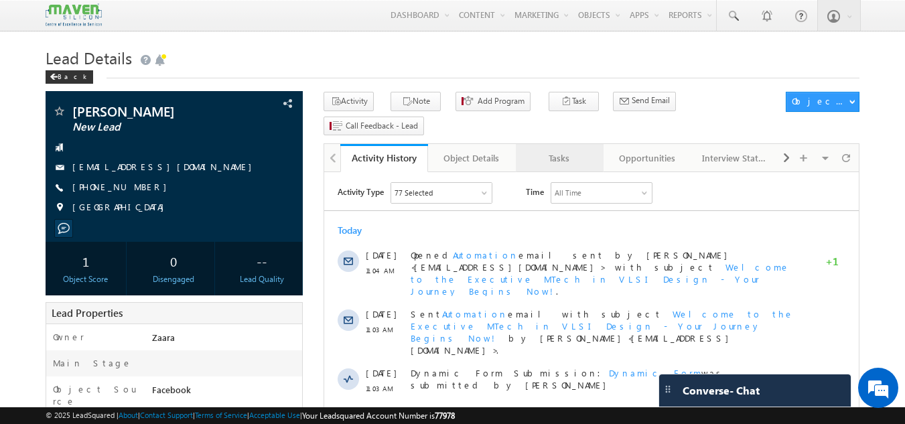
click at [566, 144] on link "Tasks" at bounding box center [560, 158] width 88 height 28
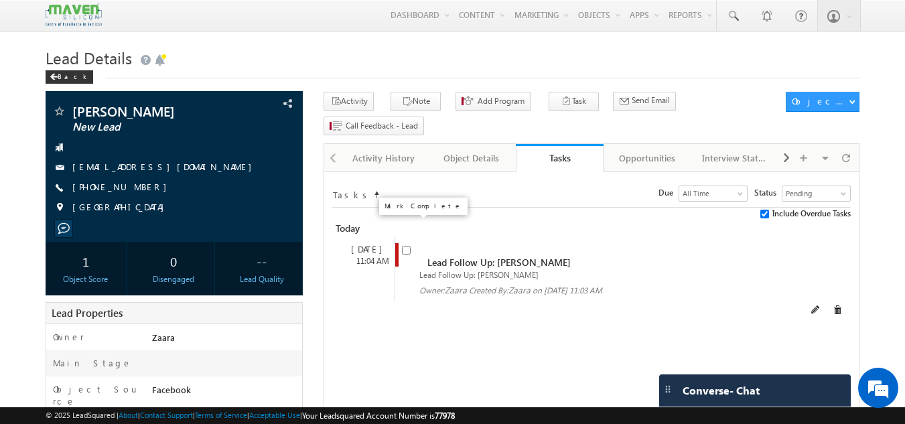
click at [405, 246] on input "checkbox" at bounding box center [406, 250] width 9 height 9
checkbox input "false"
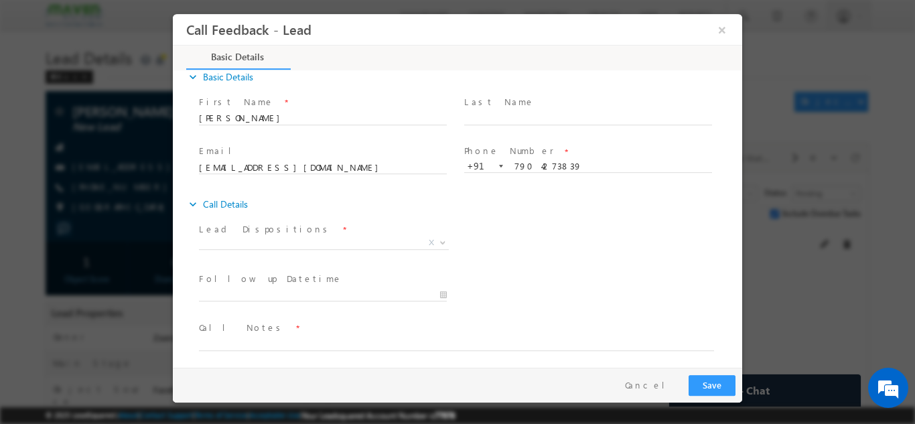
scroll to position [21, 0]
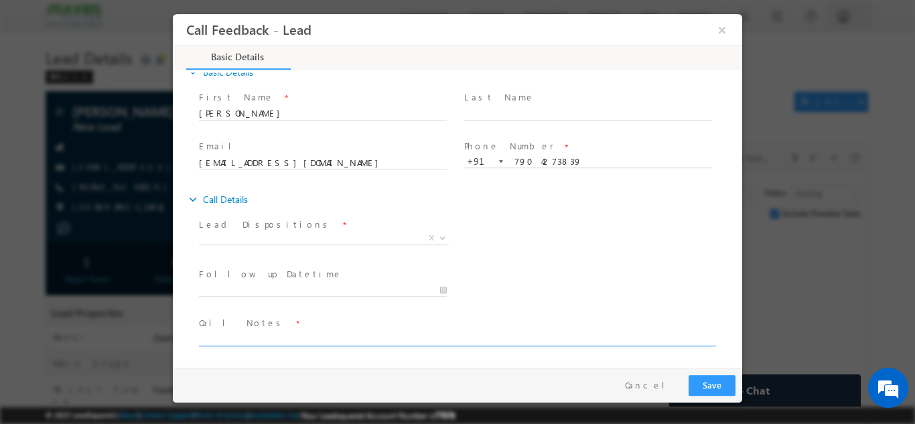
click at [250, 339] on textarea at bounding box center [456, 337] width 515 height 15
drag, startPoint x: 363, startPoint y: 337, endPoint x: 410, endPoint y: 340, distance: 47.7
click at [410, 340] on textarea "Btech 2021 / Over all 4 years / Working in Quest lobal" at bounding box center [456, 337] width 515 height 15
paste textarea "Quest Global"
type textarea "Btech 2021 / Over all 4 years / Working in Quest Global / shared him with all t…"
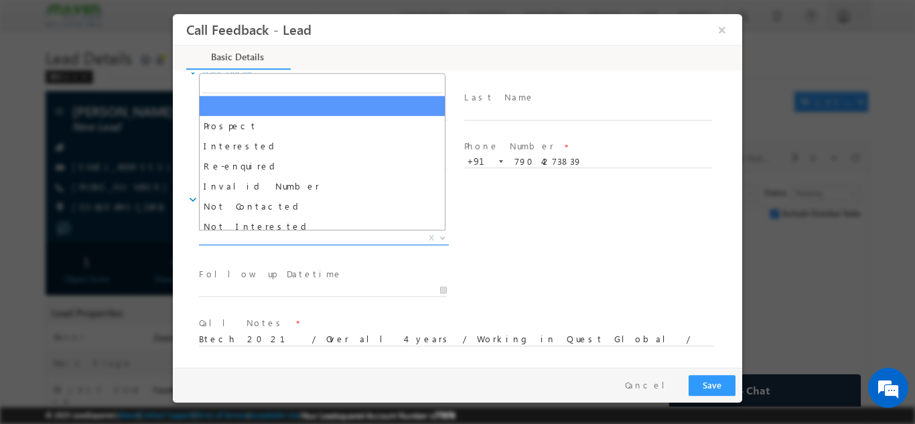
click at [265, 237] on span "X" at bounding box center [324, 237] width 250 height 13
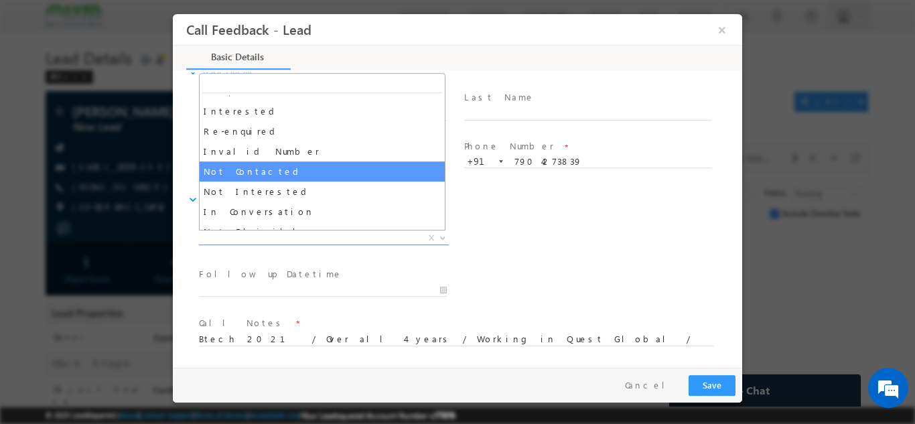
scroll to position [67, 0]
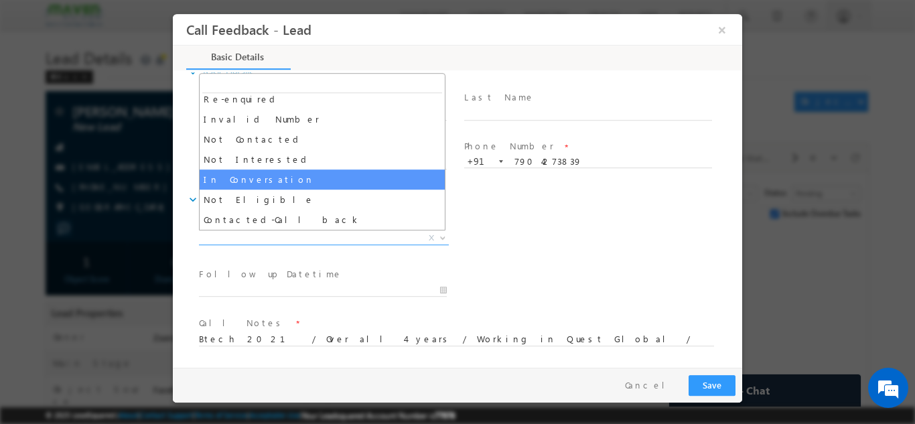
select select "In Conversation"
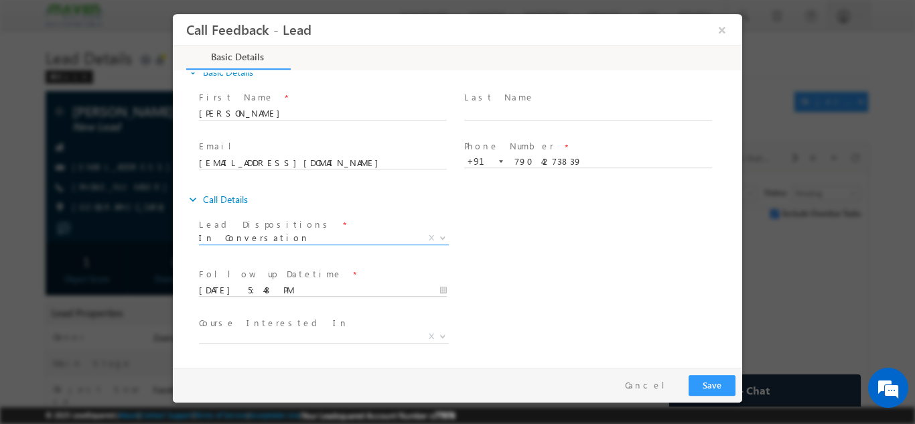
click at [272, 285] on input "[DATE] 5:48 PM" at bounding box center [323, 289] width 248 height 13
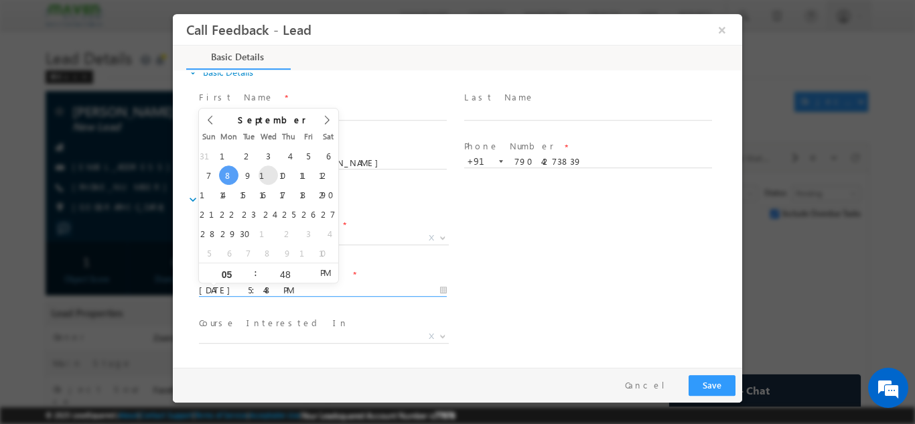
type input "[DATE] 5:48 PM"
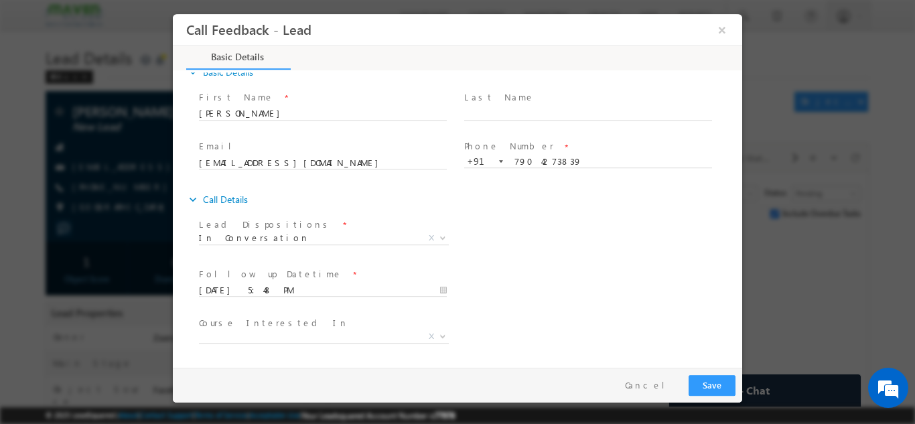
click at [503, 258] on div "Lead Dispositions * Prospect Interested Re-enquired Invalid Number Not Contacte…" at bounding box center [469, 239] width 546 height 50
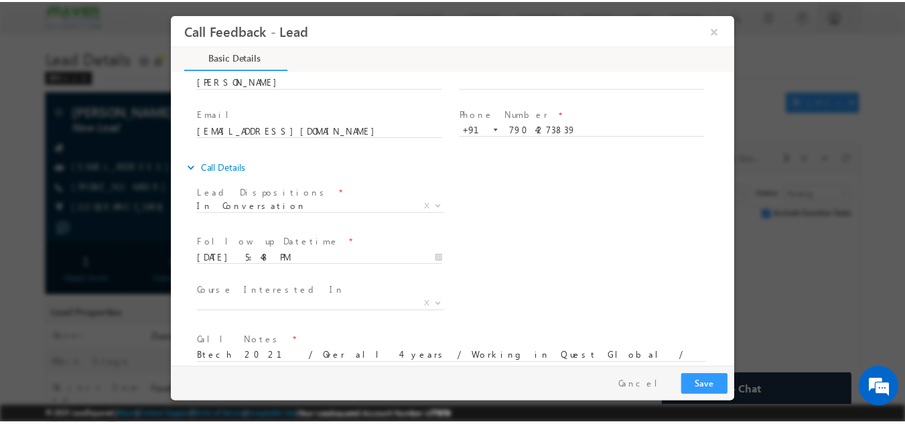
scroll to position [71, 0]
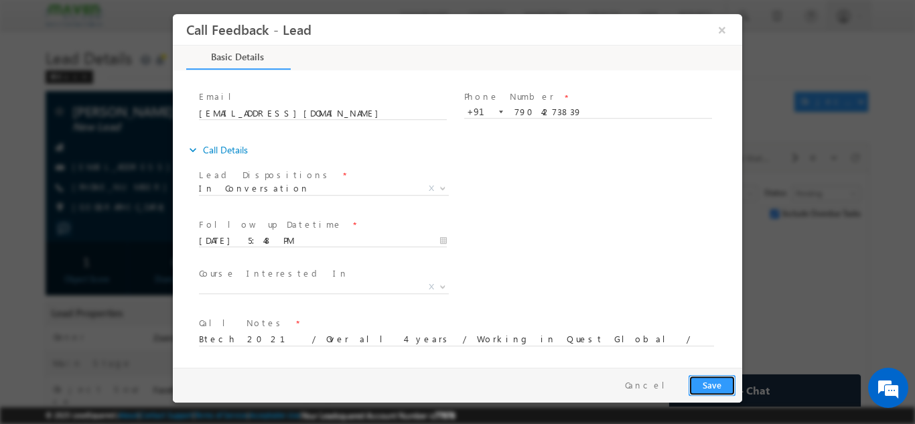
click at [700, 386] on button "Save" at bounding box center [712, 385] width 47 height 21
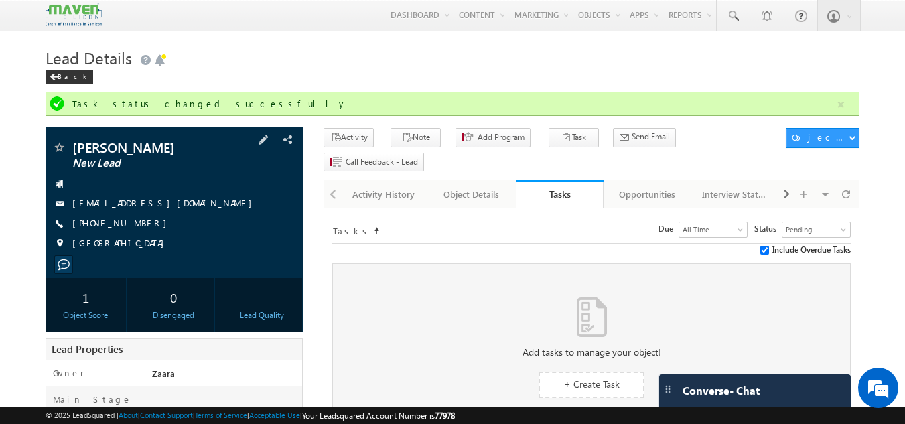
click at [188, 204] on div "innamulhassanj27@gmail.com" at bounding box center [174, 203] width 245 height 13
copy div "innamulhassanj27@gmail.com"
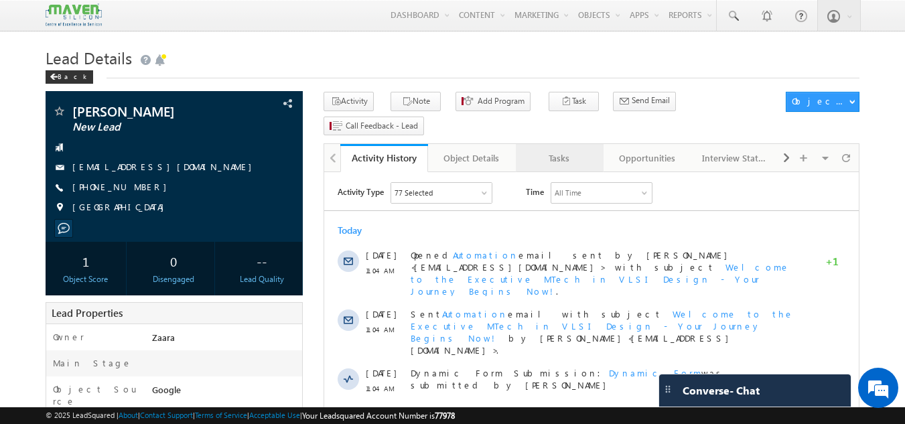
click at [579, 150] on div "Tasks" at bounding box center [559, 158] width 65 height 16
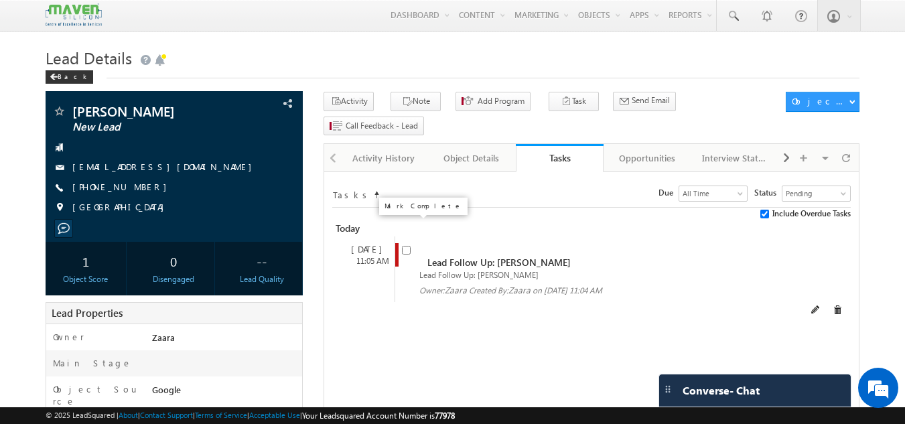
click at [405, 246] on input "checkbox" at bounding box center [406, 250] width 9 height 9
checkbox input "false"
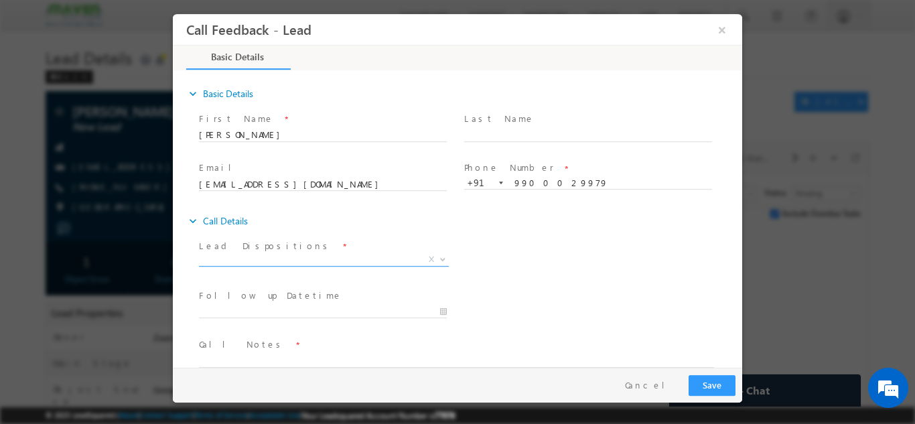
click at [267, 257] on span "X" at bounding box center [324, 259] width 250 height 13
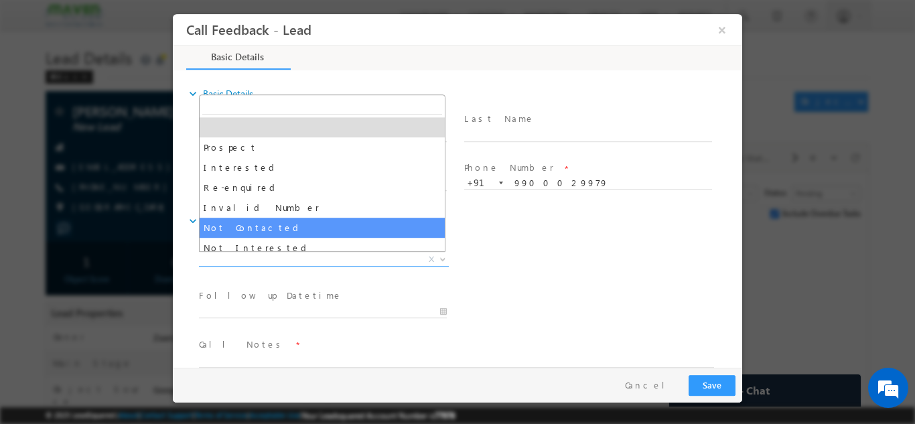
select select "Not Contacted"
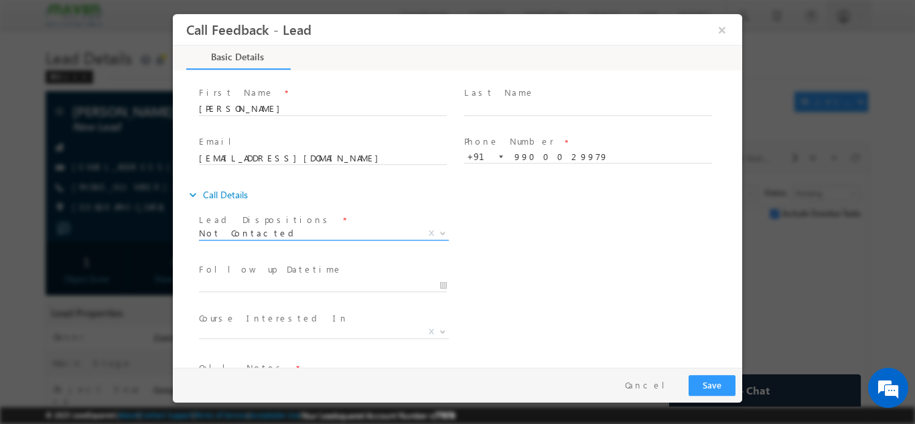
scroll to position [4, 0]
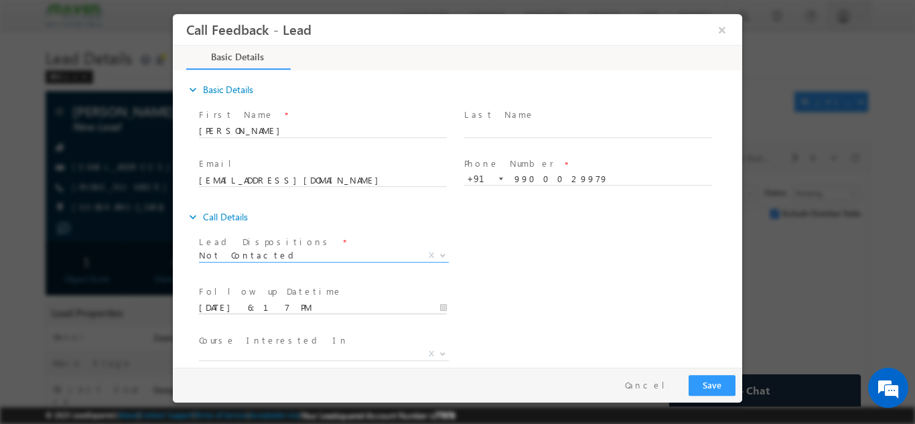
click at [281, 301] on input "08/09/2025 6:17 PM" at bounding box center [323, 307] width 248 height 13
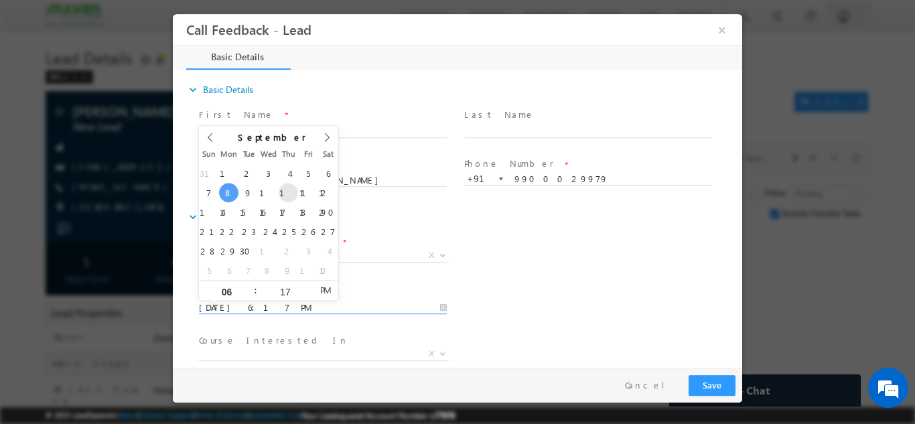
type input "11/09/2025 6:17 PM"
click at [490, 265] on div "Lead Dispositions * Prospect Interested Re-enquired Invalid Number Not Contacte…" at bounding box center [469, 257] width 546 height 50
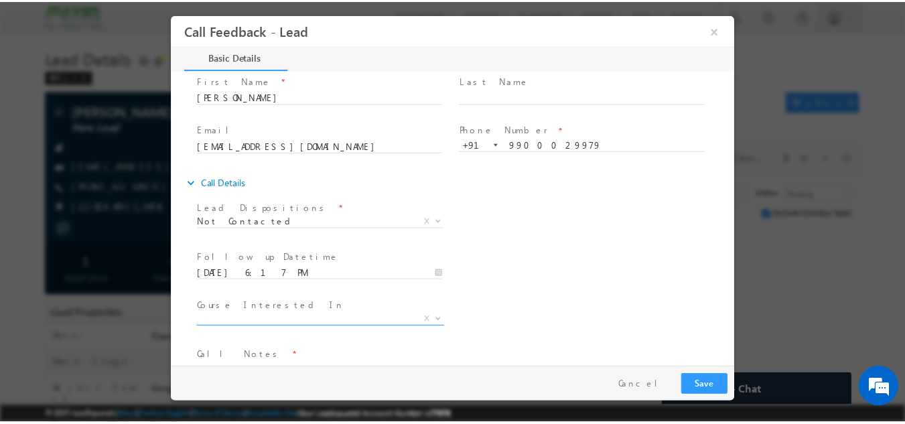
scroll to position [71, 0]
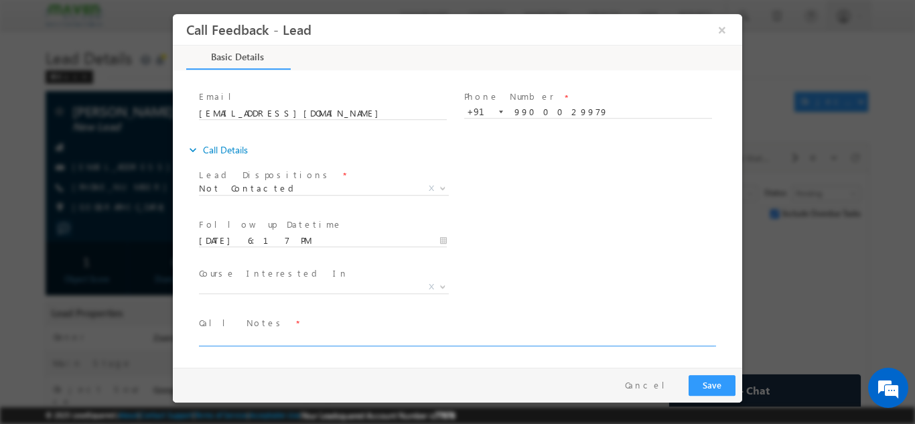
click at [245, 333] on textarea at bounding box center [456, 337] width 515 height 15
type textarea "NPU / NPU"
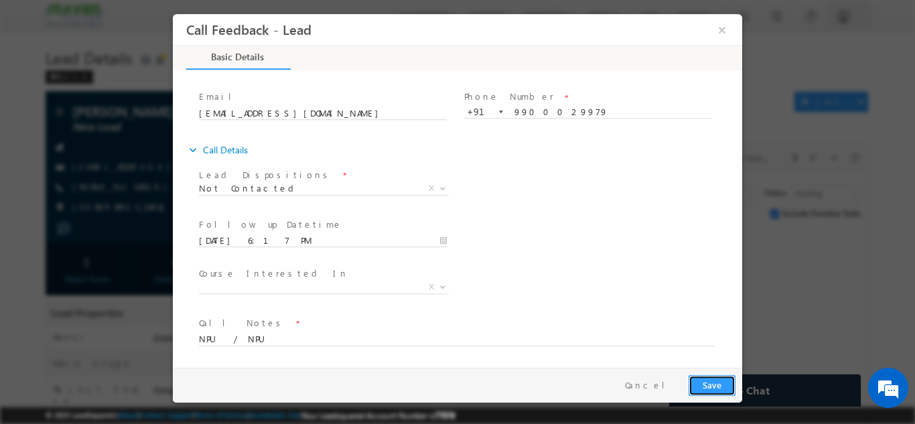
click at [711, 393] on button "Save" at bounding box center [712, 385] width 47 height 21
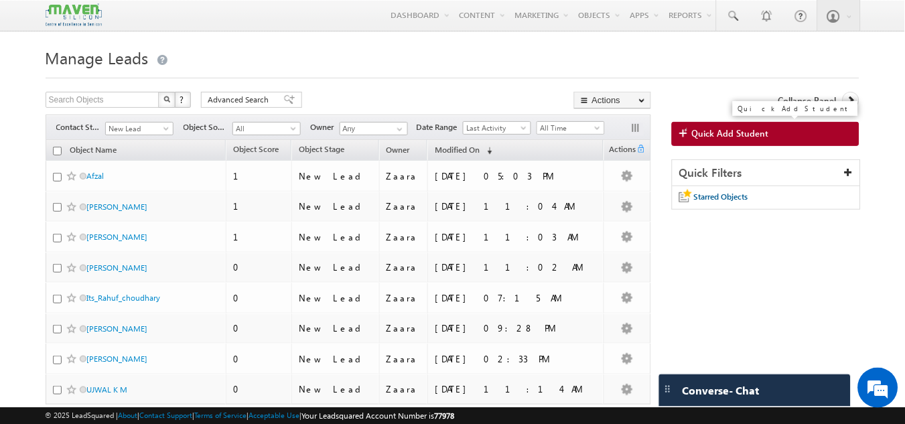
click at [706, 137] on span "Quick Add Student" at bounding box center [730, 133] width 77 height 12
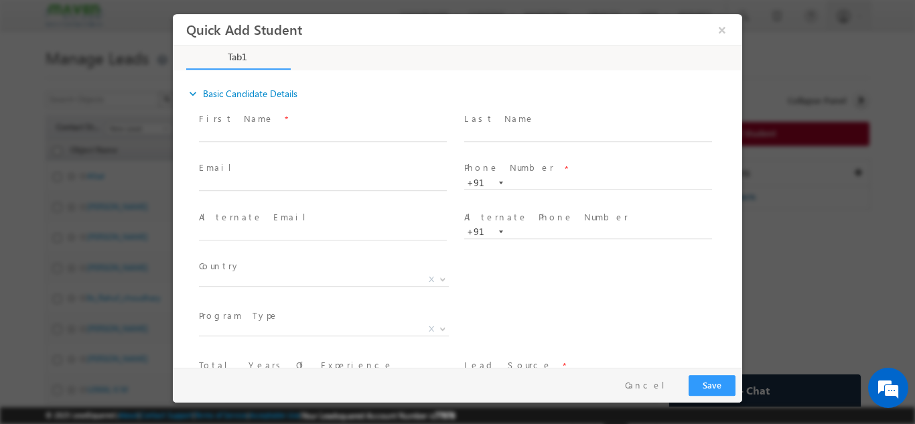
click at [551, 127] on span at bounding box center [594, 134] width 260 height 15
click at [553, 135] on input "text" at bounding box center [588, 134] width 248 height 13
click at [428, 175] on div "Email *" at bounding box center [329, 176] width 260 height 31
click at [523, 180] on input "text" at bounding box center [588, 182] width 248 height 13
paste input "8171435660"
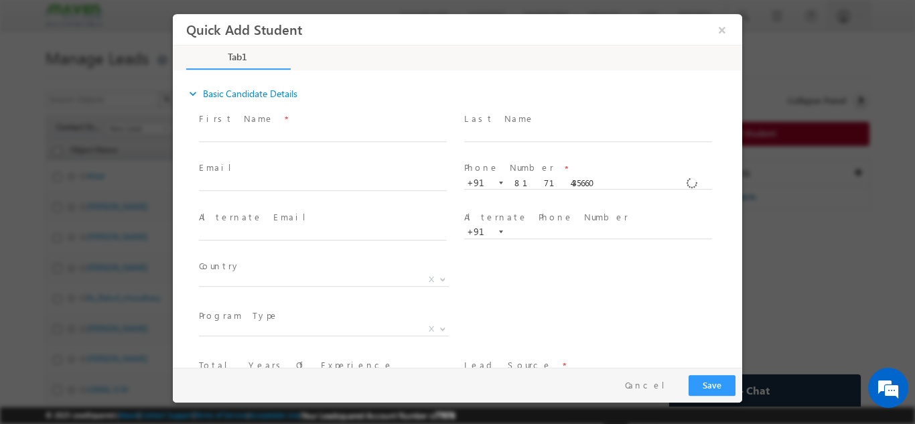
click at [539, 157] on div "Last Name *" at bounding box center [594, 134] width 265 height 50
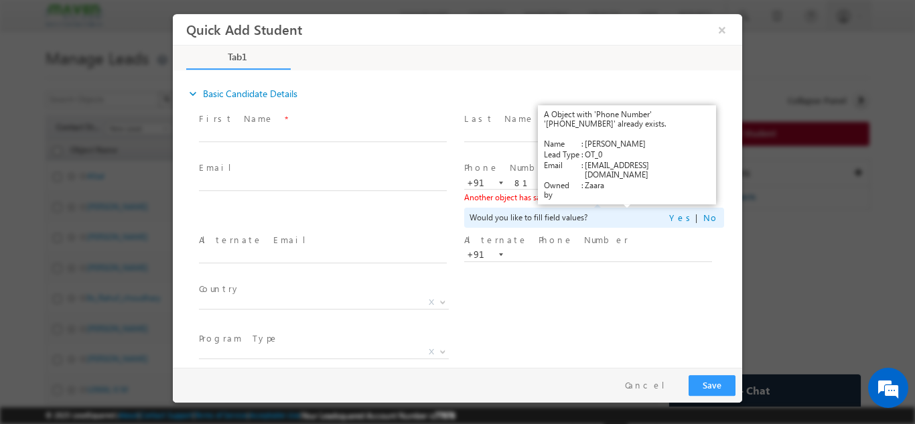
click at [631, 194] on link "View Details" at bounding box center [628, 196] width 42 height 9
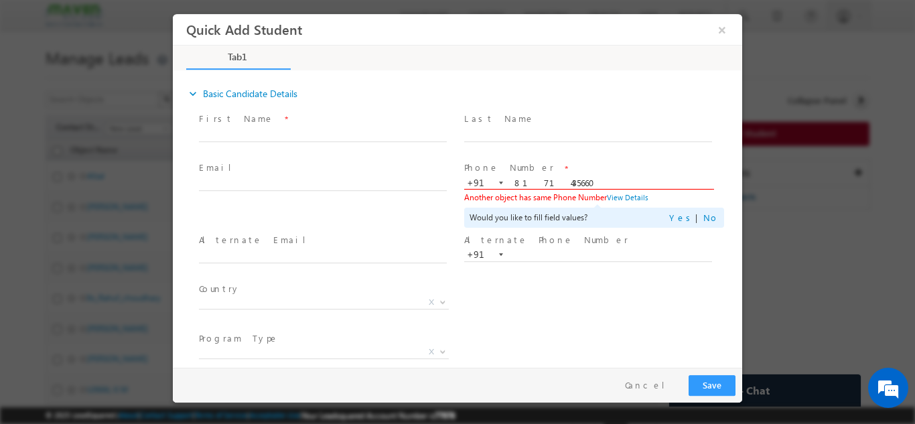
click at [521, 184] on input "8171435660" at bounding box center [588, 182] width 248 height 13
paste input "7995781926"
type input "7995781926"
click at [537, 158] on div "Phone Number * +91-7995781926 7995781926 +91 Another object has same Phone Numb…" at bounding box center [594, 194] width 265 height 72
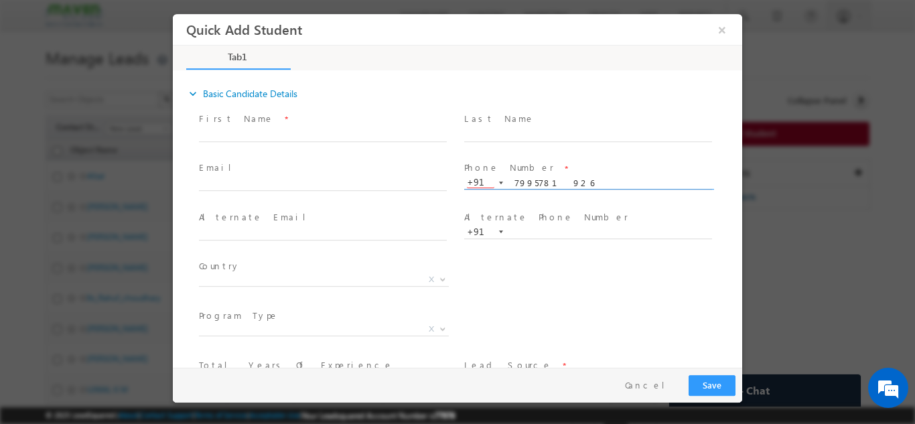
click at [608, 182] on input "7995781926" at bounding box center [588, 182] width 248 height 13
click at [580, 162] on span "Phone Number *" at bounding box center [587, 168] width 247 height 15
click at [586, 177] on input "7995781926" at bounding box center [588, 182] width 248 height 13
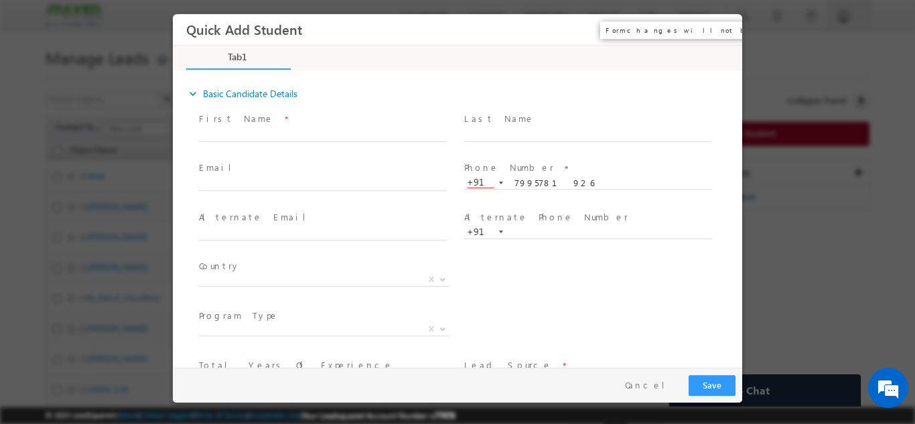
click at [717, 29] on button "×" at bounding box center [722, 29] width 23 height 25
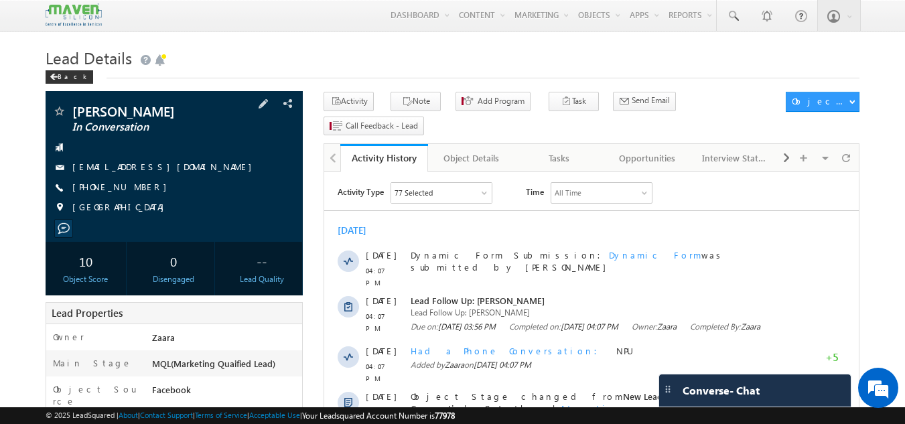
click at [180, 166] on div "[EMAIL_ADDRESS][DOMAIN_NAME]" at bounding box center [174, 167] width 245 height 13
copy div "[EMAIL_ADDRESS][DOMAIN_NAME]"
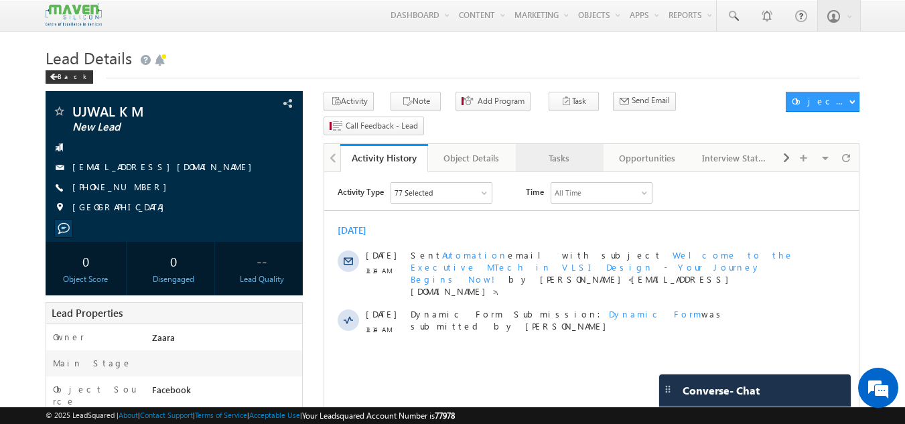
click at [553, 144] on link "Tasks" at bounding box center [560, 158] width 88 height 28
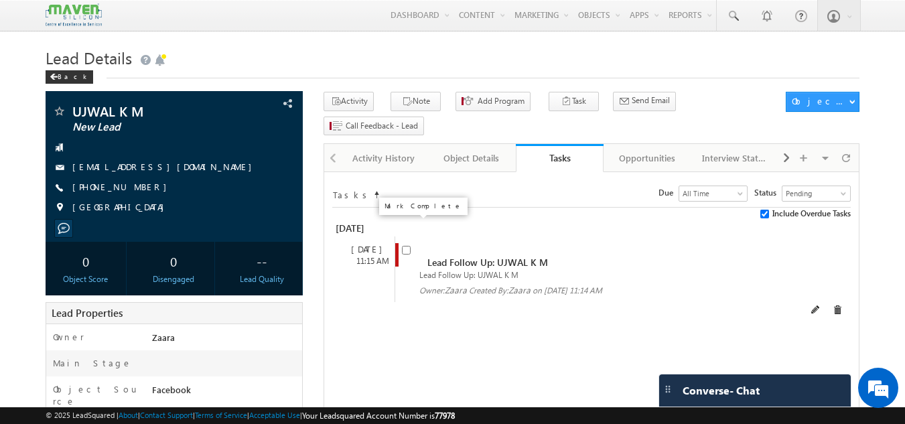
click at [410, 246] on input "checkbox" at bounding box center [406, 250] width 9 height 9
checkbox input "false"
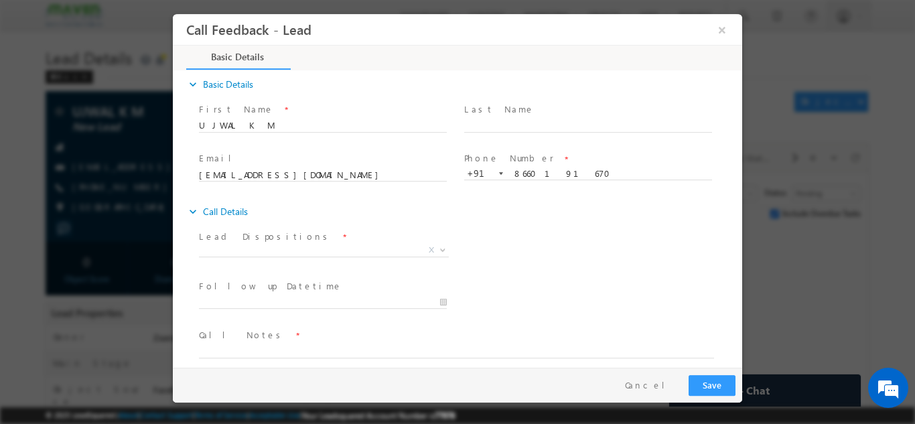
scroll to position [21, 0]
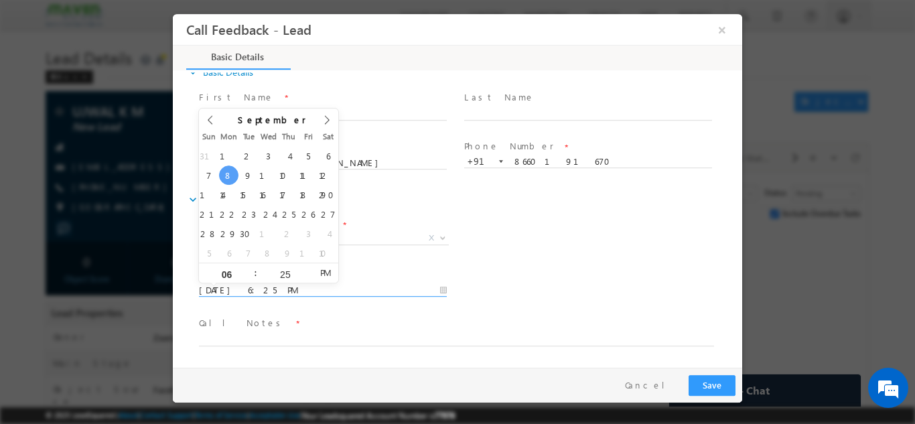
click at [223, 285] on input "08/09/2025 6:25 PM" at bounding box center [323, 289] width 248 height 13
type input "24/09/2025 6:25 PM"
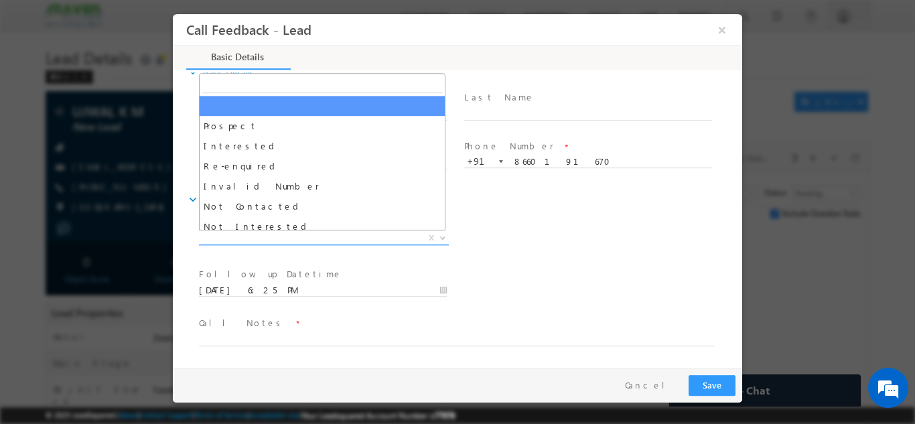
click at [389, 241] on span "X" at bounding box center [324, 237] width 250 height 13
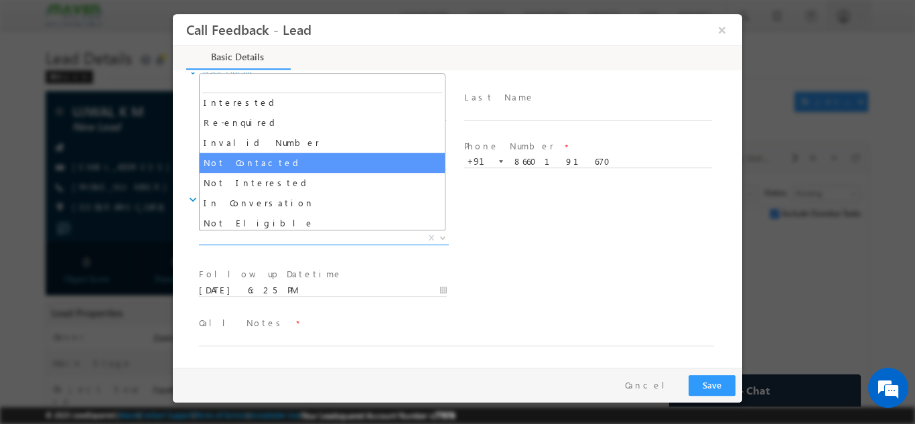
scroll to position [67, 0]
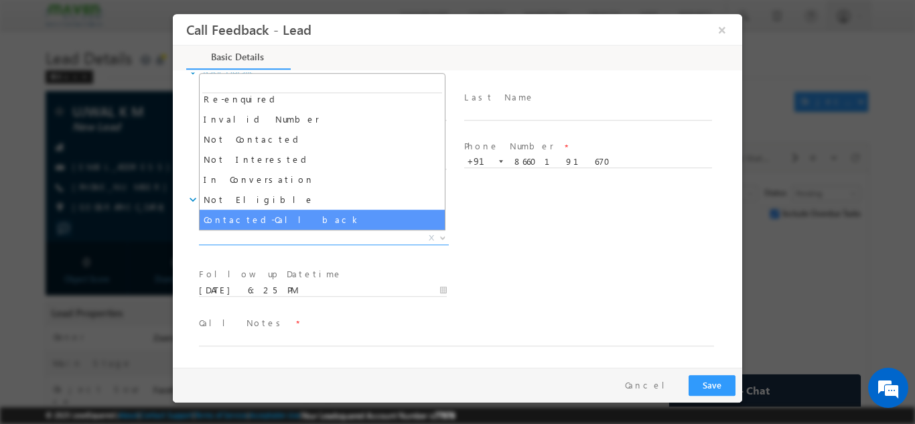
select select "Contacted-Call back"
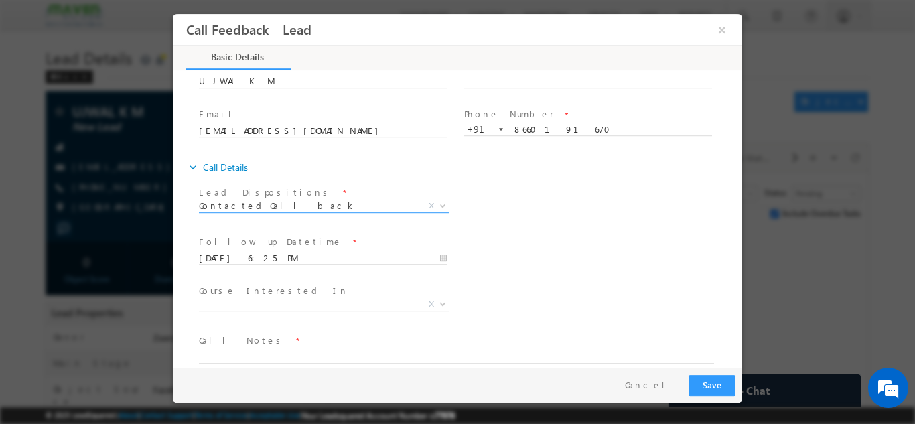
scroll to position [71, 0]
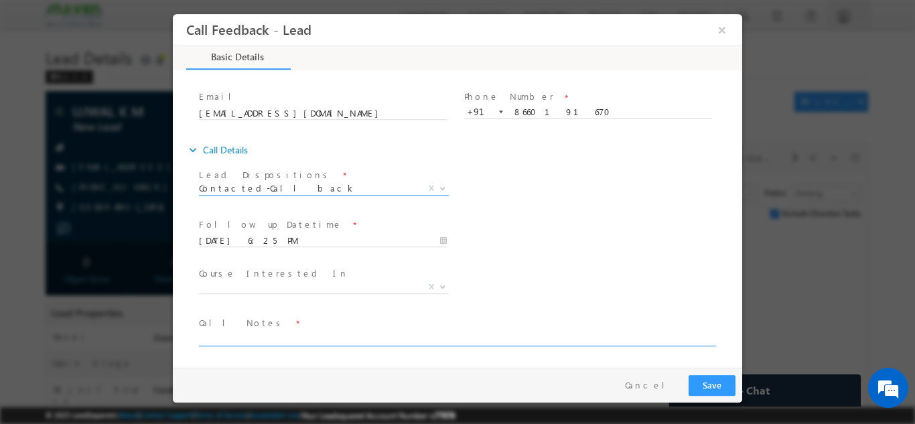
click at [304, 343] on textarea at bounding box center [456, 337] width 515 height 15
type textarea "Call back"
click at [728, 394] on button "Save" at bounding box center [712, 385] width 47 height 21
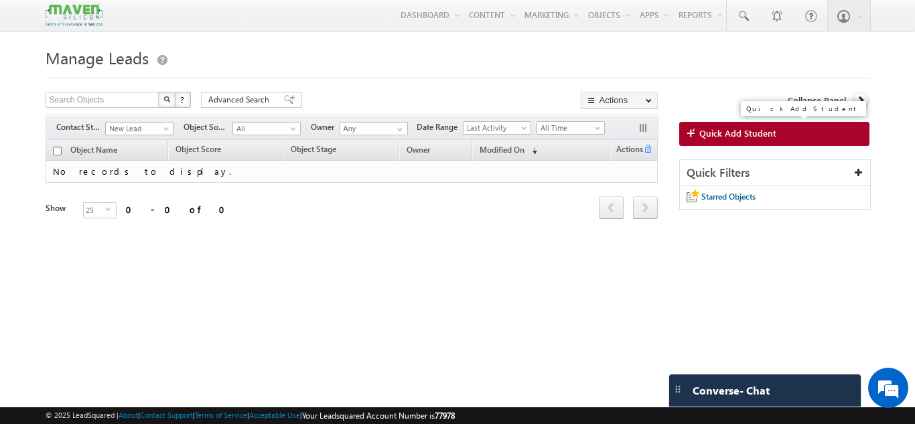
click at [744, 142] on link "Quick Add Student" at bounding box center [774, 134] width 190 height 24
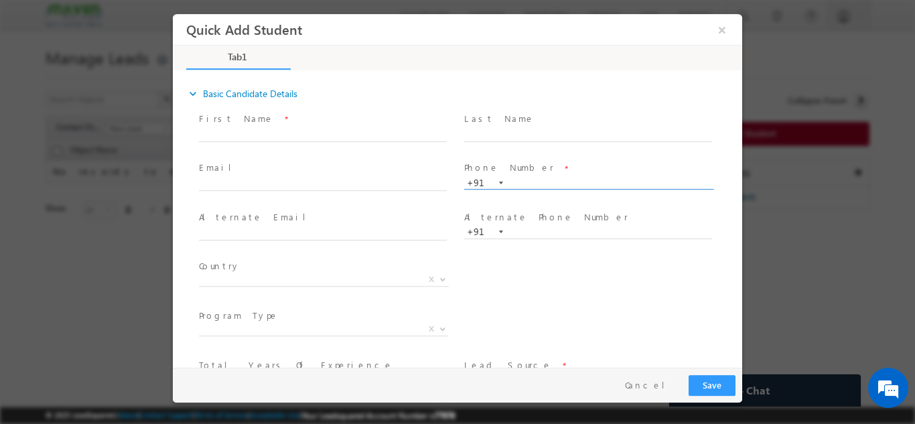
click at [549, 182] on input "text" at bounding box center [588, 182] width 248 height 13
paste input "9739909736"
type input "9739909736"
click at [556, 147] on span at bounding box center [587, 148] width 247 height 15
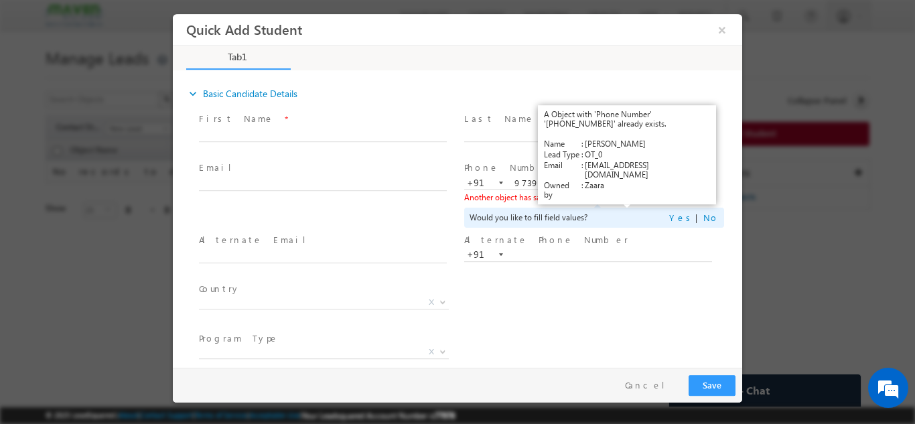
click at [620, 196] on link "View Details" at bounding box center [628, 196] width 42 height 9
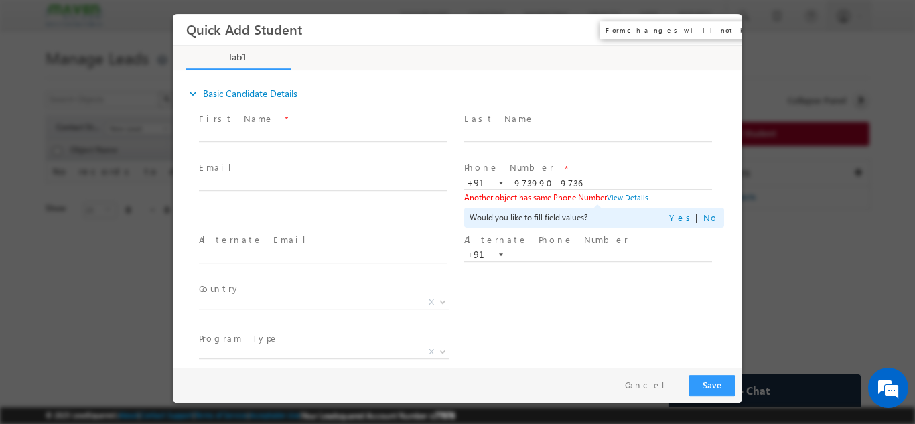
click at [724, 31] on button "×" at bounding box center [722, 29] width 23 height 25
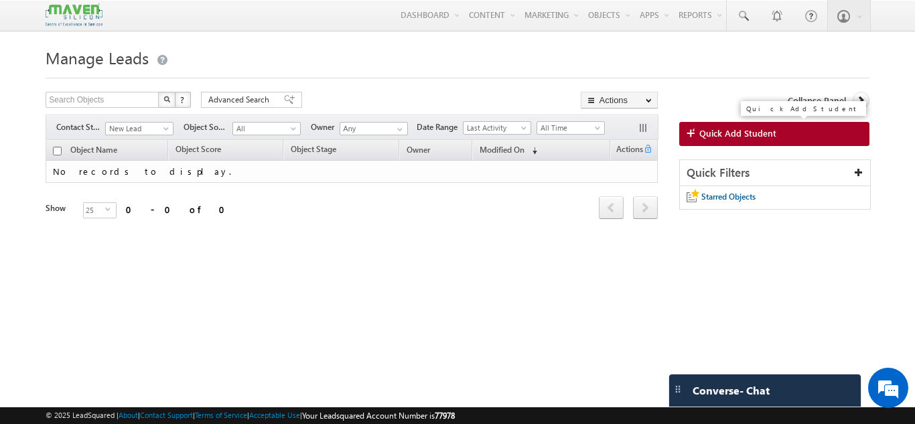
click at [717, 136] on span "Quick Add Student" at bounding box center [738, 133] width 77 height 12
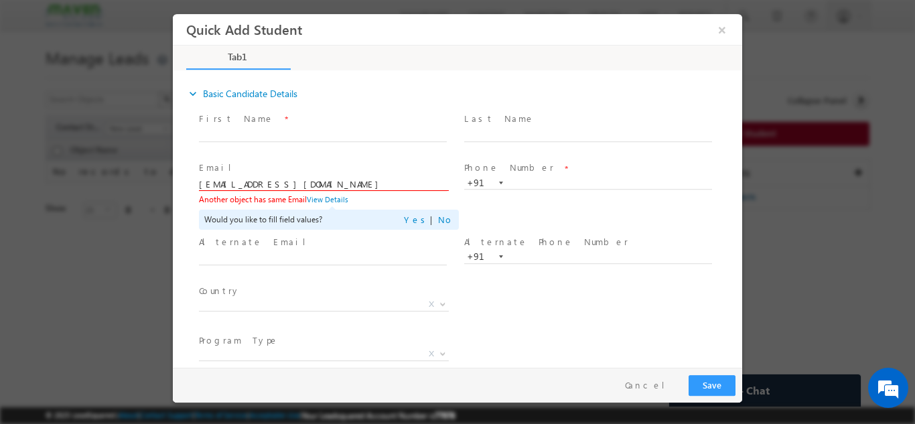
click at [349, 179] on input "[EMAIL_ADDRESS][DOMAIN_NAME]" at bounding box center [323, 184] width 248 height 13
paste input "yash78238"
type input "[EMAIL_ADDRESS][DOMAIN_NAME]"
click at [352, 166] on span "Email *" at bounding box center [322, 168] width 247 height 15
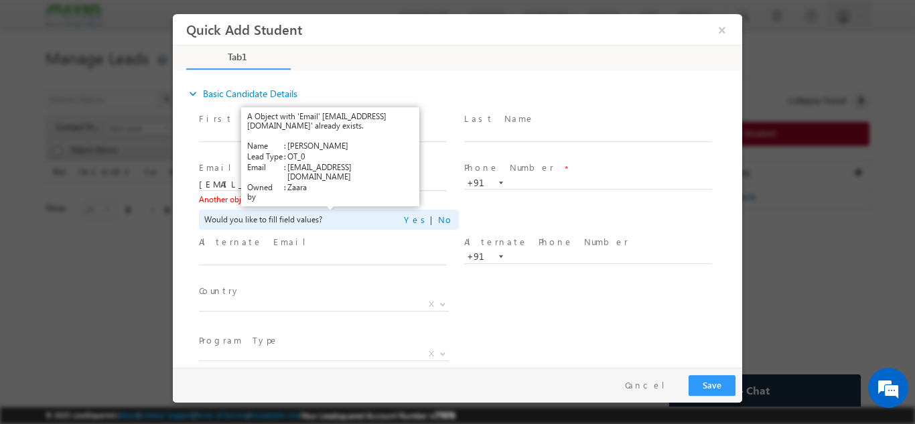
click at [327, 194] on link "View Details" at bounding box center [328, 198] width 42 height 9
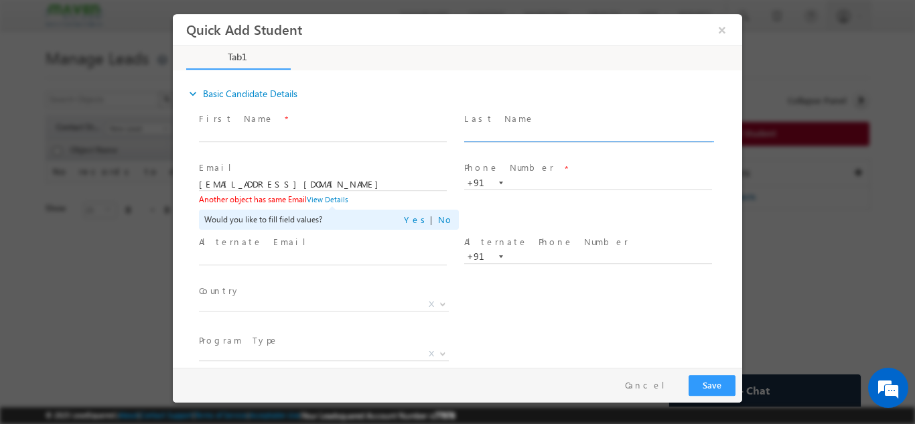
click at [519, 135] on input "text" at bounding box center [588, 134] width 248 height 13
click at [511, 184] on input "text" at bounding box center [588, 182] width 248 height 13
click at [527, 164] on span "Phone Number *" at bounding box center [587, 168] width 247 height 15
click at [520, 150] on span at bounding box center [587, 148] width 247 height 15
click at [539, 184] on input "8553898904" at bounding box center [588, 182] width 248 height 13
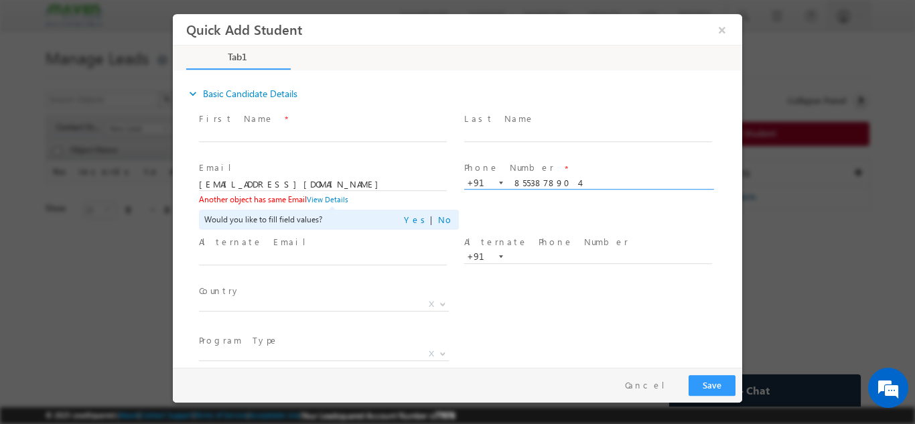
click at [534, 148] on span at bounding box center [587, 148] width 247 height 15
click at [527, 182] on input "8553878904" at bounding box center [588, 182] width 248 height 13
click at [557, 150] on span at bounding box center [587, 148] width 247 height 15
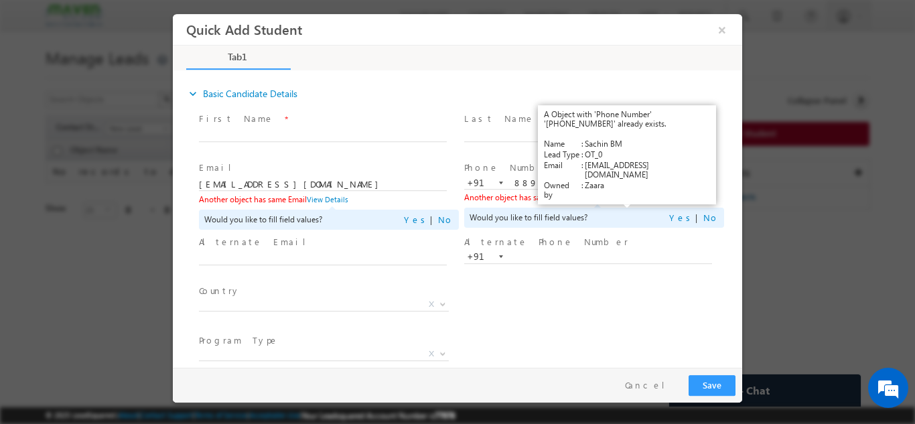
click at [617, 195] on link "View Details" at bounding box center [628, 196] width 42 height 9
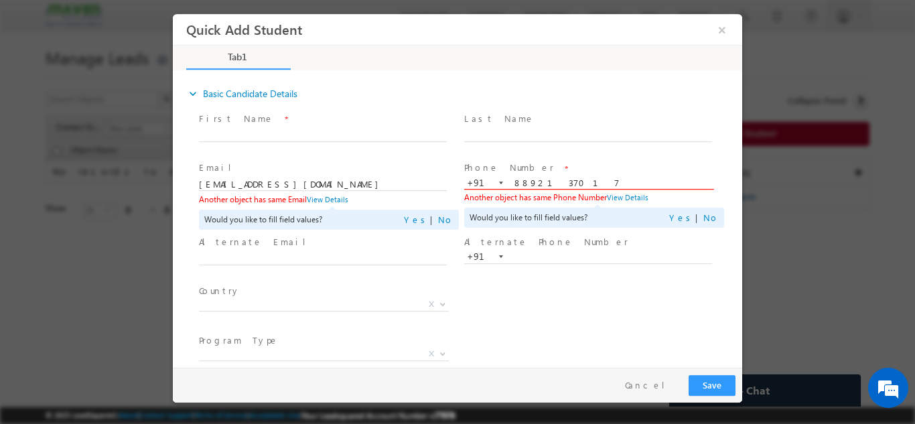
click at [531, 186] on input "8892137017" at bounding box center [588, 182] width 248 height 13
click at [466, 154] on span at bounding box center [587, 148] width 247 height 15
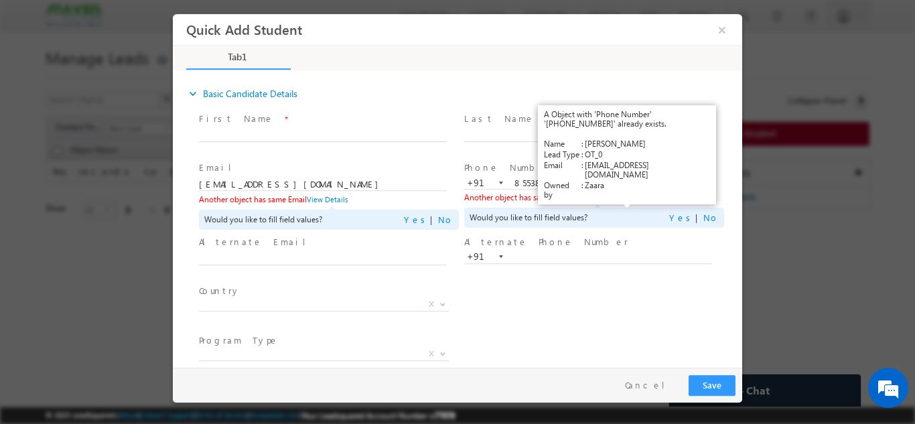
click at [629, 198] on link "View Details" at bounding box center [628, 196] width 42 height 9
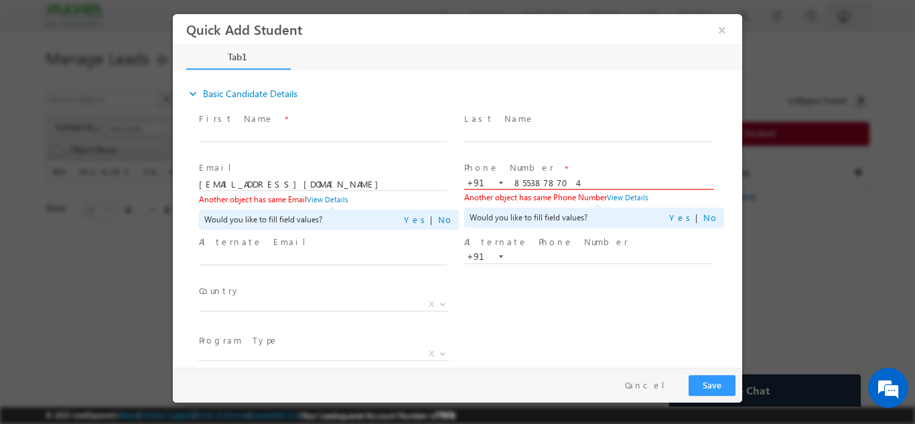
click at [518, 184] on input "8553878704" at bounding box center [588, 182] width 248 height 13
paste input "9900102049"
type input "9900102049"
click at [516, 156] on div "Last Name *" at bounding box center [594, 134] width 265 height 50
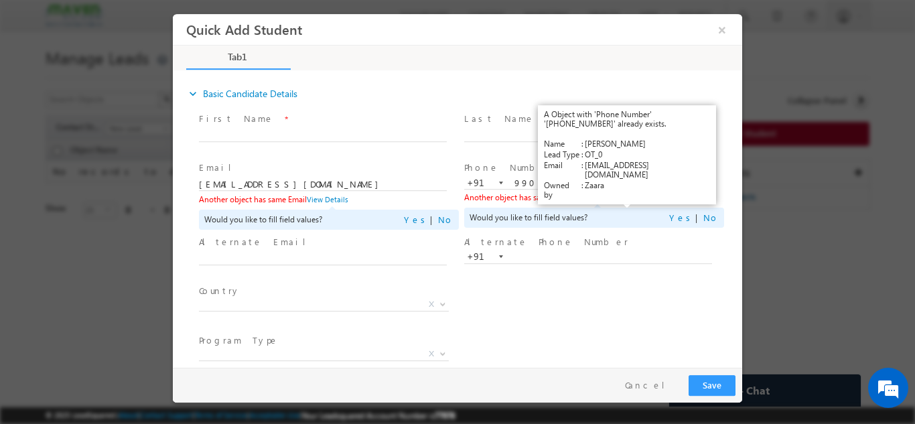
click at [627, 198] on link "View Details" at bounding box center [628, 196] width 42 height 9
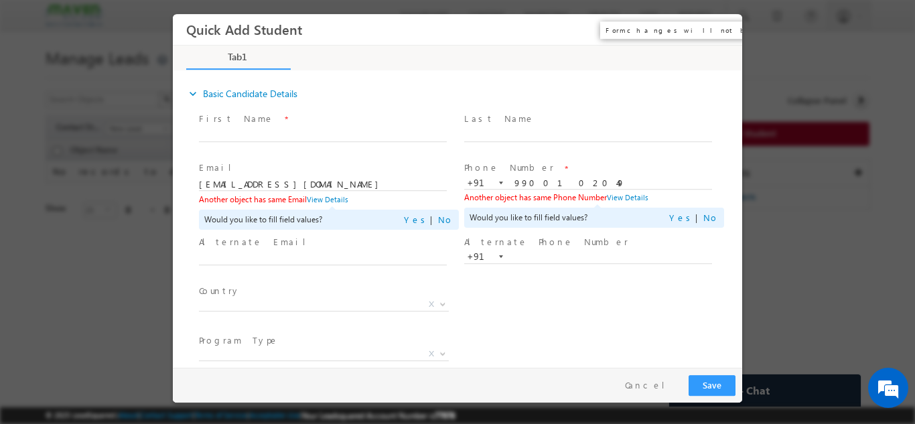
click at [719, 27] on button "×" at bounding box center [722, 29] width 23 height 25
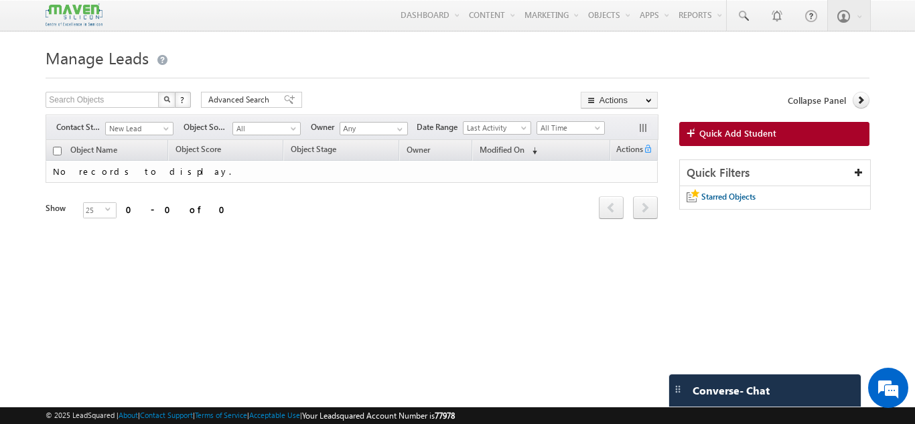
click at [211, 230] on div "Object Name Object Score Object Stage Owner Modified On" at bounding box center [352, 190] width 612 height 100
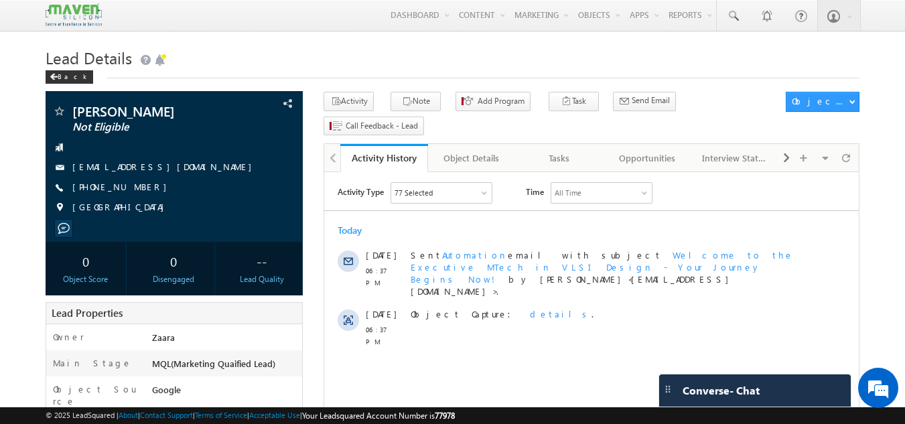
click at [208, 67] on h1 "Lead Details" at bounding box center [453, 57] width 815 height 26
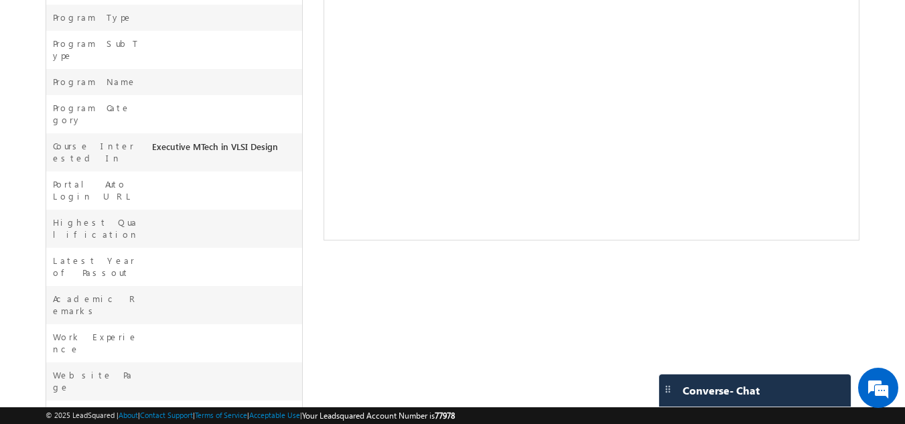
scroll to position [475, 0]
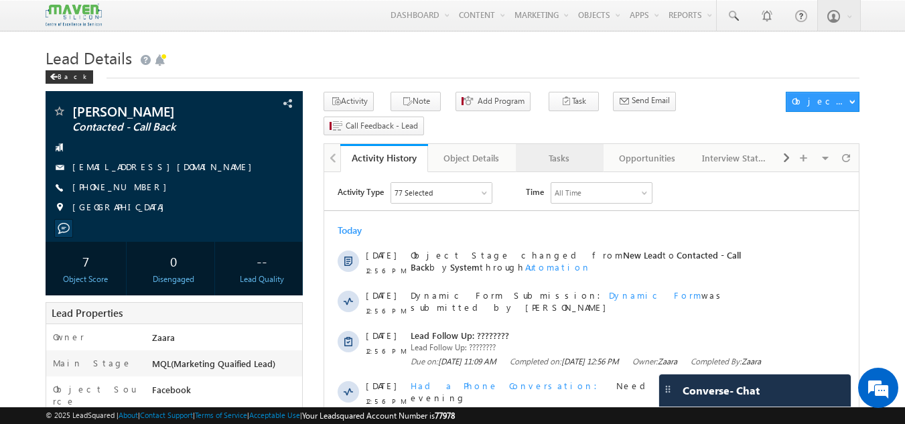
click at [568, 150] on div "Tasks" at bounding box center [559, 158] width 65 height 16
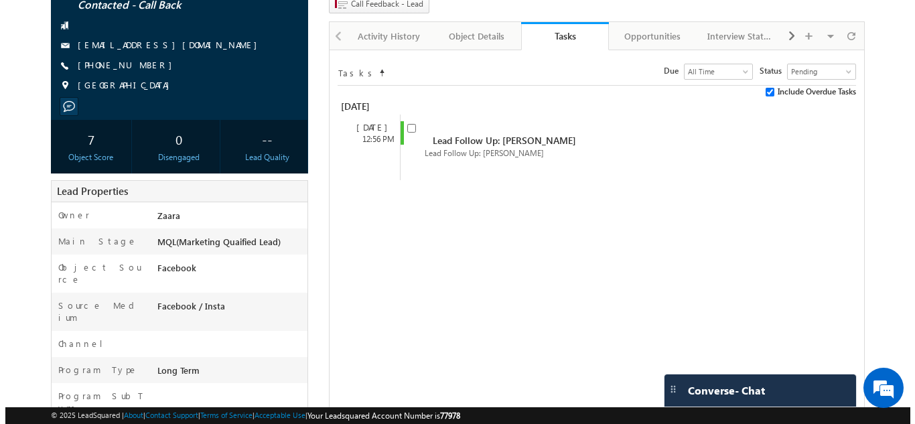
scroll to position [134, 0]
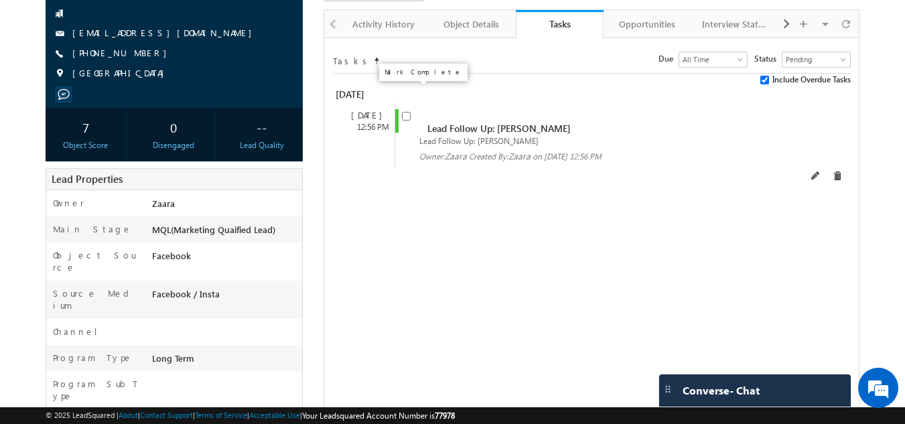
click at [406, 112] on input "checkbox" at bounding box center [406, 116] width 9 height 9
checkbox input "false"
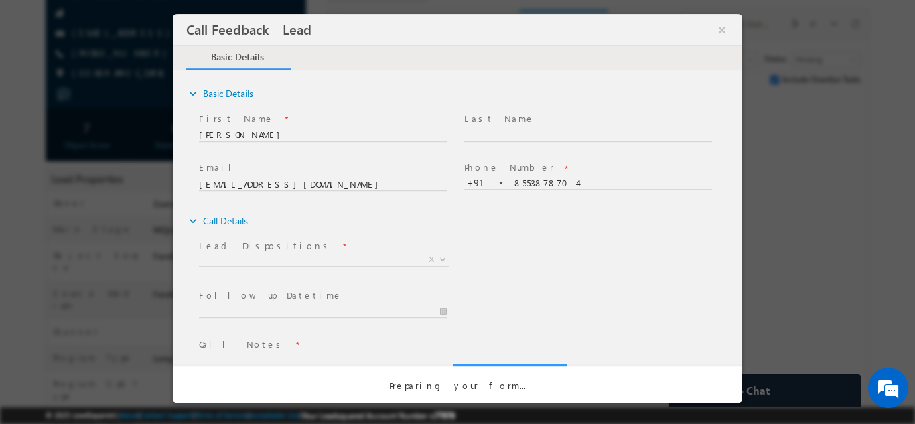
scroll to position [0, 0]
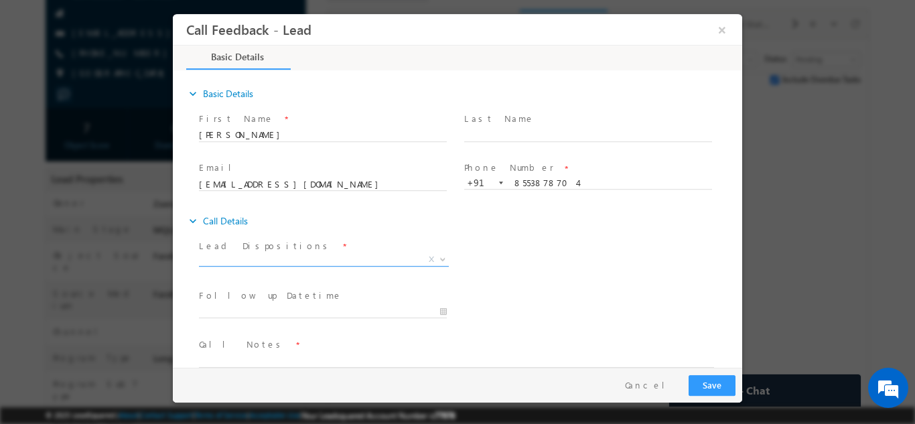
click at [249, 255] on span "X" at bounding box center [324, 259] width 250 height 13
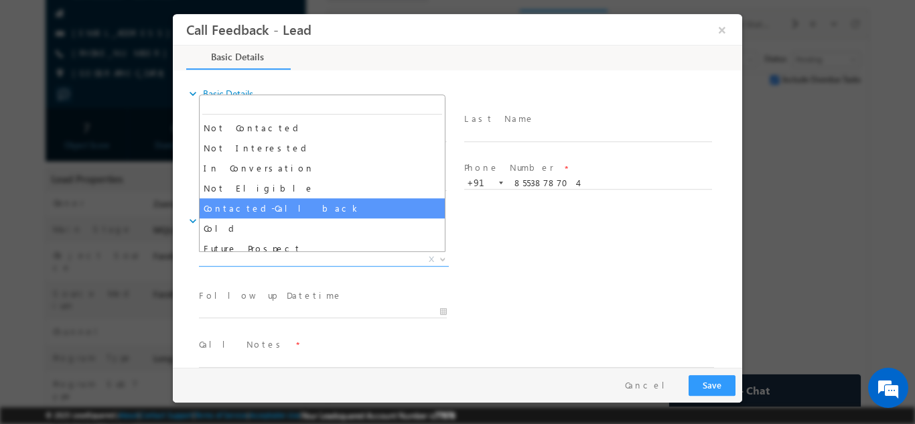
scroll to position [127, 0]
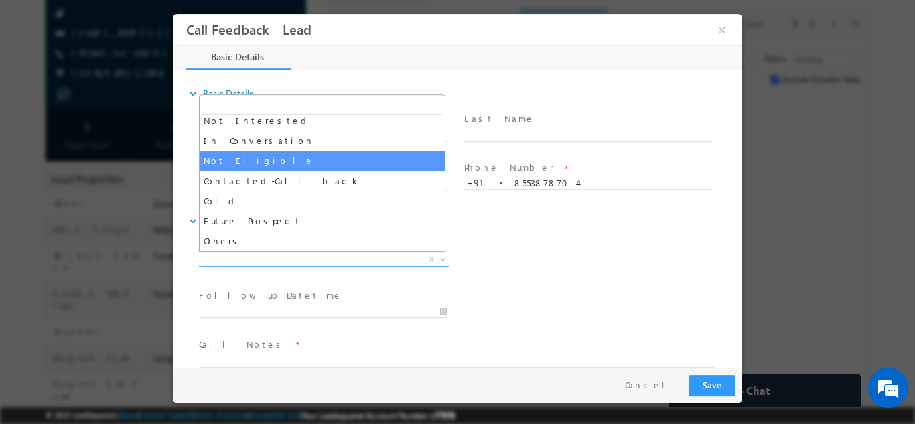
select select "Not Eligible"
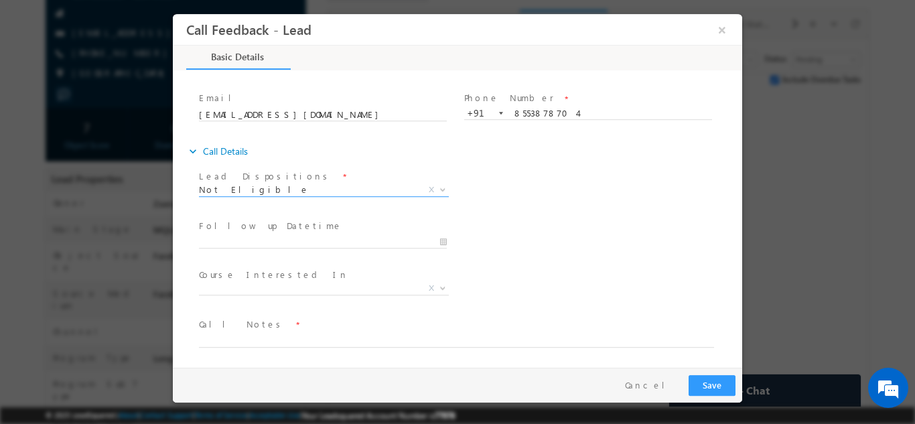
scroll to position [71, 0]
click at [268, 327] on span "Call Notes *" at bounding box center [449, 323] width 501 height 15
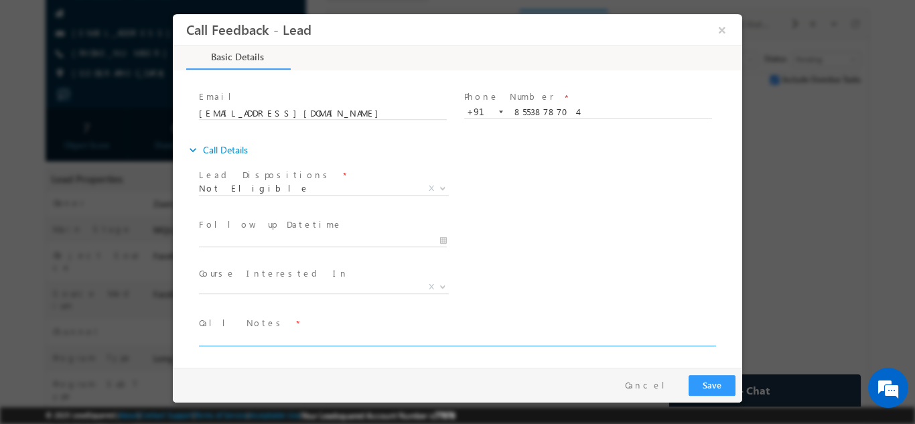
click at [264, 337] on textarea at bounding box center [456, 337] width 515 height 15
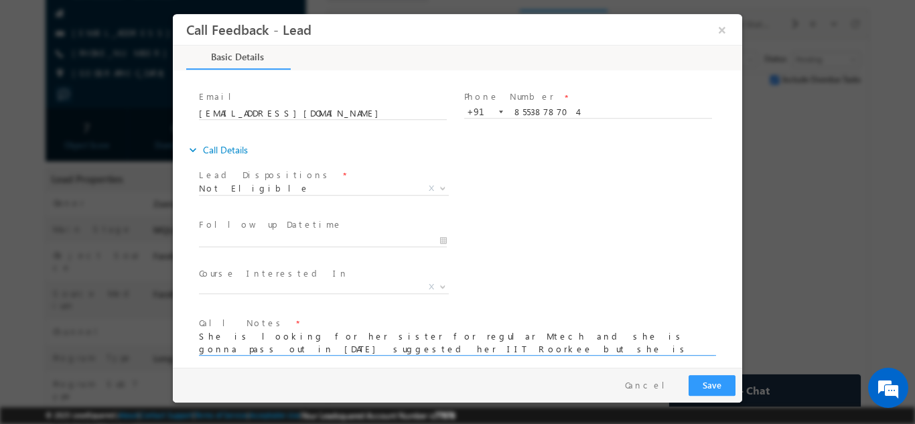
type textarea "She is looking for her sister for regular Mtech and she is gonna pass out in 20…"
click at [714, 381] on button "Save" at bounding box center [712, 385] width 47 height 21
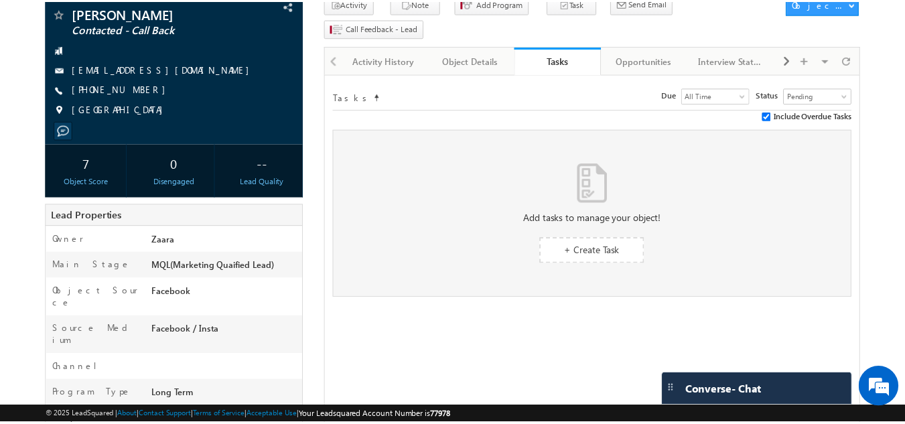
scroll to position [170, 0]
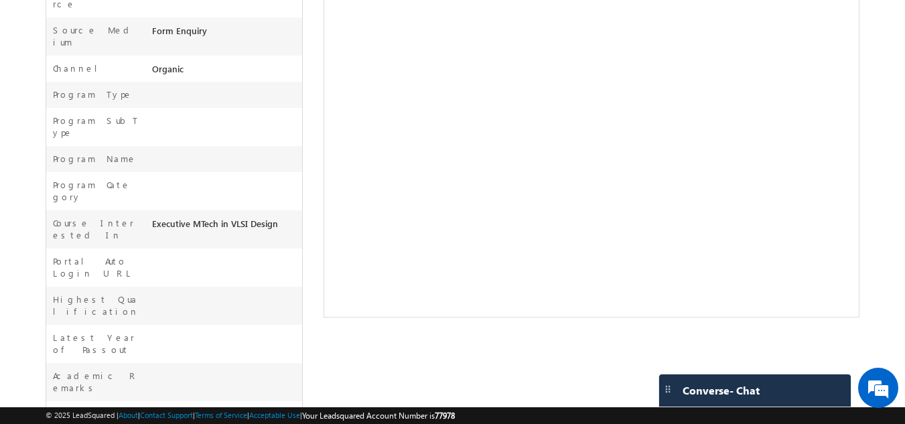
scroll to position [464, 0]
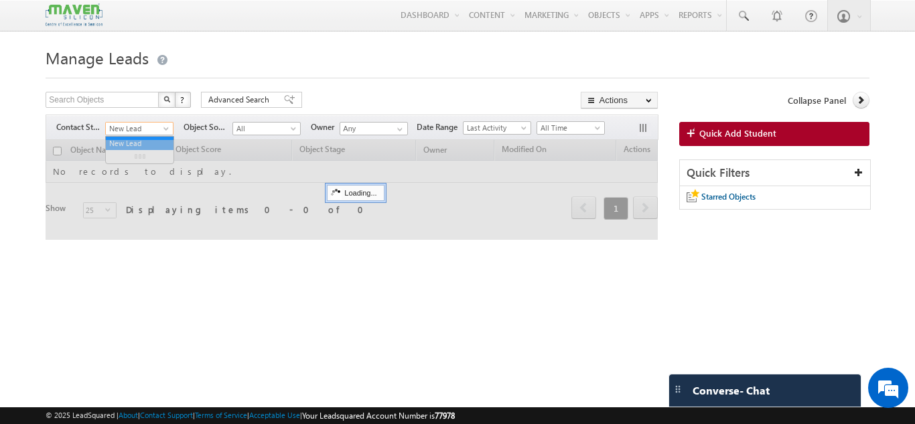
click at [147, 129] on span "New Lead" at bounding box center [138, 129] width 64 height 12
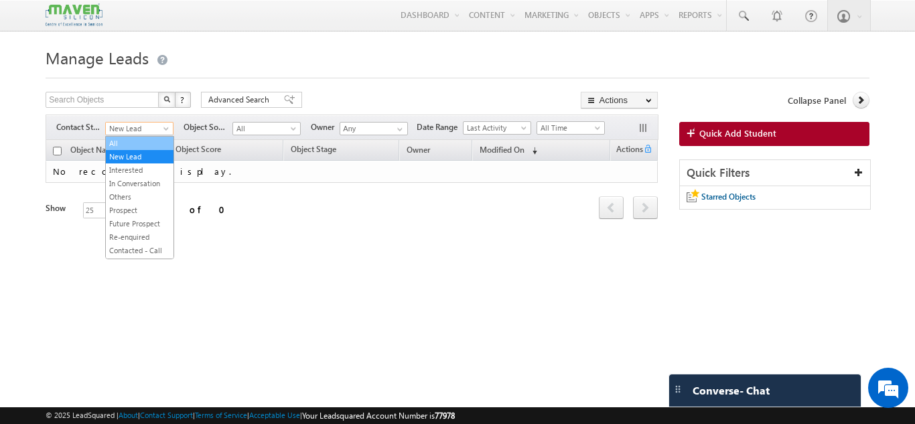
click at [146, 146] on link "All" at bounding box center [140, 143] width 68 height 12
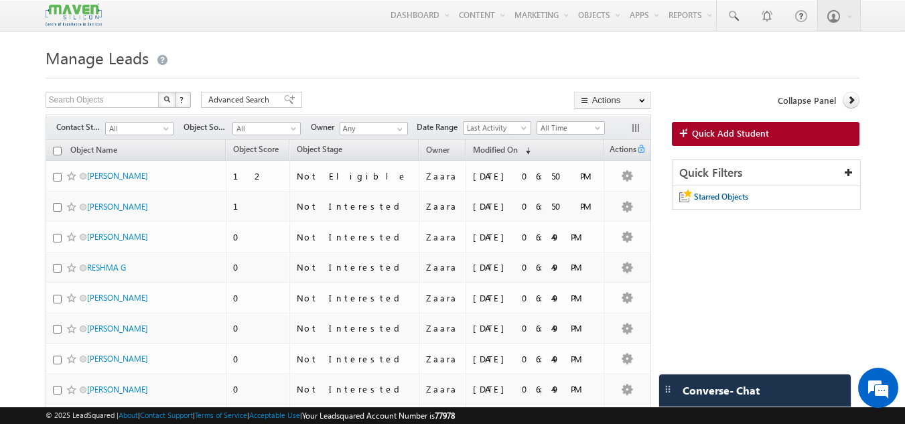
click at [715, 131] on span "Quick Add Student" at bounding box center [730, 133] width 77 height 12
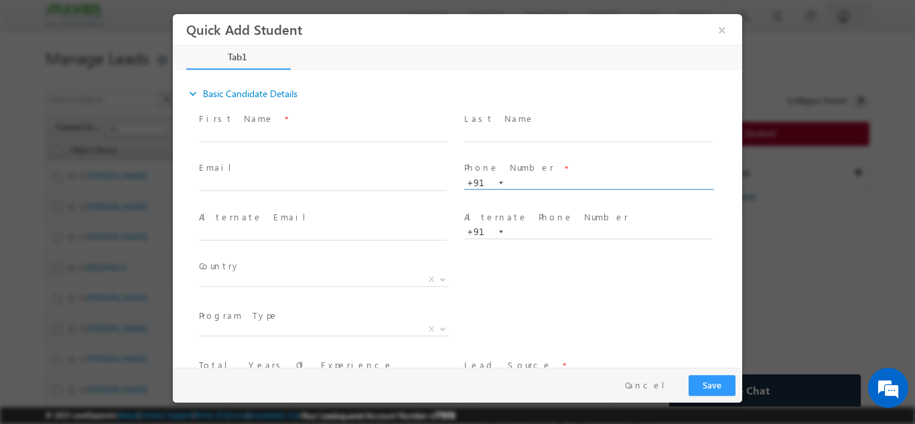
click at [513, 184] on input "text" at bounding box center [588, 182] width 248 height 13
paste input "7719991173"
type input "7719991173"
click at [511, 149] on span at bounding box center [587, 148] width 247 height 15
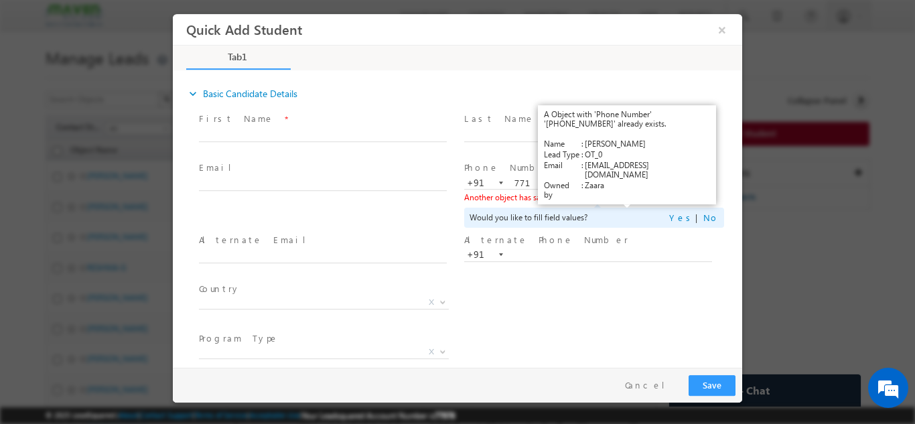
click at [622, 196] on link "View Details" at bounding box center [628, 196] width 42 height 9
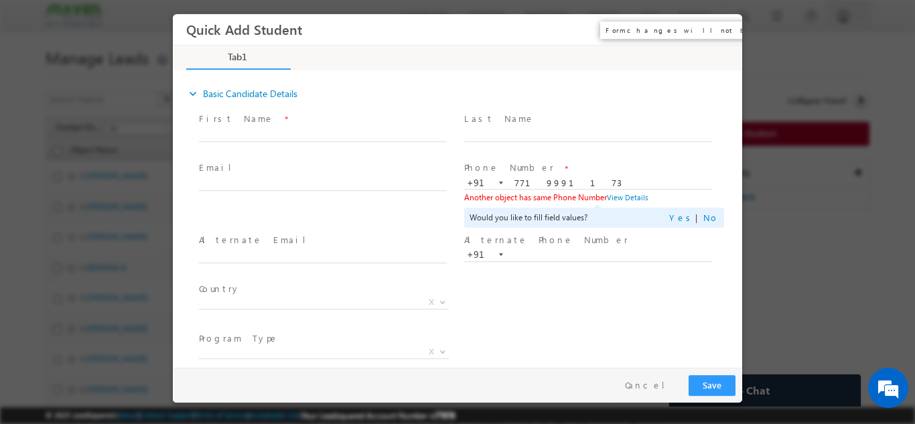
click at [722, 31] on button "×" at bounding box center [722, 29] width 23 height 25
